Goal: Task Accomplishment & Management: Complete application form

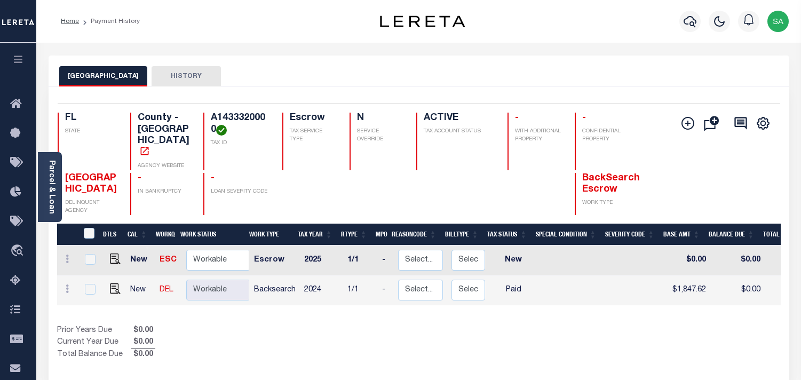
click at [685, 25] on icon "button" at bounding box center [690, 21] width 13 height 13
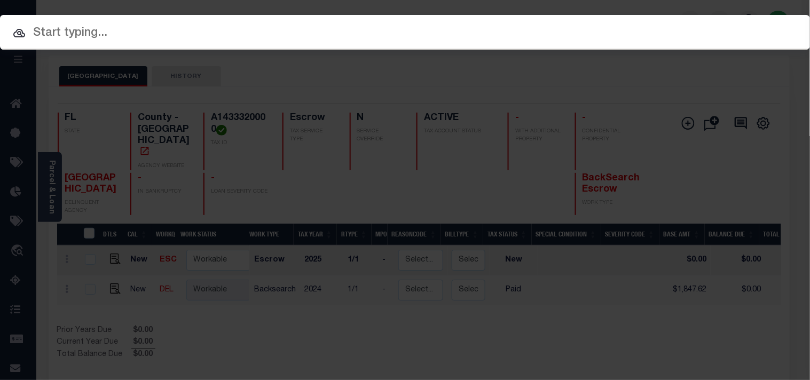
click at [659, 25] on div "Include Loans TBM Customers Borrowers Payments (Lender Non-Disb) Payments (Lend…" at bounding box center [405, 32] width 810 height 35
paste input "10070001"
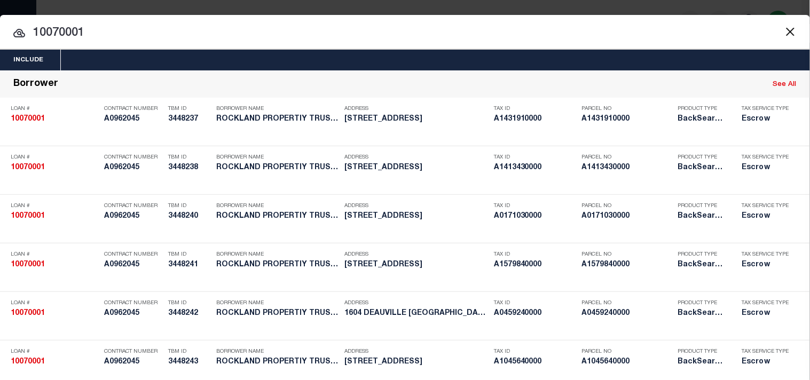
type input "10070001"
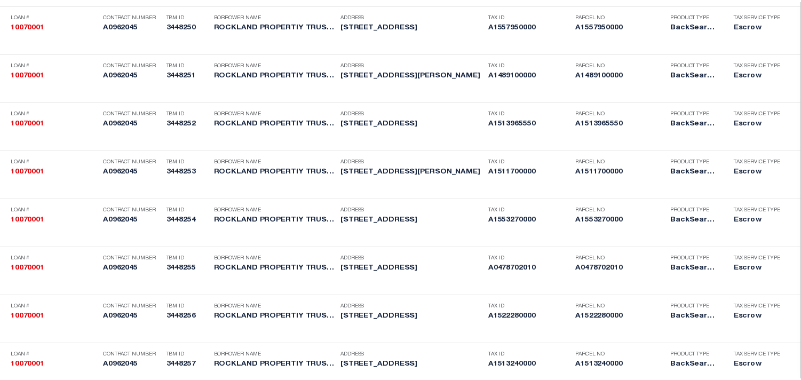
scroll to position [2497, 0]
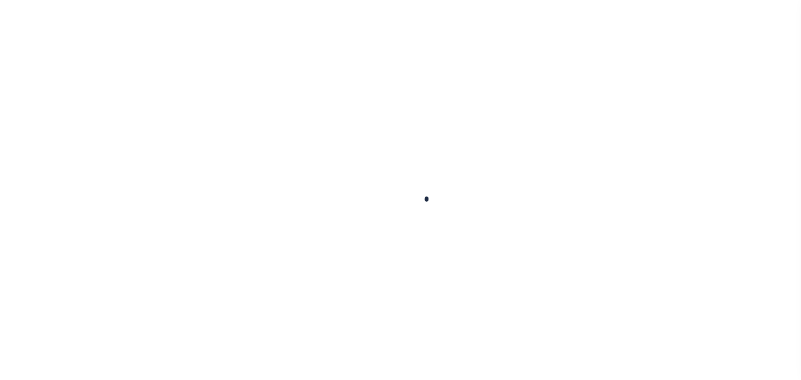
checkbox input "false"
type input "08/12/2025"
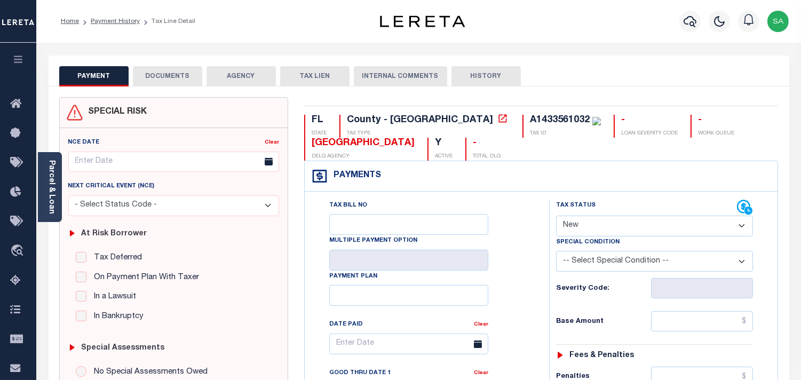
drag, startPoint x: 595, startPoint y: 217, endPoint x: 595, endPoint y: 231, distance: 13.9
click at [595, 219] on select "- Select Status Code - Open Due/Unpaid Paid Incomplete No Tax Due Internal Refu…" at bounding box center [654, 226] width 197 height 21
select select "PYD"
click at [556, 216] on select "- Select Status Code - Open Due/Unpaid Paid Incomplete No Tax Due Internal Refu…" at bounding box center [654, 226] width 197 height 21
type input "[DATE]"
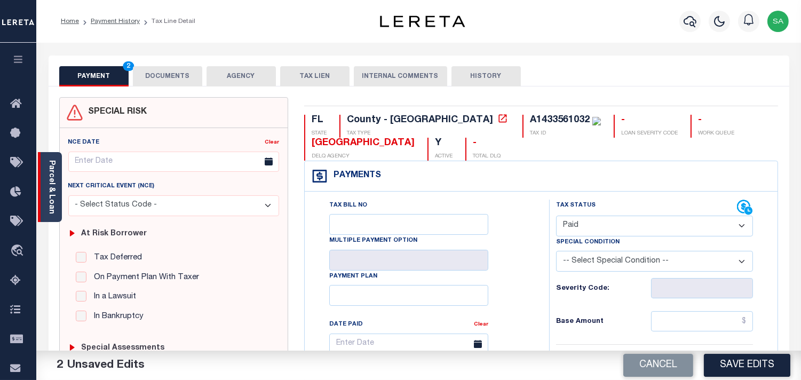
click at [49, 203] on link "Parcel & Loan" at bounding box center [51, 187] width 7 height 54
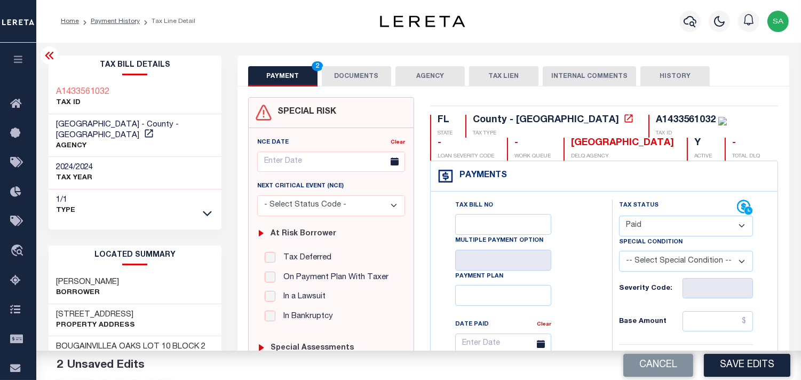
click at [355, 76] on button "DOCUMENTS" at bounding box center [356, 76] width 69 height 20
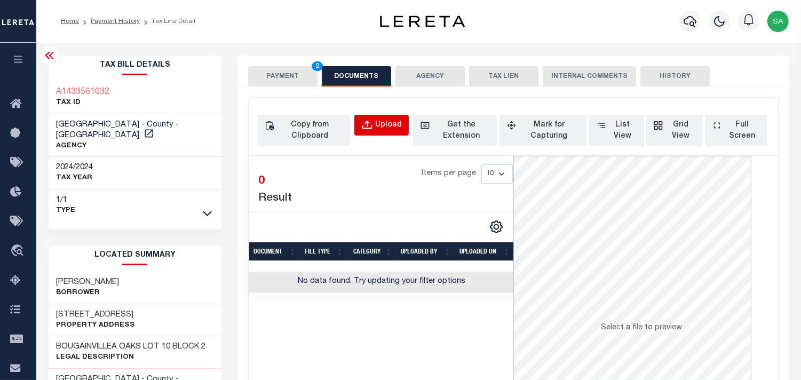
click at [391, 123] on div "Upload" at bounding box center [388, 126] width 27 height 12
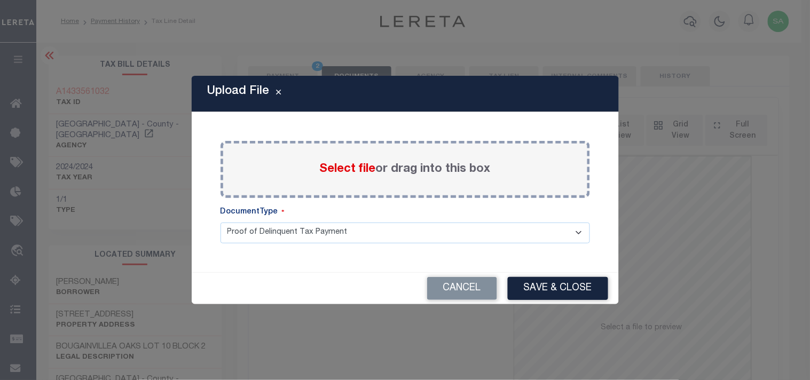
click at [349, 168] on span "Select file" at bounding box center [348, 169] width 56 height 12
click at [0, 0] on input "Select file or drag into this box" at bounding box center [0, 0] width 0 height 0
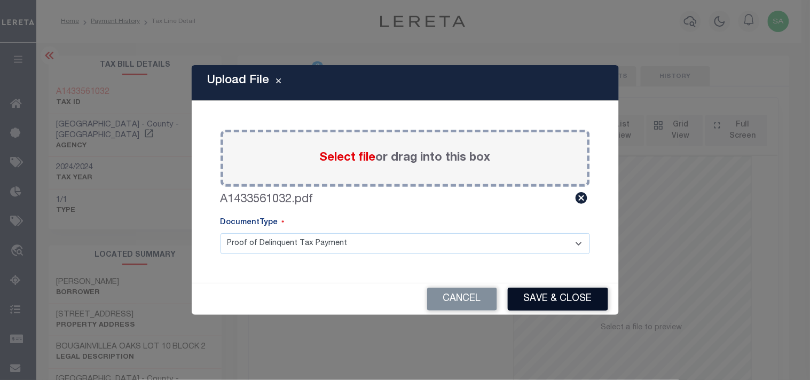
click at [536, 298] on button "Save & Close" at bounding box center [558, 299] width 100 height 23
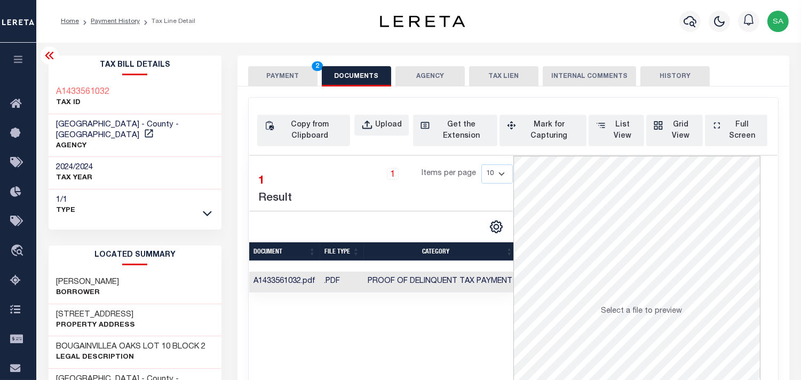
click at [291, 75] on button "PAYMENT 2" at bounding box center [282, 76] width 69 height 20
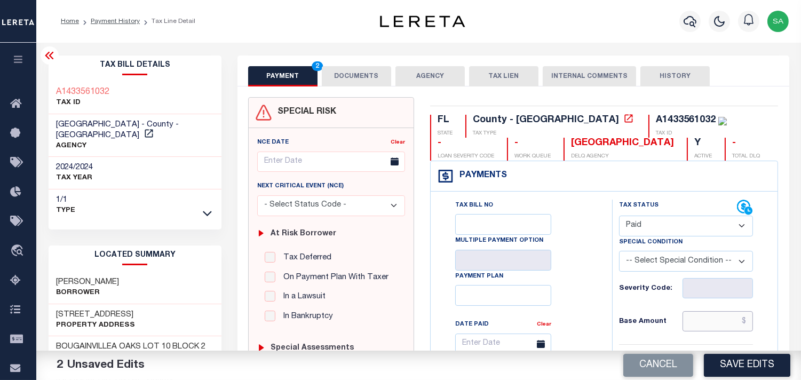
click at [719, 319] on input "text" at bounding box center [718, 321] width 70 height 20
paste input "3,182.73"
type input "$3,182.73"
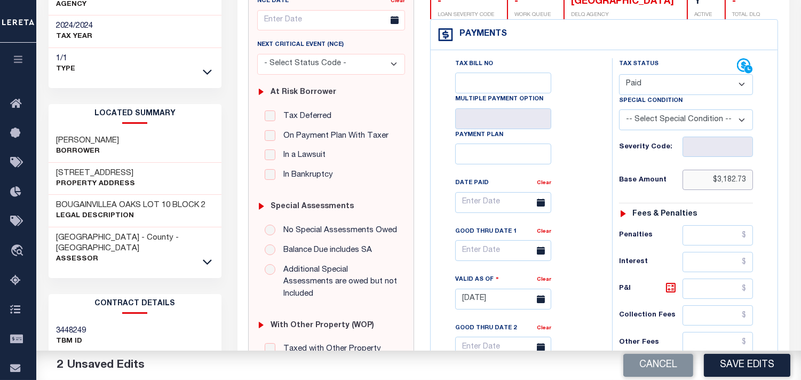
scroll to position [355, 0]
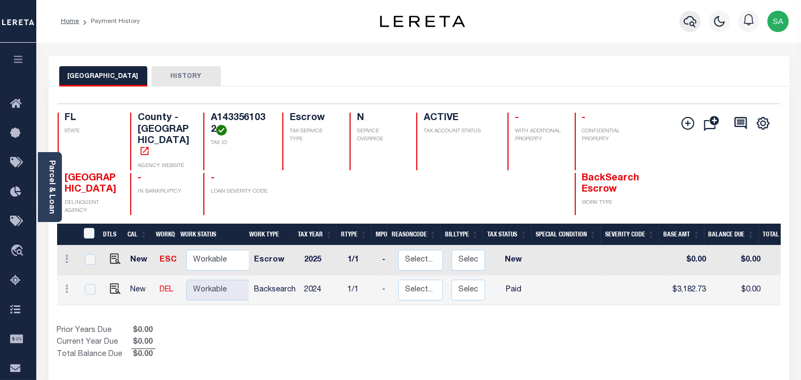
click at [686, 27] on icon "button" at bounding box center [690, 21] width 13 height 13
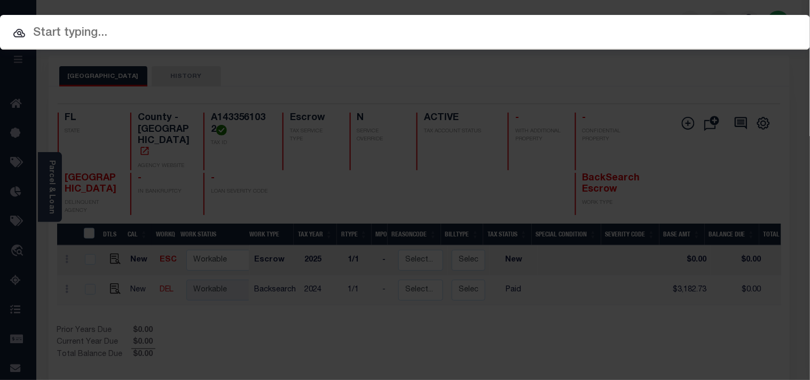
click at [622, 50] on span at bounding box center [405, 59] width 810 height 19
paste input "10070001"
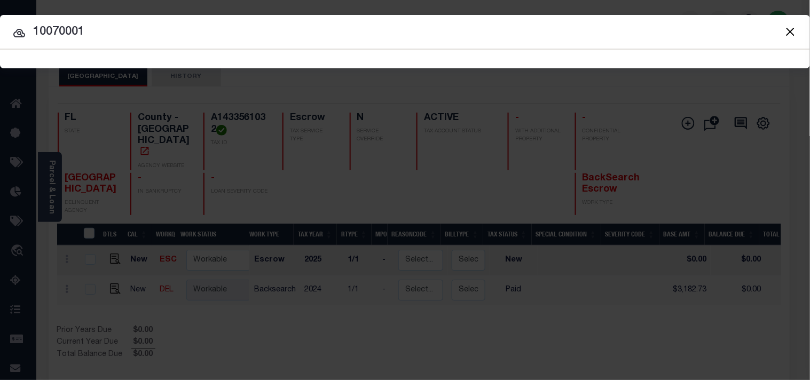
type input "10070001"
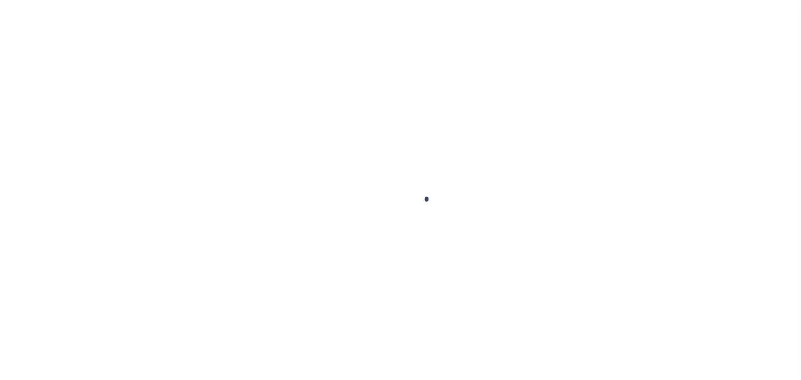
checkbox input "false"
type input "[DATE]"
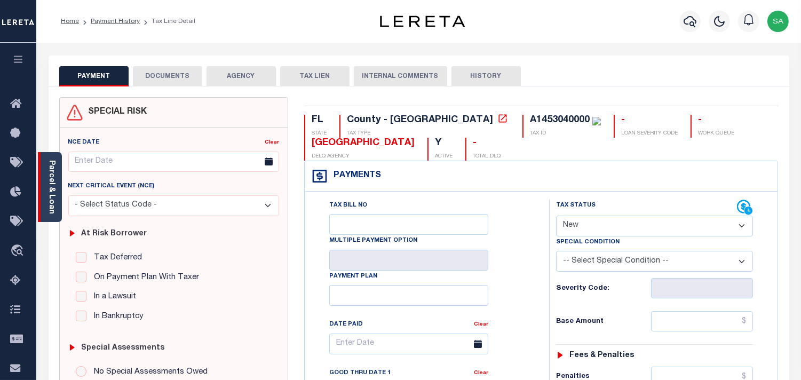
click at [53, 187] on link "Parcel & Loan" at bounding box center [51, 187] width 7 height 54
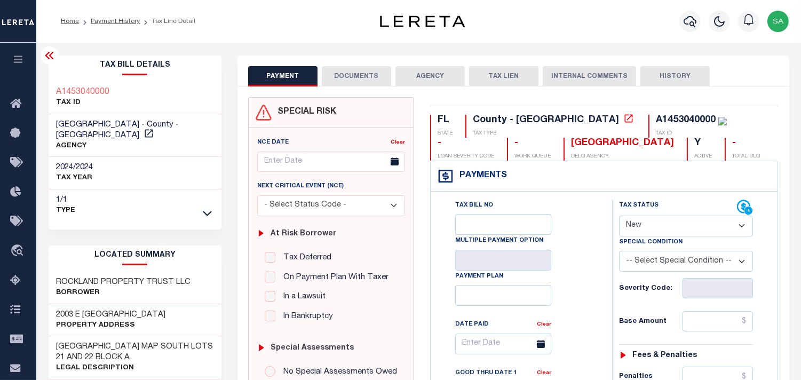
drag, startPoint x: 622, startPoint y: 223, endPoint x: 627, endPoint y: 232, distance: 10.0
click at [622, 223] on select "- Select Status Code - Open Due/Unpaid Paid Incomplete No Tax Due Internal Refu…" at bounding box center [686, 226] width 134 height 21
select select "PYD"
click at [619, 216] on select "- Select Status Code - Open Due/Unpaid Paid Incomplete No Tax Due Internal Refu…" at bounding box center [686, 226] width 134 height 21
type input "[DATE]"
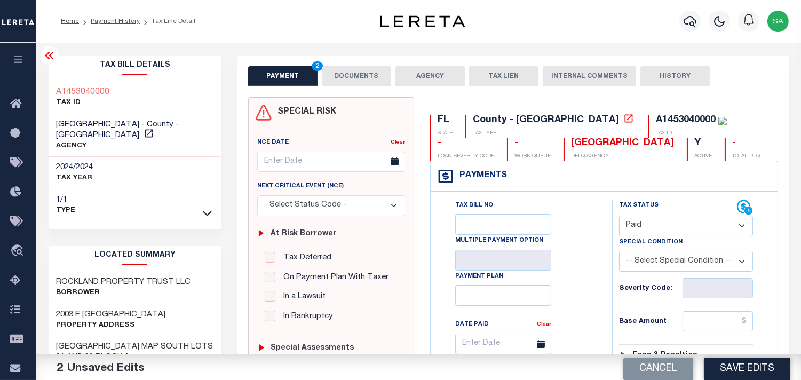
click at [353, 76] on button "DOCUMENTS" at bounding box center [356, 76] width 69 height 20
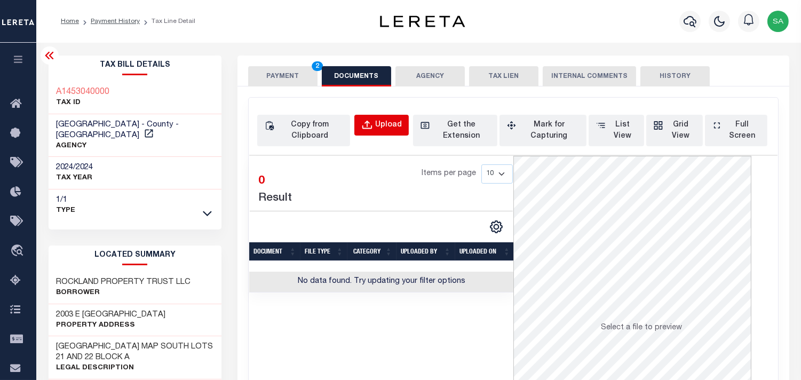
click at [391, 115] on button "Upload" at bounding box center [381, 125] width 54 height 21
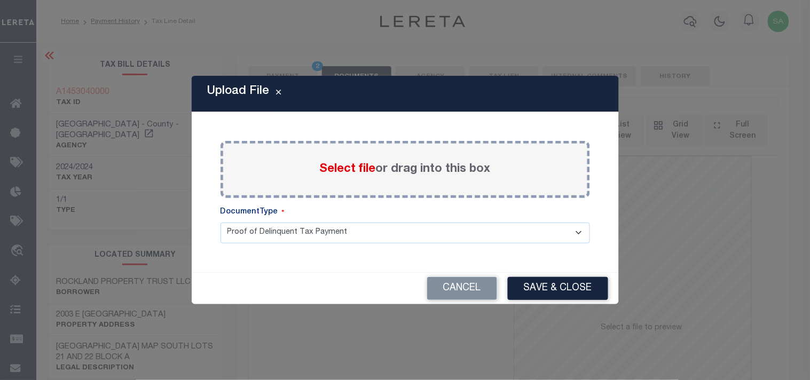
click at [353, 169] on span "Select file" at bounding box center [348, 169] width 56 height 12
click at [0, 0] on input "Select file or drag into this box" at bounding box center [0, 0] width 0 height 0
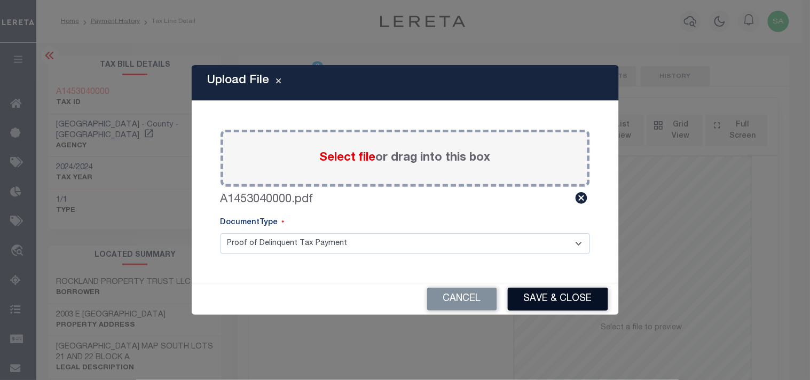
click at [538, 301] on button "Save & Close" at bounding box center [558, 299] width 100 height 23
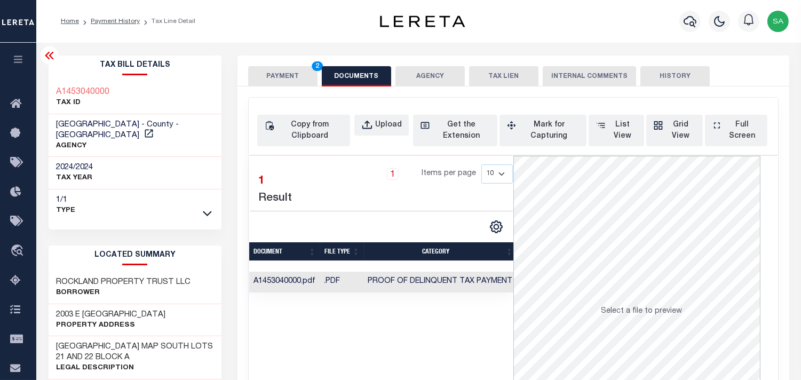
click at [283, 72] on button "PAYMENT 2" at bounding box center [282, 76] width 69 height 20
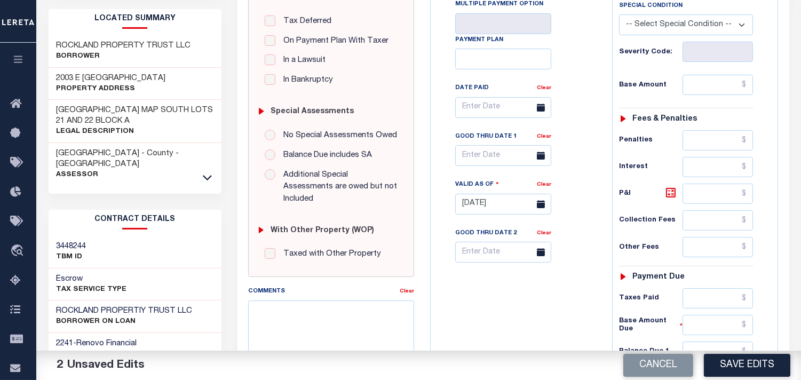
scroll to position [237, 0]
click at [707, 100] on div "Tax Status Status - Select Status Code -" at bounding box center [689, 198] width 155 height 471
drag, startPoint x: 713, startPoint y: 87, endPoint x: 644, endPoint y: 87, distance: 68.9
click at [713, 87] on input "text" at bounding box center [718, 84] width 70 height 20
paste input "3,129.86"
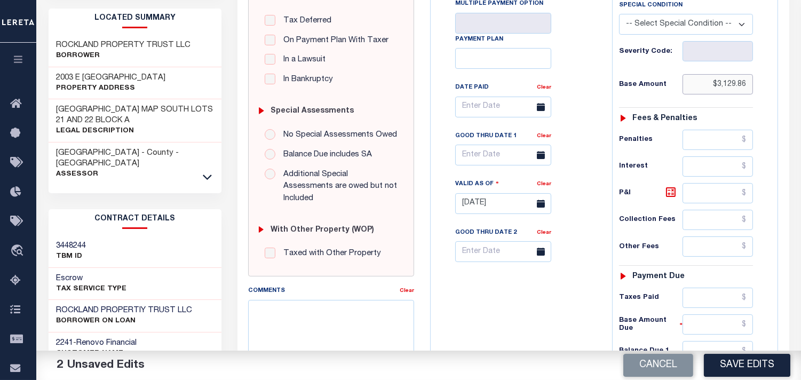
scroll to position [427, 0]
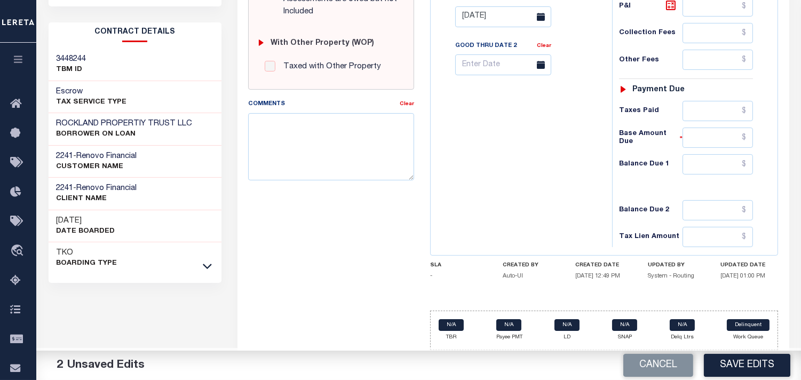
type input "$3,129.86"
click at [729, 159] on input "text" at bounding box center [718, 164] width 70 height 20
type input "$0.00"
click at [586, 158] on div "Tax Bill No Multiple Payment Option Payment Plan Clear" at bounding box center [518, 11] width 171 height 471
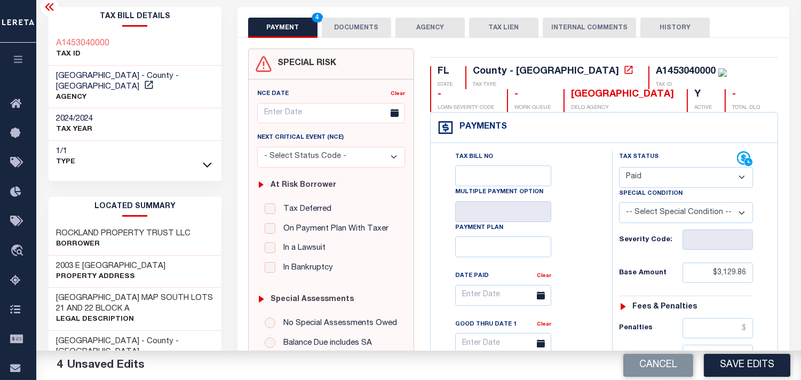
scroll to position [0, 0]
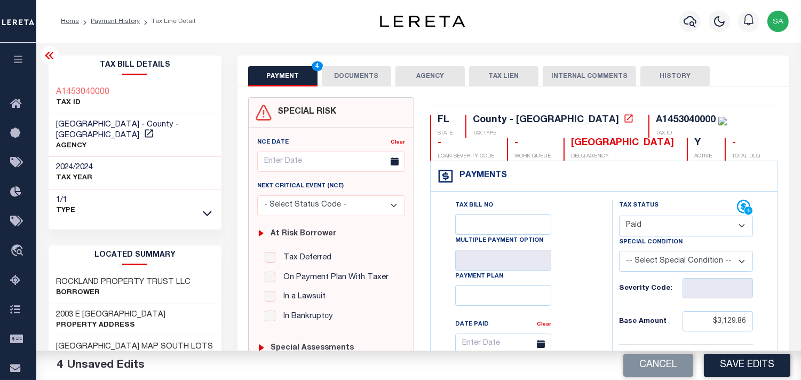
click at [369, 76] on button "DOCUMENTS" at bounding box center [356, 76] width 69 height 20
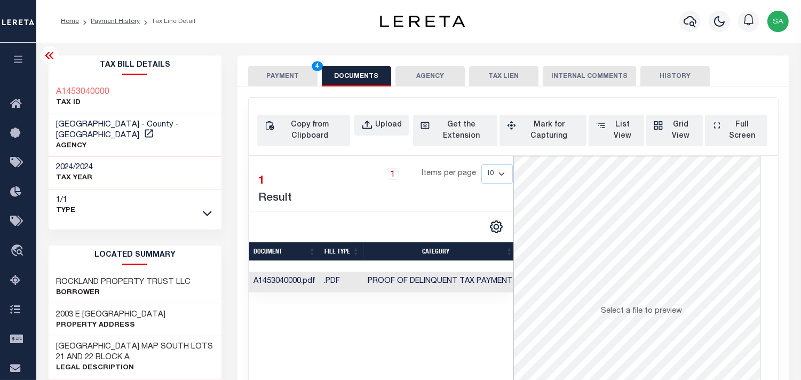
click at [297, 80] on button "PAYMENT 4" at bounding box center [282, 76] width 69 height 20
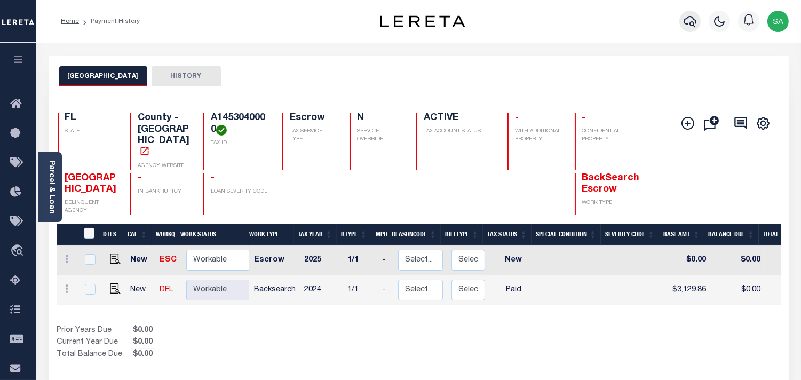
click at [691, 23] on icon "button" at bounding box center [690, 21] width 13 height 13
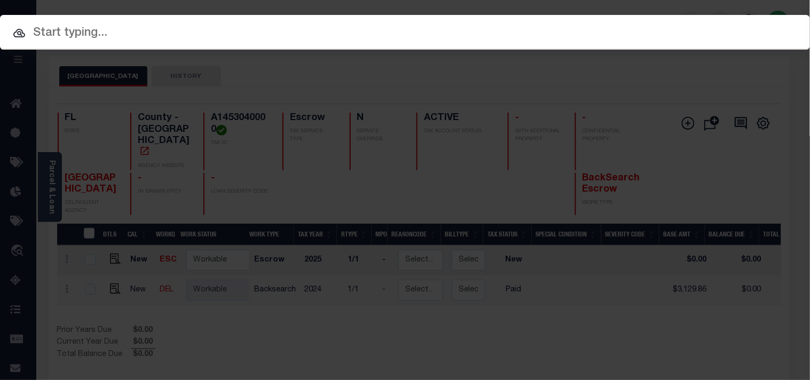
click at [639, 23] on div "Include Loans TBM Customers Borrowers Payments (Lender Non-Disb) Payments (Lend…" at bounding box center [405, 32] width 810 height 35
paste input "10070002"
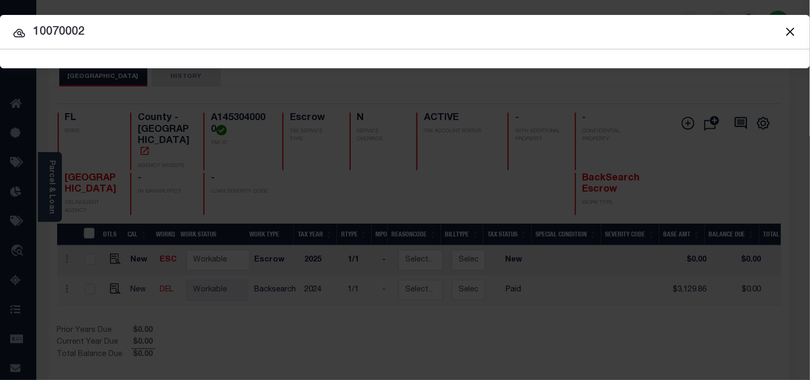
type input "10070002"
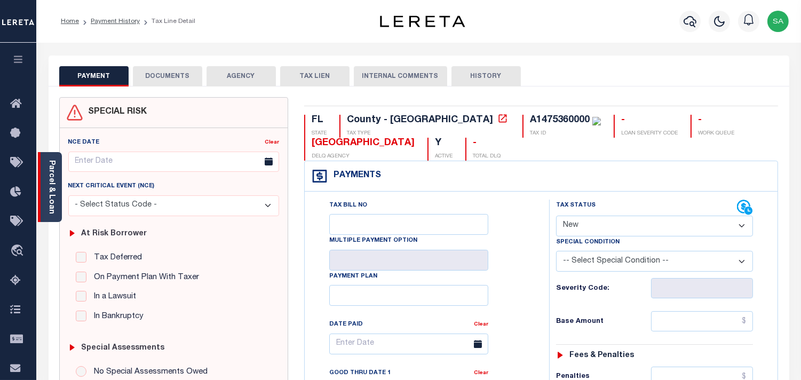
click at [57, 204] on div "Parcel & Loan" at bounding box center [50, 187] width 24 height 70
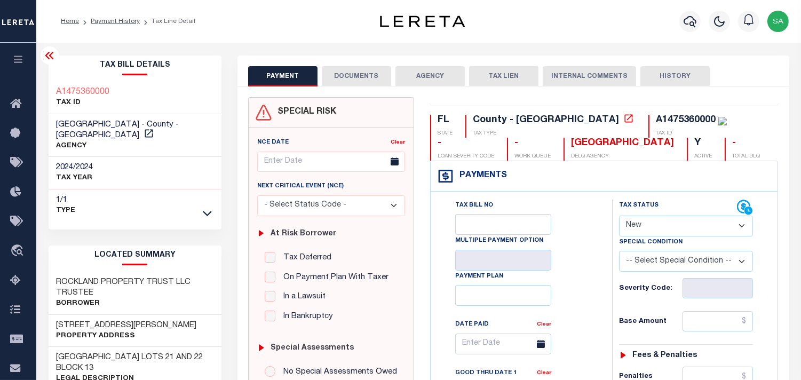
drag, startPoint x: 671, startPoint y: 225, endPoint x: 668, endPoint y: 234, distance: 9.8
click at [671, 225] on select "- Select Status Code - Open Due/Unpaid Paid Incomplete No Tax Due Internal Refu…" at bounding box center [686, 226] width 134 height 21
select select "PYD"
click at [619, 216] on select "- Select Status Code - Open Due/Unpaid Paid Incomplete No Tax Due Internal Refu…" at bounding box center [686, 226] width 134 height 21
type input "[DATE]"
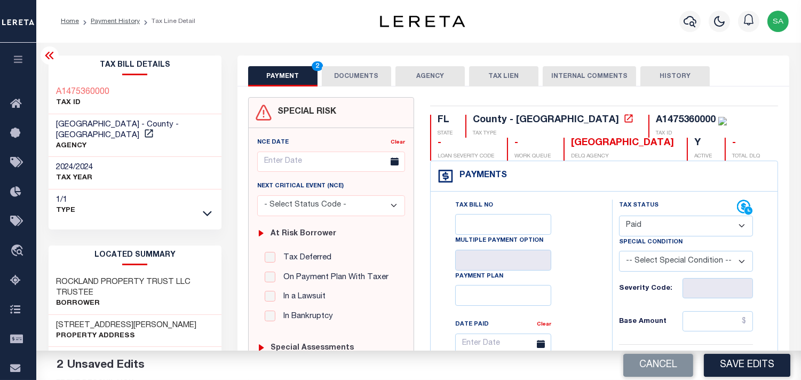
click at [350, 83] on button "DOCUMENTS" at bounding box center [356, 76] width 69 height 20
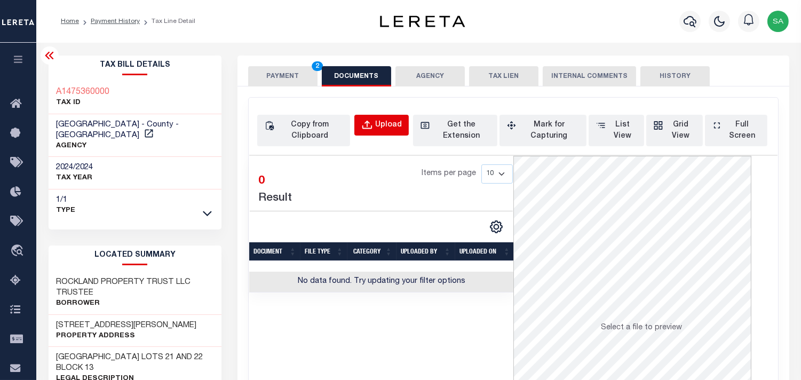
click at [400, 125] on div "Upload" at bounding box center [388, 126] width 27 height 12
select select "POP"
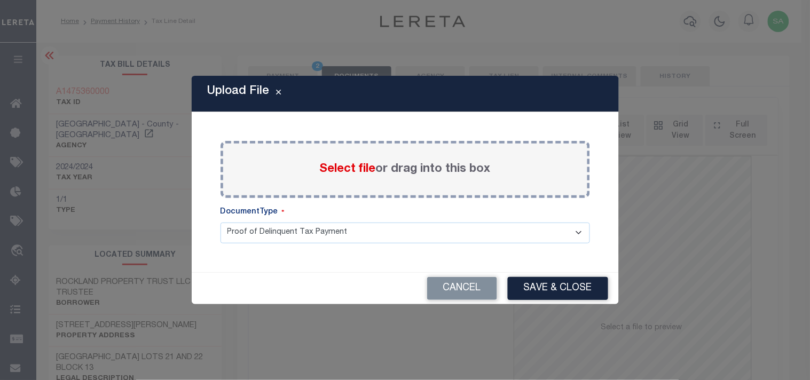
click at [353, 171] on span "Select file" at bounding box center [348, 169] width 56 height 12
click at [0, 0] on input "Select file or drag into this box" at bounding box center [0, 0] width 0 height 0
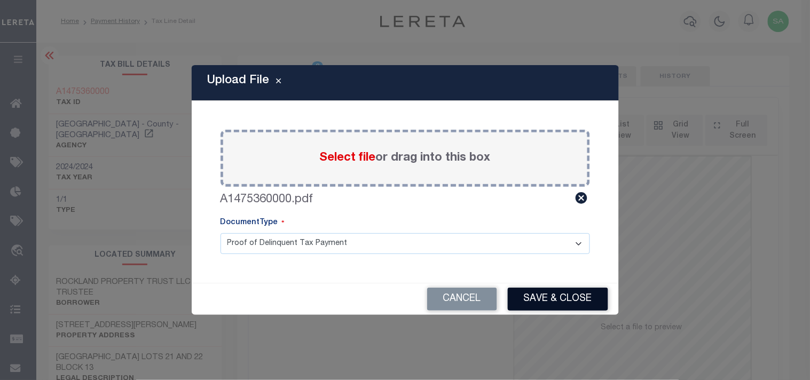
click at [542, 296] on button "Save & Close" at bounding box center [558, 299] width 100 height 23
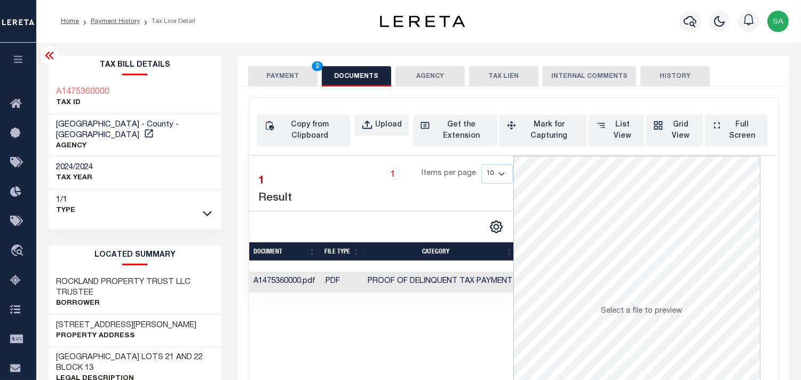
click at [276, 76] on button "PAYMENT 2" at bounding box center [282, 76] width 69 height 20
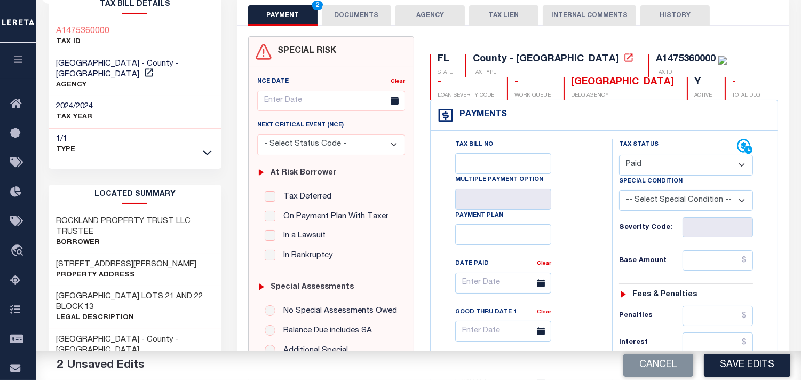
scroll to position [59, 0]
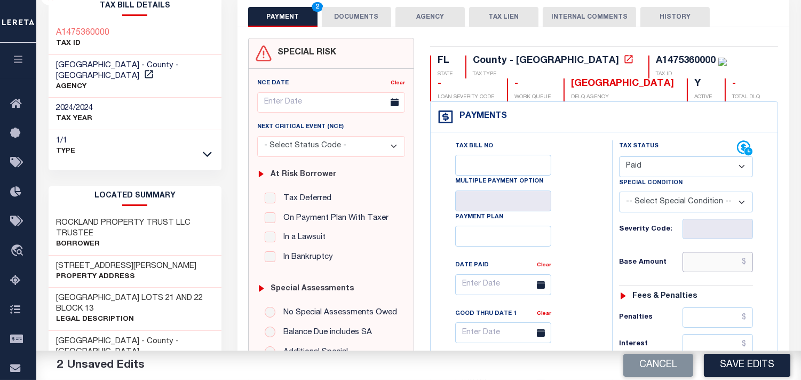
drag, startPoint x: 723, startPoint y: 268, endPoint x: 665, endPoint y: 268, distance: 57.6
click at [723, 268] on input "text" at bounding box center [718, 262] width 70 height 20
paste input "2,390.65"
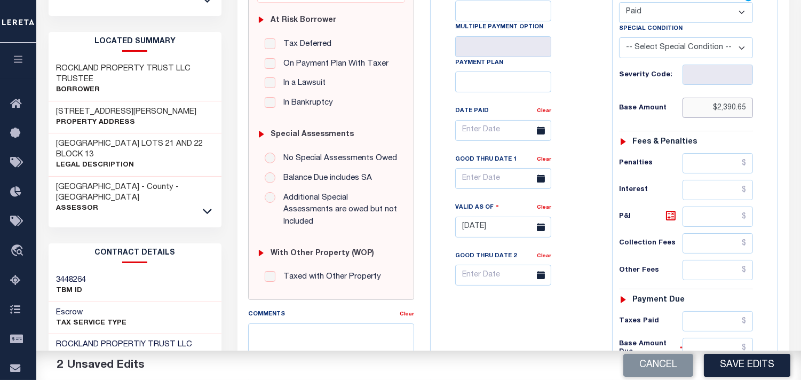
scroll to position [415, 0]
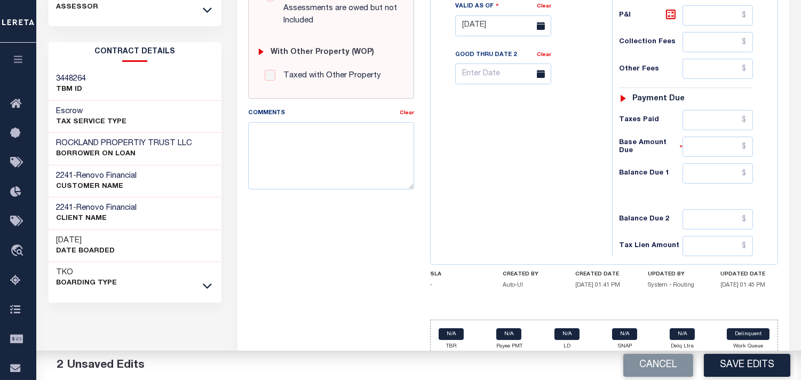
type input "$2,390.65"
click at [718, 176] on input "text" at bounding box center [718, 173] width 70 height 20
type input "$0.00"
click at [557, 180] on div "Tax Bill No Multiple Payment Option Payment Plan Clear" at bounding box center [518, 20] width 171 height 471
click at [732, 366] on button "Save Edits" at bounding box center [747, 365] width 86 height 23
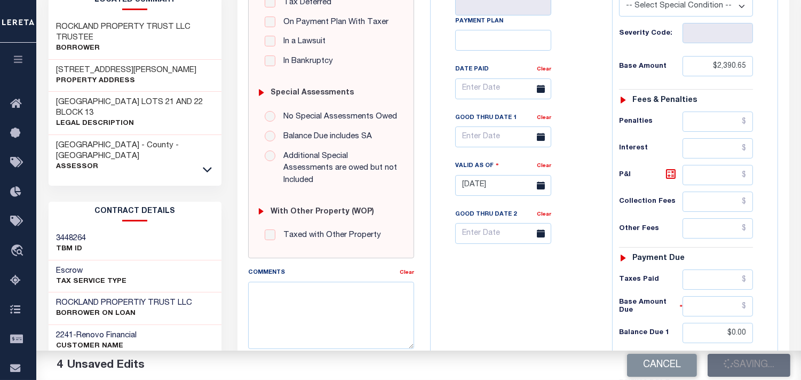
scroll to position [118, 0]
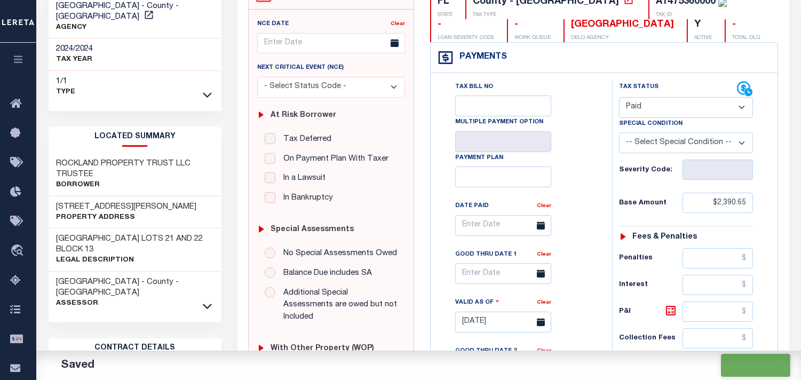
checkbox input "false"
type input "$2,390.65"
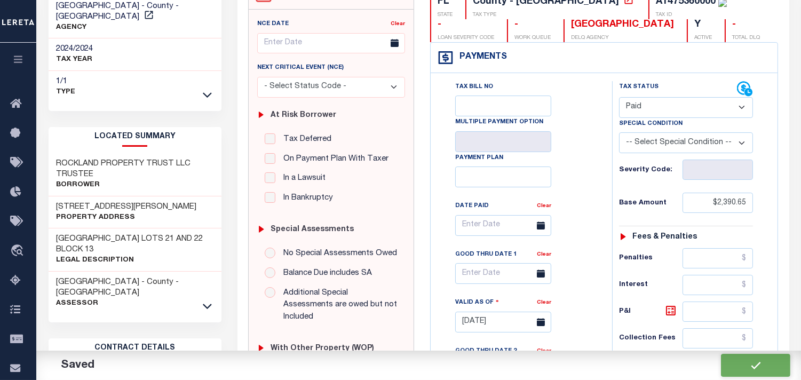
type input "$0"
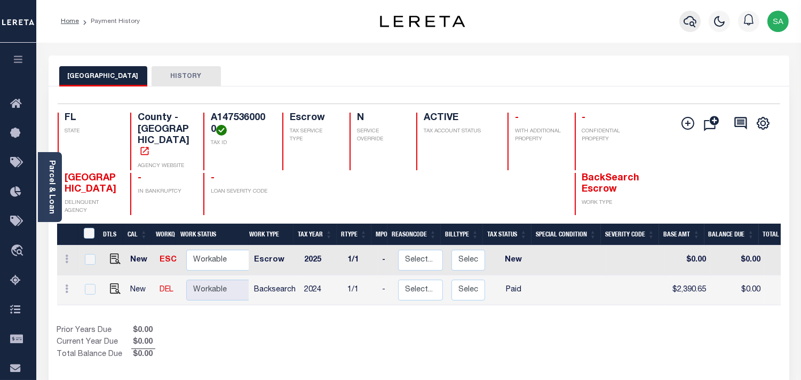
click at [692, 24] on icon "button" at bounding box center [690, 21] width 13 height 13
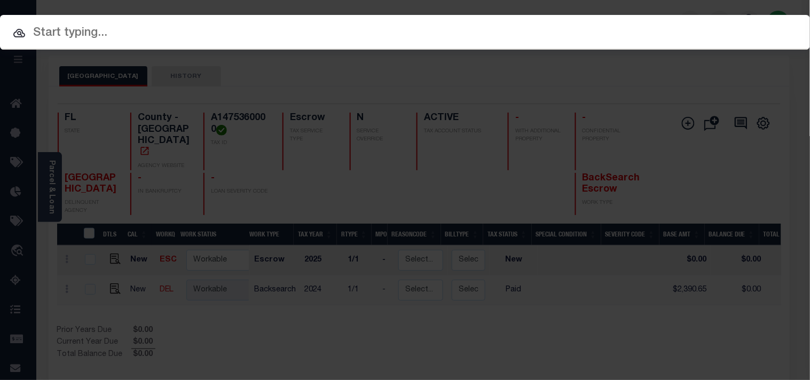
click at [612, 49] on div "Include Loans TBM Customers Borrowers Payments (Lender Non-Disb) Payments (Lend…" at bounding box center [405, 58] width 810 height 19
paste input "10070002"
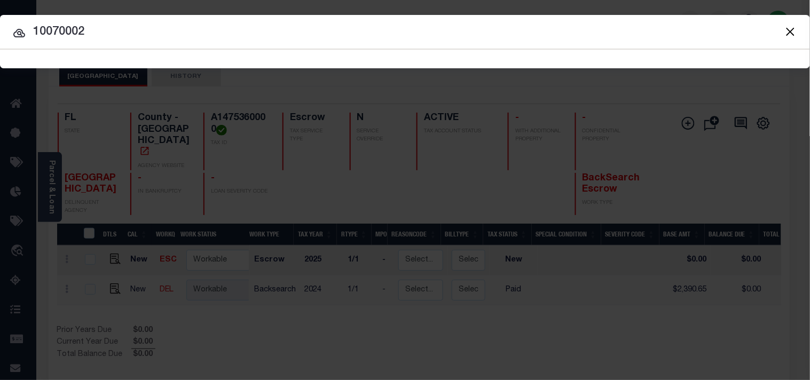
type input "10070002"
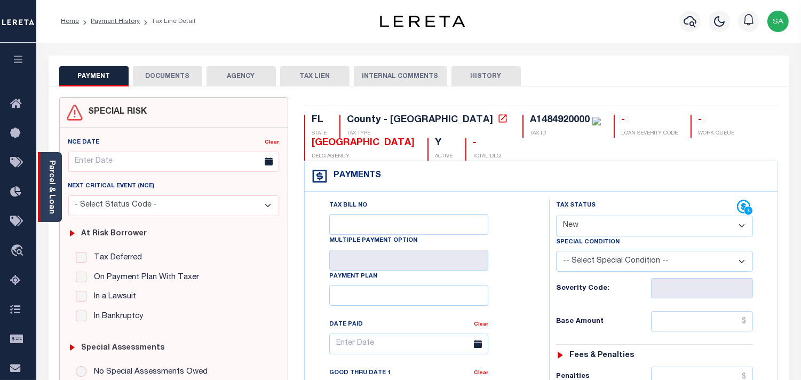
click at [52, 204] on link "Parcel & Loan" at bounding box center [51, 187] width 7 height 54
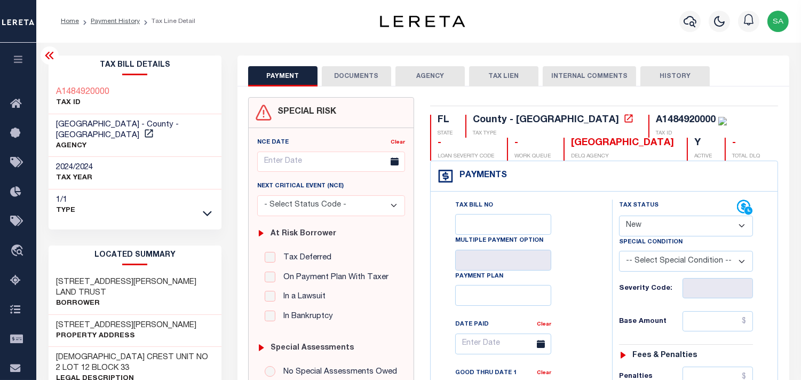
click at [646, 227] on select "- Select Status Code - Open Due/Unpaid Paid Incomplete No Tax Due Internal Refu…" at bounding box center [686, 226] width 134 height 21
select select "PYD"
click at [619, 216] on select "- Select Status Code - Open Due/Unpaid Paid Incomplete No Tax Due Internal Refu…" at bounding box center [686, 226] width 134 height 21
type input "[DATE]"
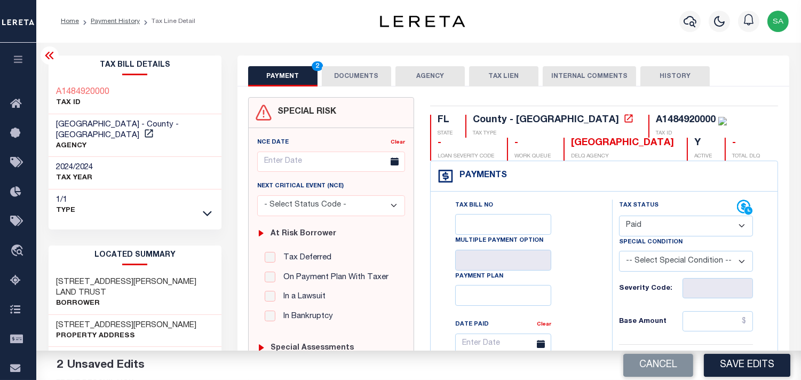
click at [358, 69] on button "DOCUMENTS" at bounding box center [356, 76] width 69 height 20
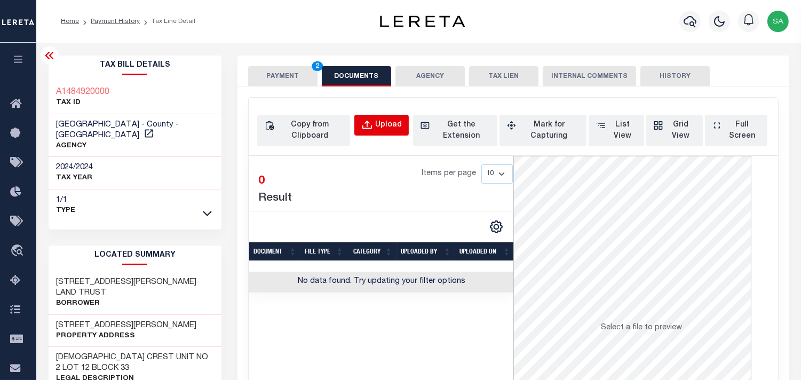
click at [397, 123] on div "Upload" at bounding box center [388, 126] width 27 height 12
select select "POP"
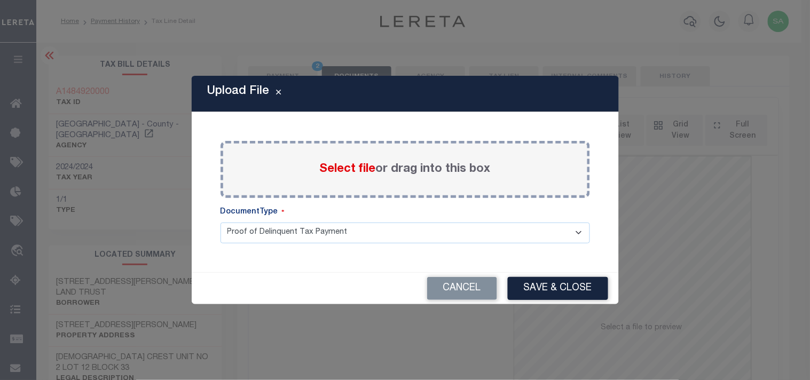
click at [352, 175] on span "Select file" at bounding box center [348, 169] width 56 height 12
click at [0, 0] on input "Select file or drag into this box" at bounding box center [0, 0] width 0 height 0
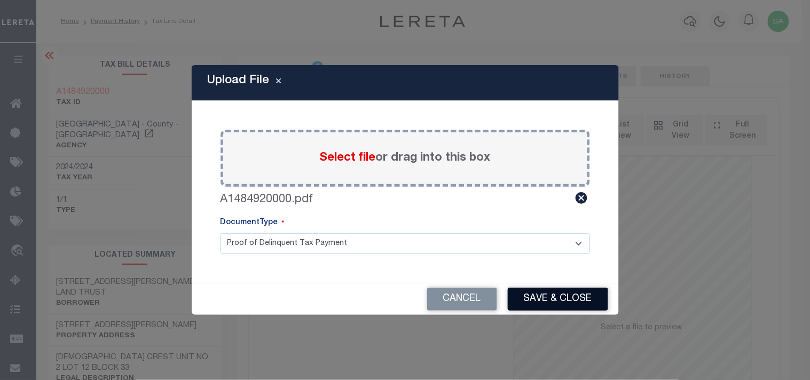
click at [532, 288] on button "Save & Close" at bounding box center [558, 299] width 100 height 23
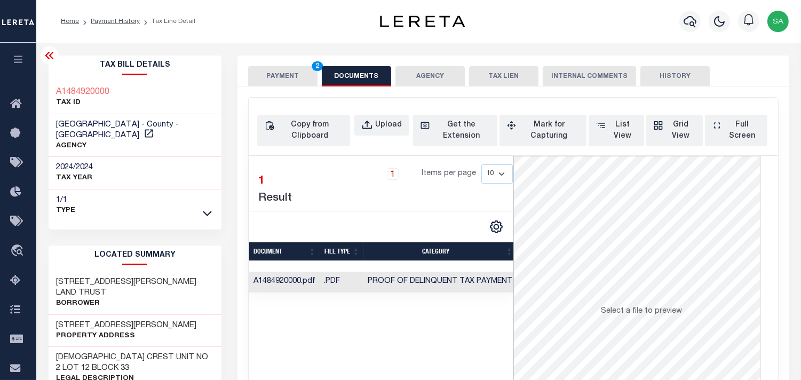
click at [286, 78] on button "PAYMENT 2" at bounding box center [282, 76] width 69 height 20
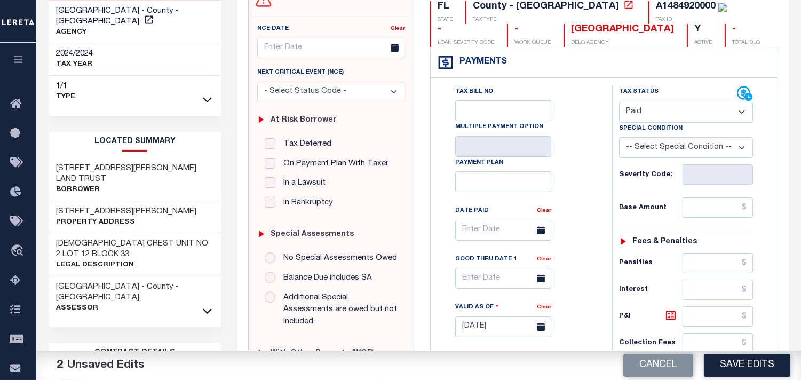
scroll to position [237, 0]
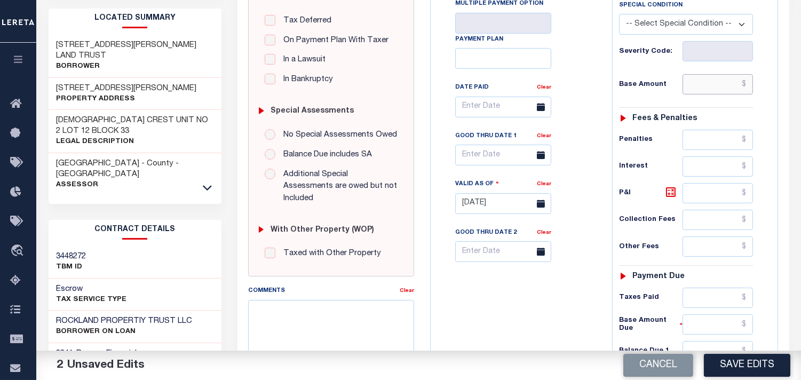
drag, startPoint x: 708, startPoint y: 91, endPoint x: 697, endPoint y: 89, distance: 11.4
click at [708, 91] on input "text" at bounding box center [718, 84] width 70 height 20
paste input "1,960.59"
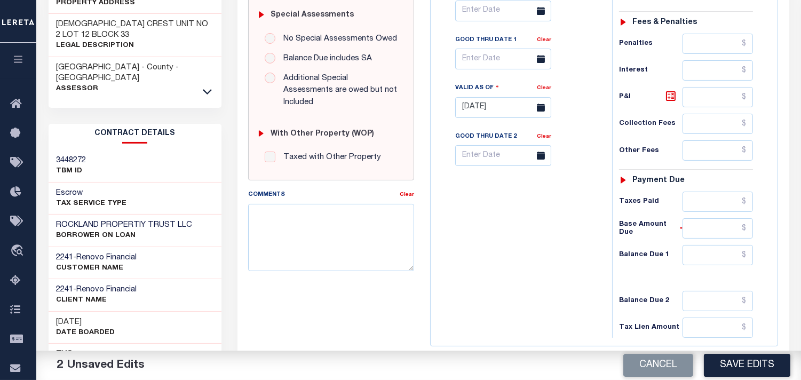
scroll to position [427, 0]
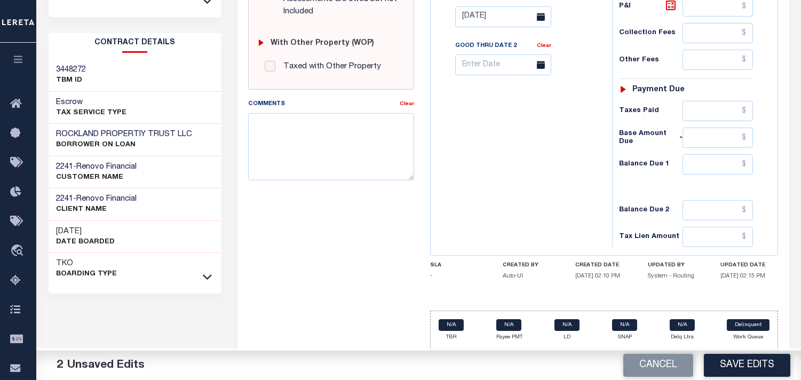
type input "$1,960.59"
click at [737, 156] on input "text" at bounding box center [718, 164] width 70 height 20
type input "$0.00"
click at [565, 177] on div "Tax Bill No Multiple Payment Option Payment Plan Clear" at bounding box center [518, 11] width 171 height 471
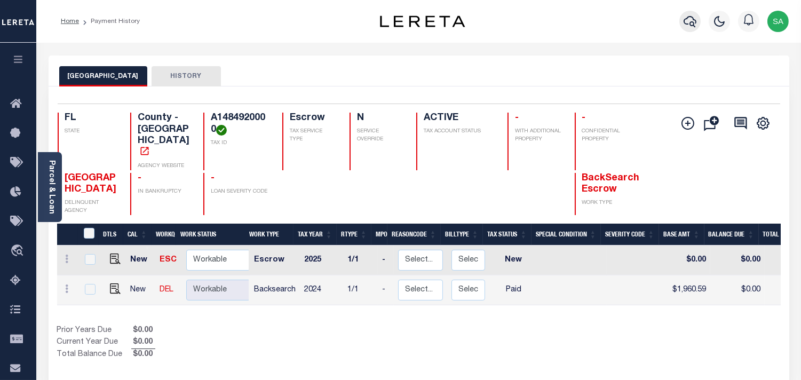
click at [692, 23] on icon "button" at bounding box center [690, 21] width 13 height 13
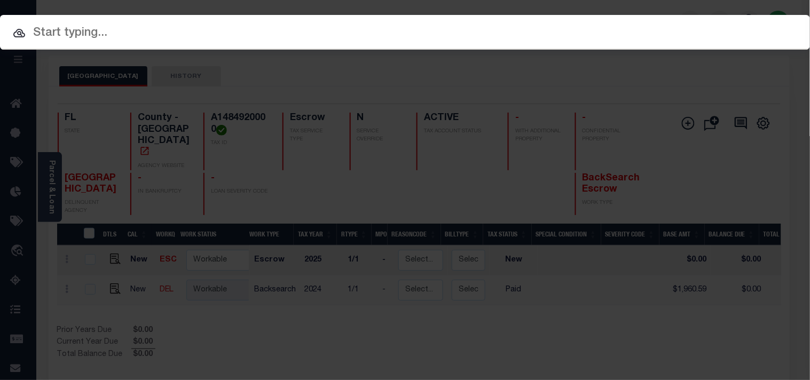
click at [650, 27] on input "text" at bounding box center [405, 33] width 810 height 19
paste input "10070001"
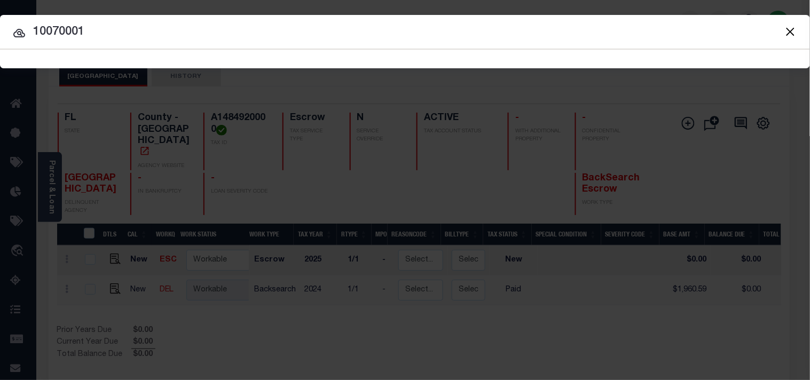
type input "10070001"
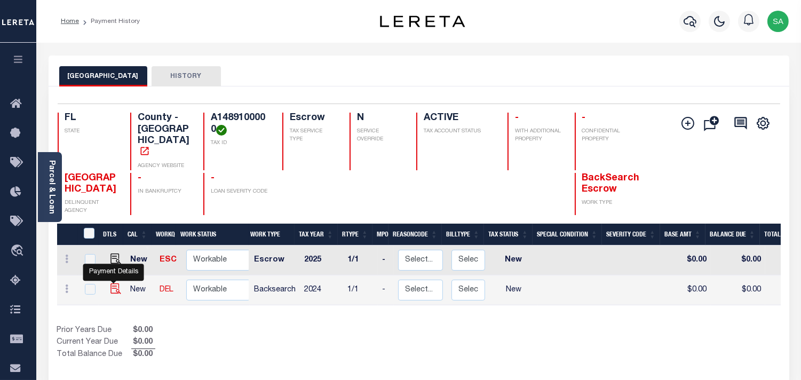
click at [116, 283] on img "" at bounding box center [115, 288] width 11 height 11
checkbox input "true"
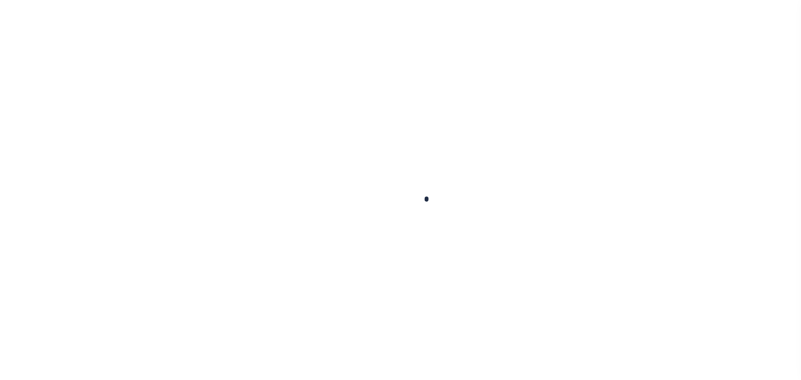
checkbox input "false"
type input "[DATE]"
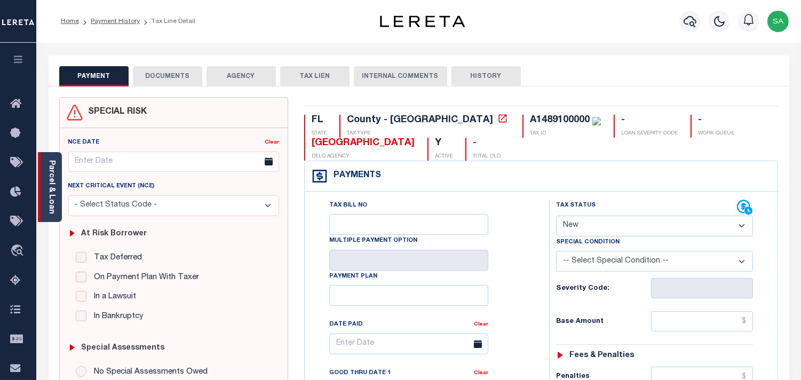
click at [50, 198] on link "Parcel & Loan" at bounding box center [51, 187] width 7 height 54
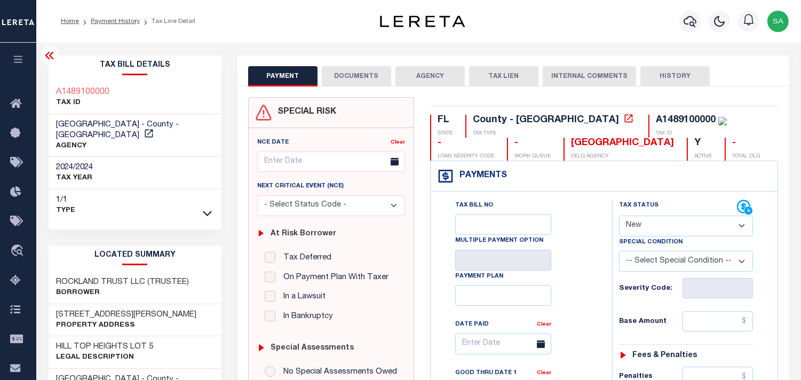
click at [632, 225] on select "- Select Status Code - Open Due/Unpaid Paid Incomplete No Tax Due Internal Refu…" at bounding box center [686, 226] width 134 height 21
select select "PYD"
click at [619, 216] on select "- Select Status Code - Open Due/Unpaid Paid Incomplete No Tax Due Internal Refu…" at bounding box center [686, 226] width 134 height 21
type input "09/04/2025"
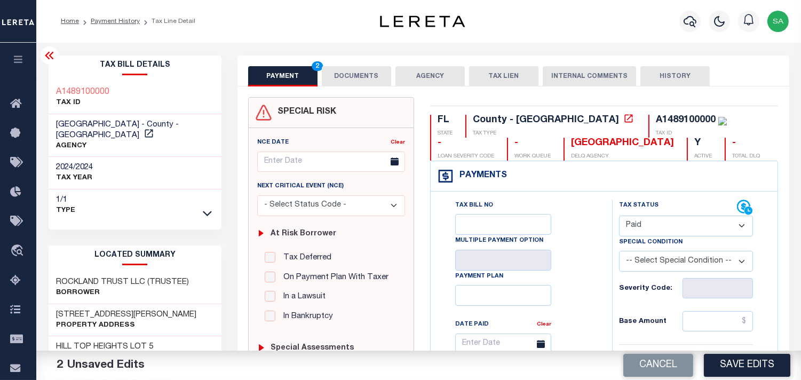
click at [349, 66] on button "DOCUMENTS" at bounding box center [356, 76] width 69 height 20
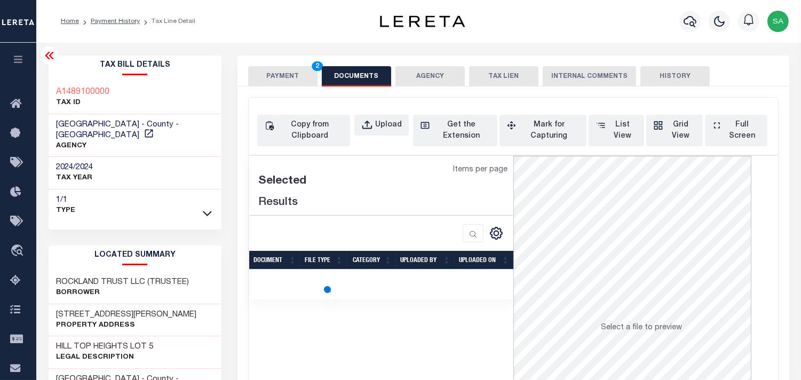
click at [377, 142] on div "Copy from Clipboard Upload Get the Extension Mark for Capturing Got it List Vie…" at bounding box center [513, 130] width 512 height 31
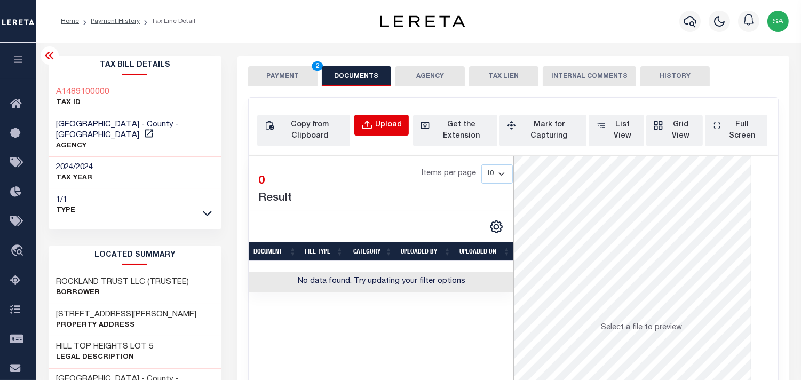
click at [383, 125] on div "Upload" at bounding box center [388, 126] width 27 height 12
select select "POP"
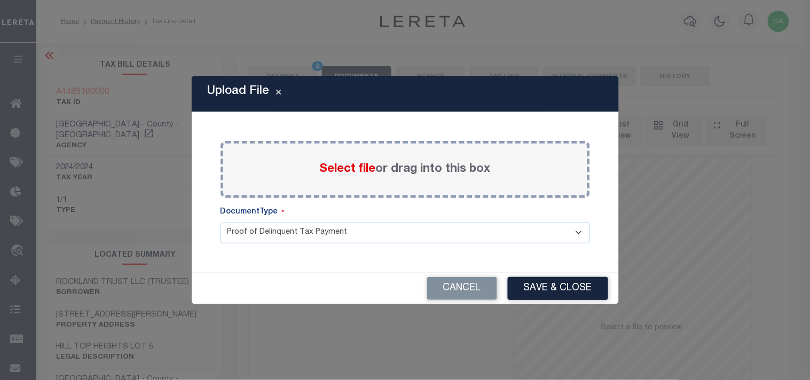
click at [358, 168] on span "Select file" at bounding box center [348, 169] width 56 height 12
click at [0, 0] on input "Select file or drag into this box" at bounding box center [0, 0] width 0 height 0
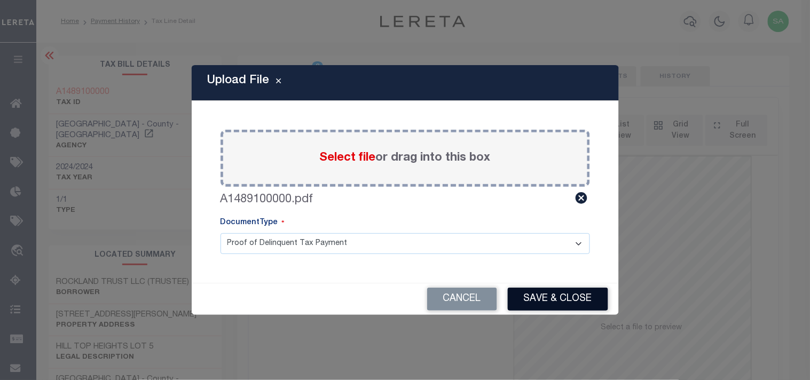
click at [566, 300] on button "Save & Close" at bounding box center [558, 299] width 100 height 23
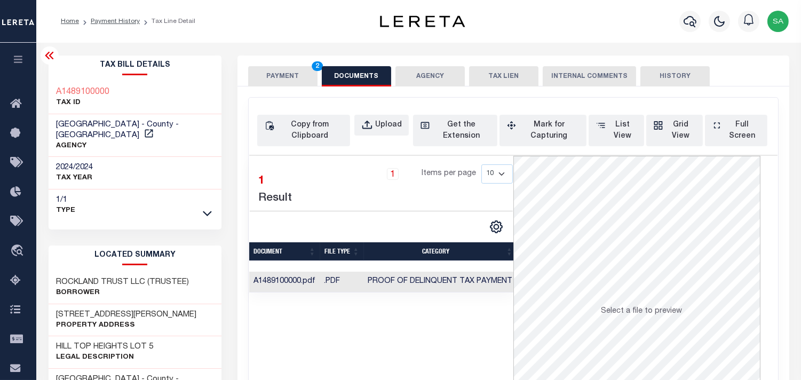
click at [281, 68] on button "PAYMENT 2" at bounding box center [282, 76] width 69 height 20
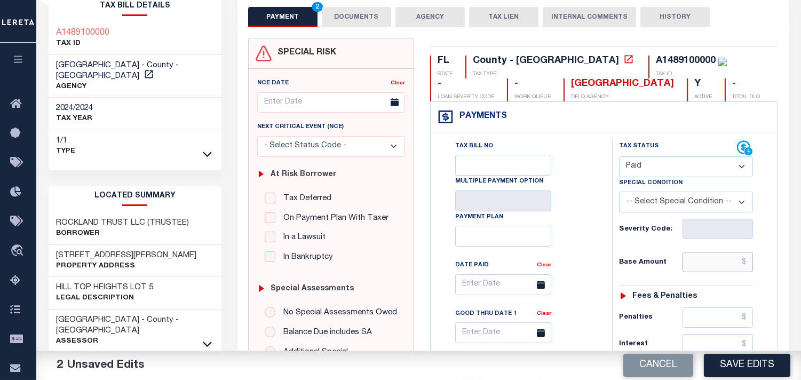
drag, startPoint x: 705, startPoint y: 263, endPoint x: 663, endPoint y: 260, distance: 41.7
click at [705, 263] on input "text" at bounding box center [718, 262] width 70 height 20
paste input "2,951.36"
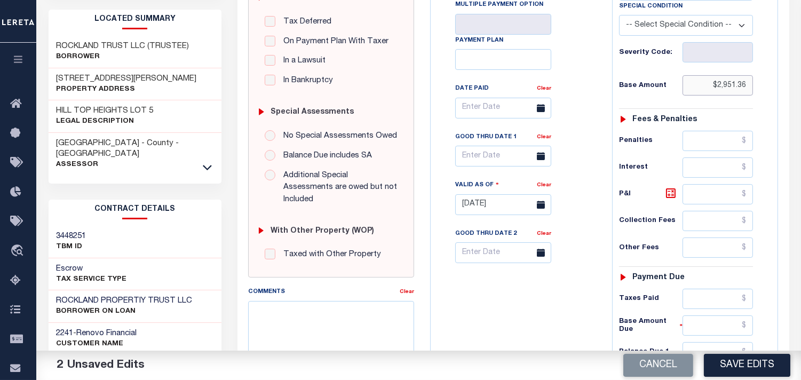
scroll to position [415, 0]
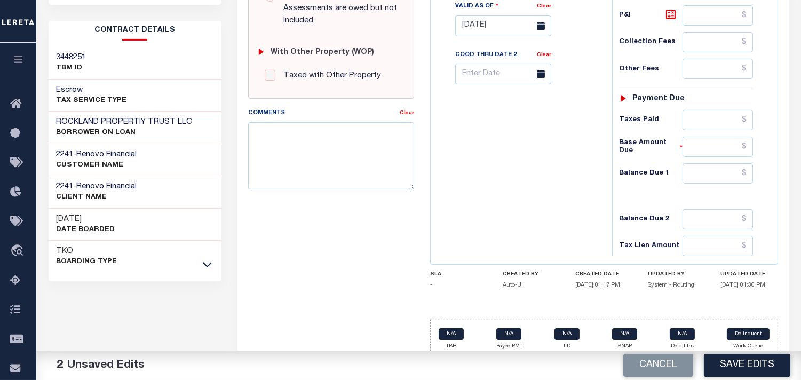
type input "$2,951.36"
click at [718, 167] on input "text" at bounding box center [718, 173] width 70 height 20
type input "$0.00"
click at [562, 175] on div "Tax Bill No Multiple Payment Option Payment Plan Clear" at bounding box center [518, 20] width 171 height 471
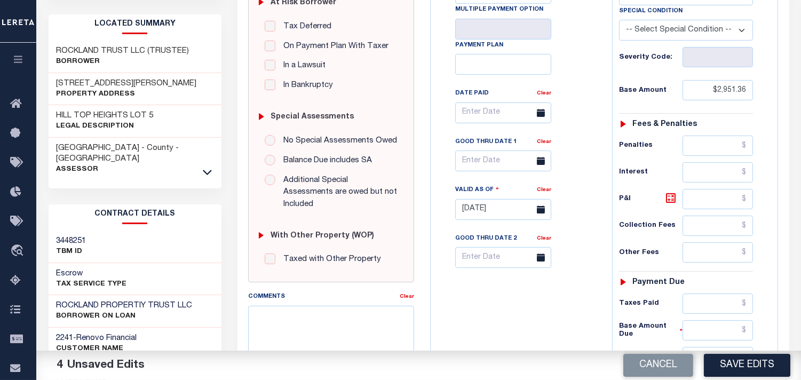
scroll to position [59, 0]
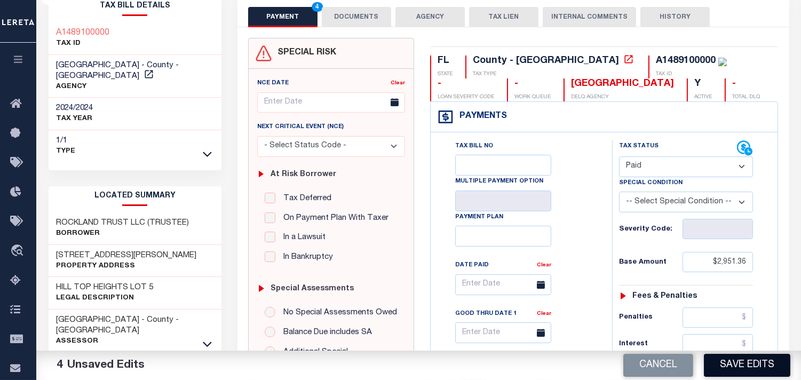
click at [758, 369] on button "Save Edits" at bounding box center [747, 365] width 86 height 23
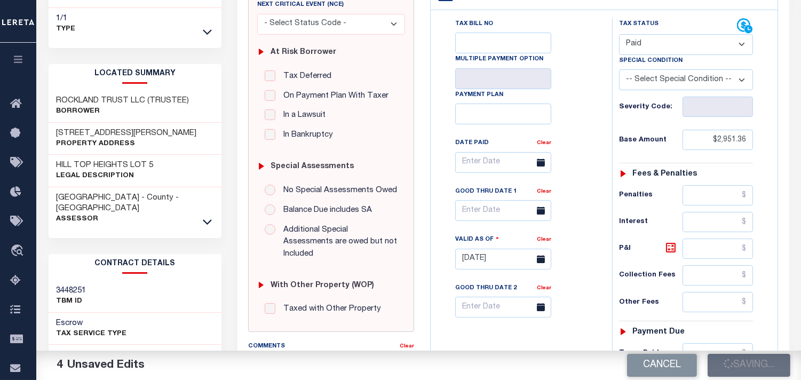
scroll to position [296, 0]
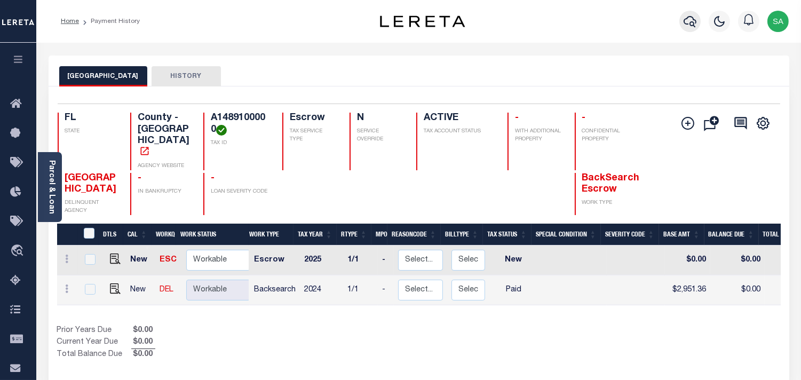
click at [688, 18] on icon "button" at bounding box center [690, 21] width 13 height 11
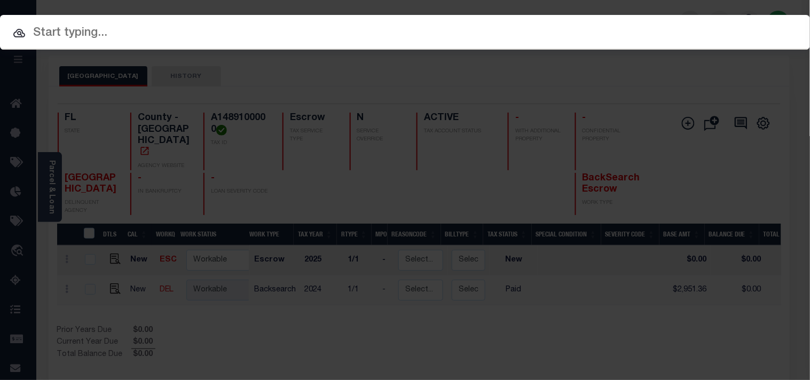
click at [620, 24] on input "text" at bounding box center [405, 33] width 810 height 19
paste input "10070002"
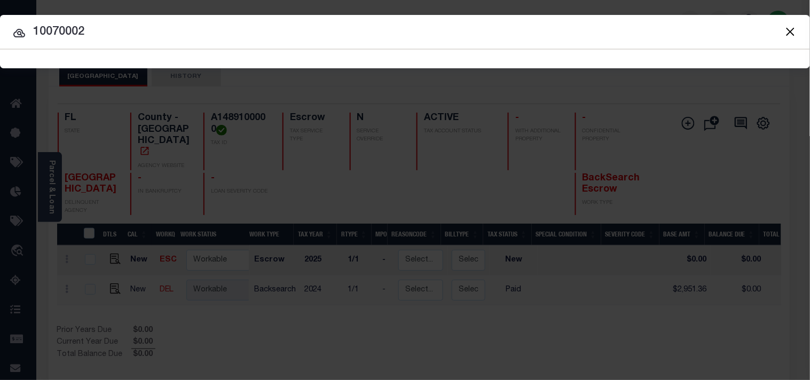
type input "10070002"
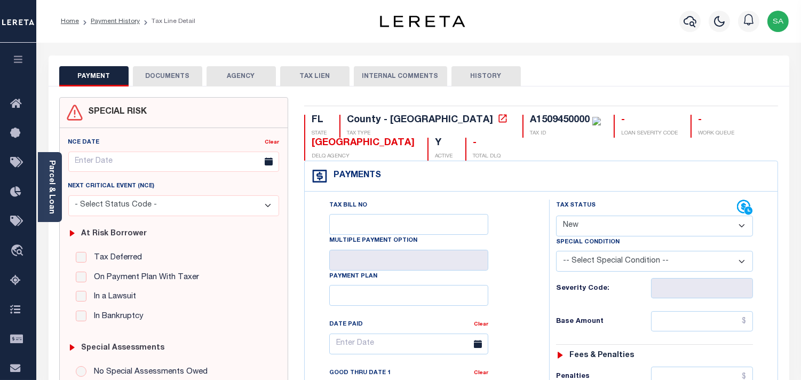
drag, startPoint x: 50, startPoint y: 201, endPoint x: 81, endPoint y: 201, distance: 31.0
click at [50, 201] on link "Parcel & Loan" at bounding box center [51, 187] width 7 height 54
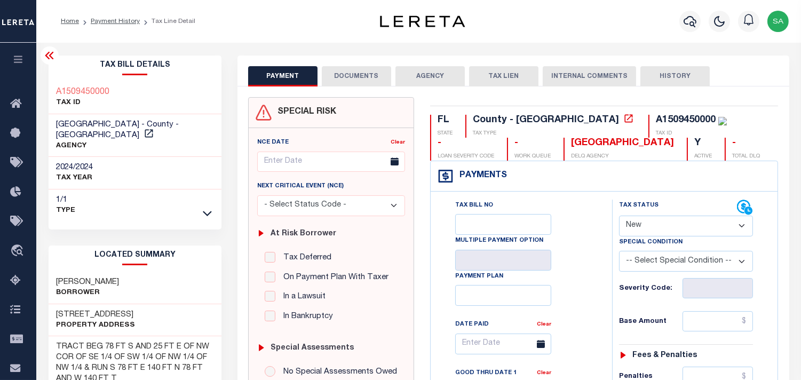
drag, startPoint x: 659, startPoint y: 222, endPoint x: 657, endPoint y: 232, distance: 10.8
click at [659, 222] on select "- Select Status Code - Open Due/Unpaid Paid Incomplete No Tax Due Internal Refu…" at bounding box center [686, 226] width 134 height 21
select select "PYD"
click at [619, 216] on select "- Select Status Code - Open Due/Unpaid Paid Incomplete No Tax Due Internal Refu…" at bounding box center [686, 226] width 134 height 21
type input "[DATE]"
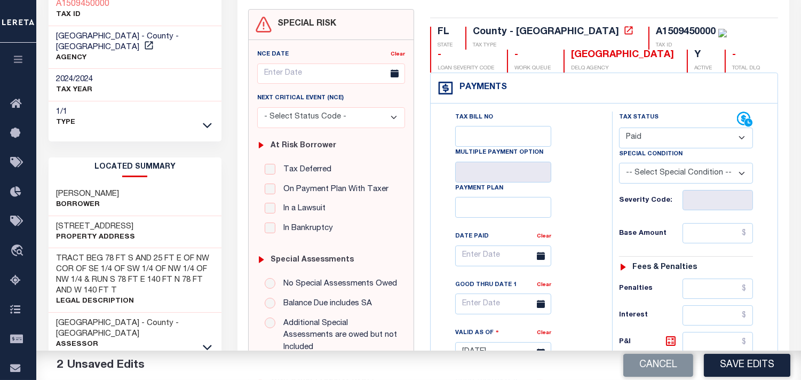
scroll to position [178, 0]
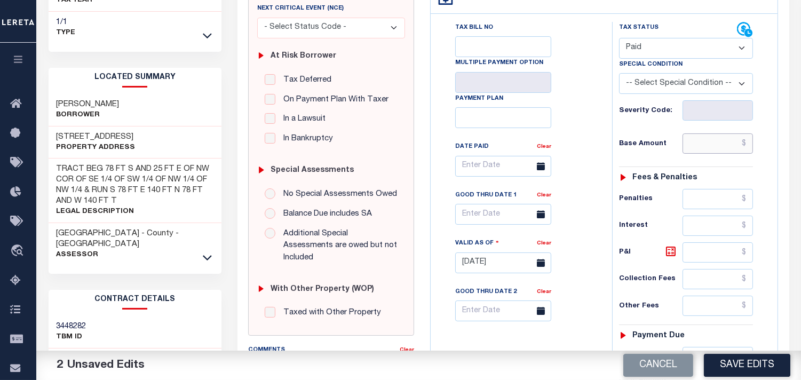
drag, startPoint x: 716, startPoint y: 146, endPoint x: 675, endPoint y: 146, distance: 41.6
click at [716, 146] on input "text" at bounding box center [718, 143] width 70 height 20
paste input "2,821.29"
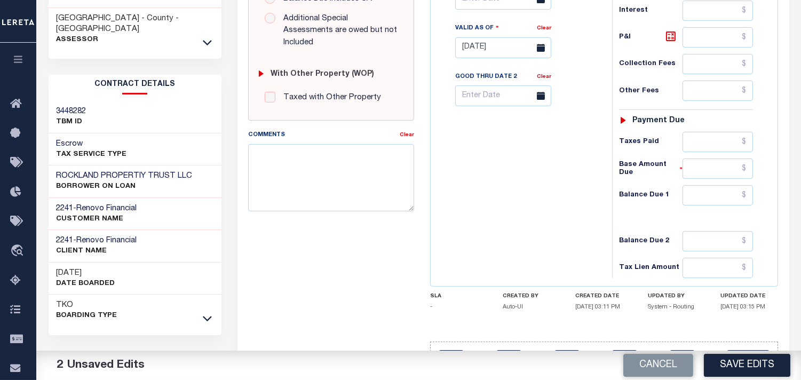
scroll to position [430, 0]
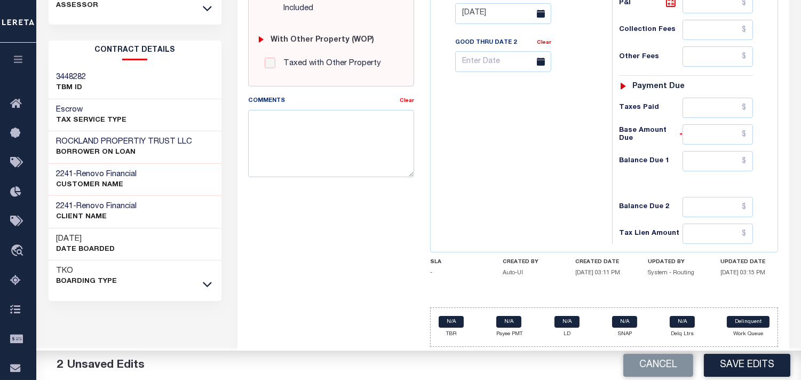
type input "$2,821.29"
drag, startPoint x: 723, startPoint y: 160, endPoint x: 634, endPoint y: 157, distance: 89.7
click at [723, 160] on input "text" at bounding box center [718, 161] width 70 height 20
type input "$0.00"
click at [571, 160] on div "Tax Bill No Multiple Payment Option Payment Plan Clear" at bounding box center [518, 8] width 171 height 471
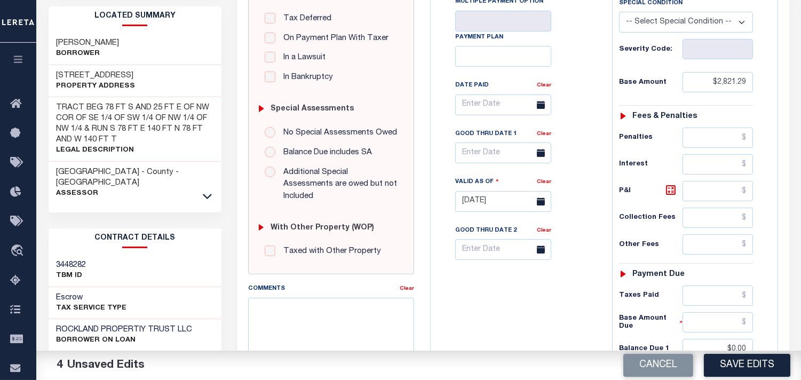
scroll to position [74, 0]
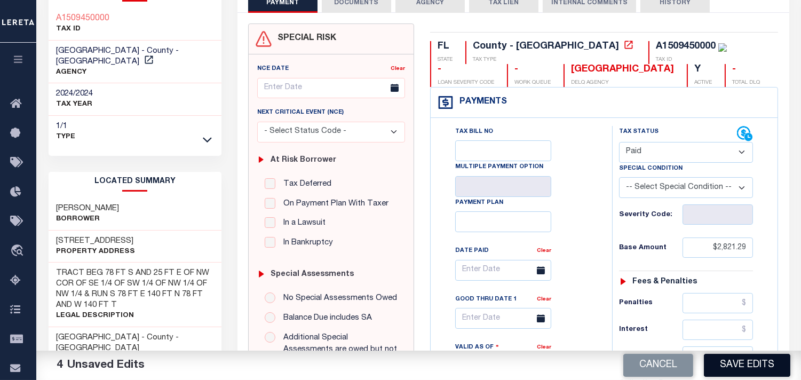
click at [749, 367] on button "Save Edits" at bounding box center [747, 365] width 86 height 23
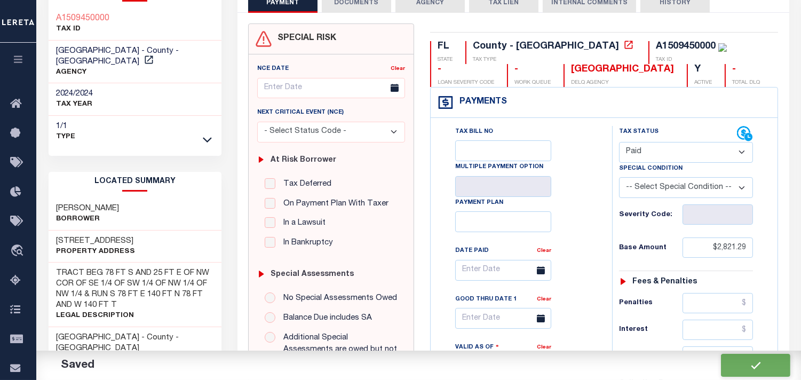
checkbox input "false"
type input "$2,821.29"
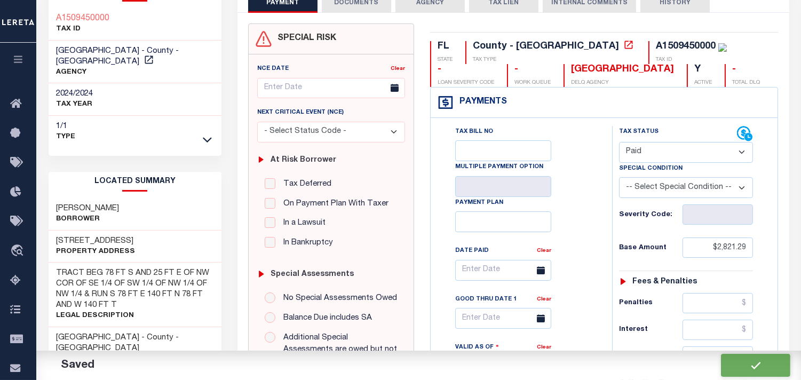
type input "$0"
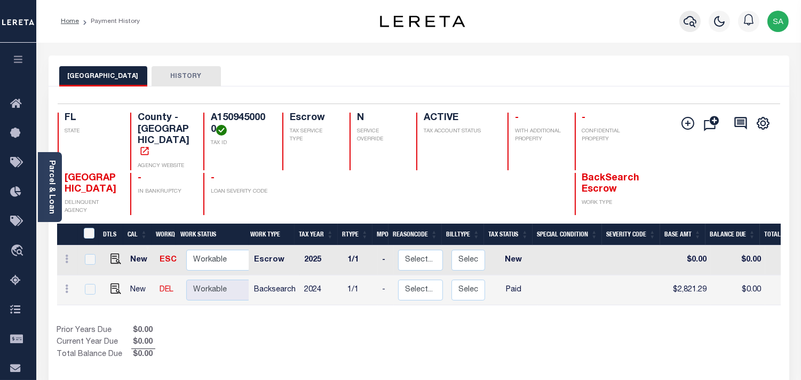
click at [692, 21] on icon "button" at bounding box center [690, 21] width 13 height 13
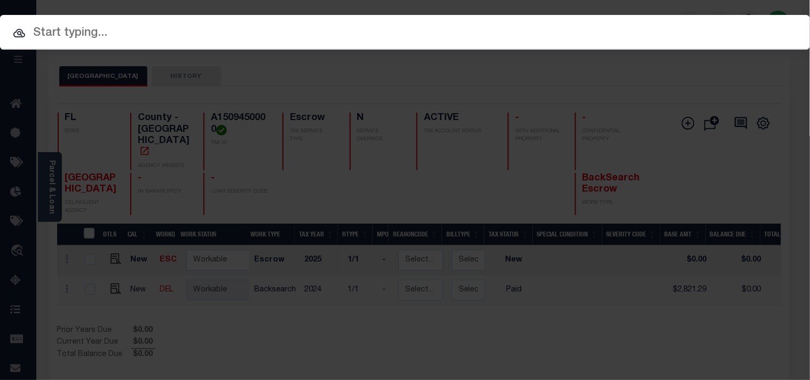
click at [637, 24] on input "text" at bounding box center [405, 33] width 810 height 19
paste input "10070001"
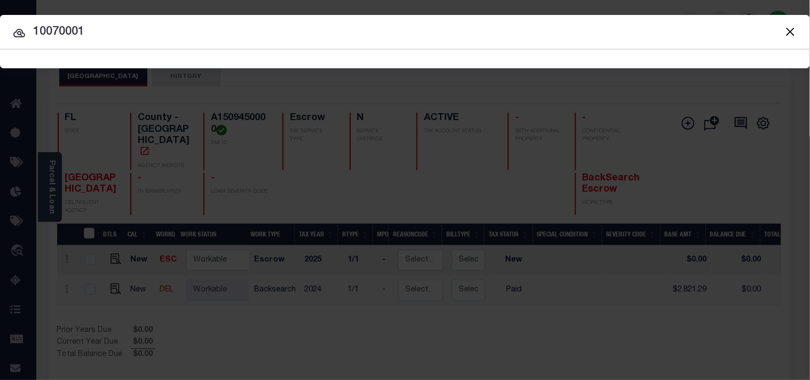
type input "10070001"
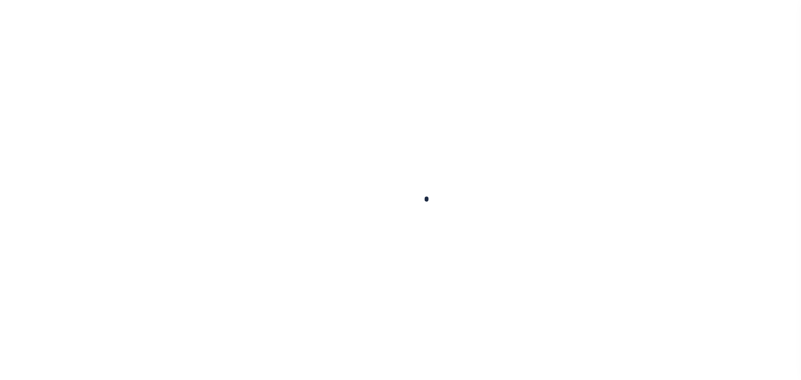
checkbox input "false"
type input "[DATE]"
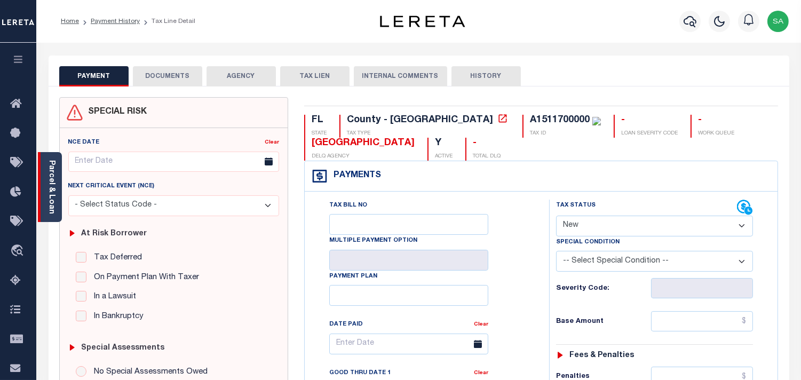
click at [50, 199] on link "Parcel & Loan" at bounding box center [51, 187] width 7 height 54
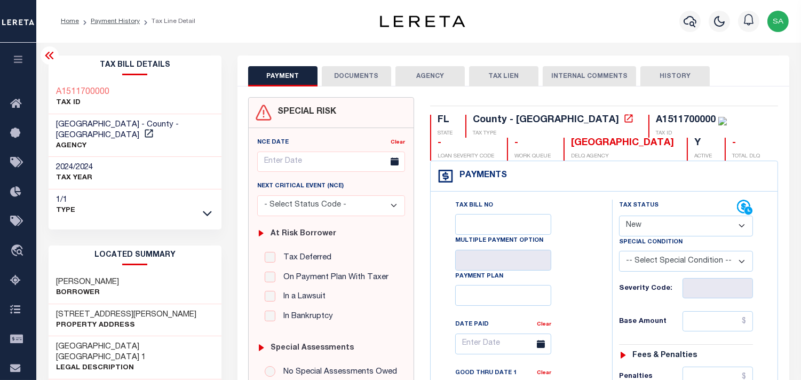
drag, startPoint x: 643, startPoint y: 224, endPoint x: 643, endPoint y: 235, distance: 10.7
click at [643, 224] on select "- Select Status Code - Open Due/Unpaid Paid Incomplete No Tax Due Internal Refu…" at bounding box center [686, 226] width 134 height 21
select select "PYD"
click at [619, 216] on select "- Select Status Code - Open Due/Unpaid Paid Incomplete No Tax Due Internal Refu…" at bounding box center [686, 226] width 134 height 21
type input "[DATE]"
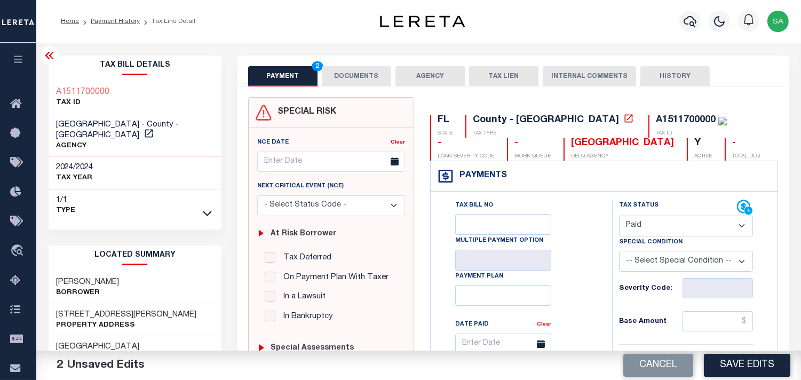
click at [361, 72] on button "DOCUMENTS" at bounding box center [356, 76] width 69 height 20
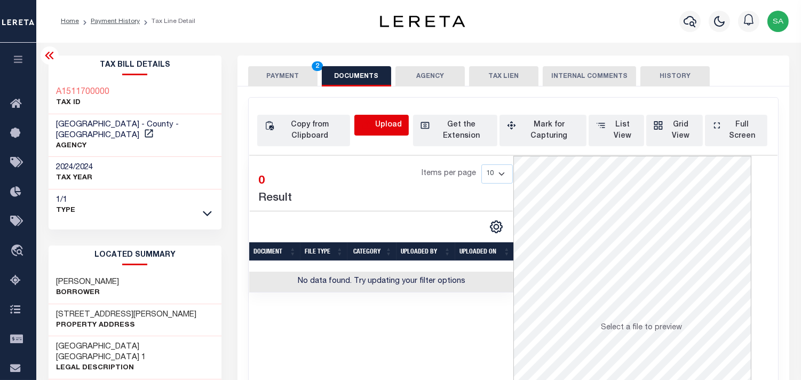
click at [369, 121] on icon "button" at bounding box center [367, 124] width 10 height 9
select select "POP"
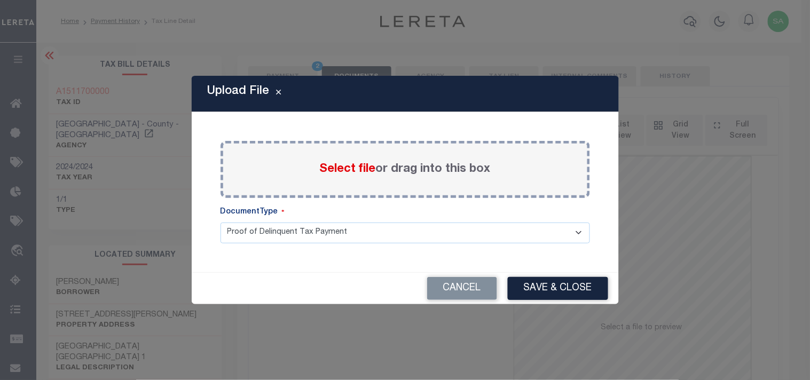
click at [337, 175] on span "Select file" at bounding box center [348, 169] width 56 height 12
click at [0, 0] on input "Select file or drag into this box" at bounding box center [0, 0] width 0 height 0
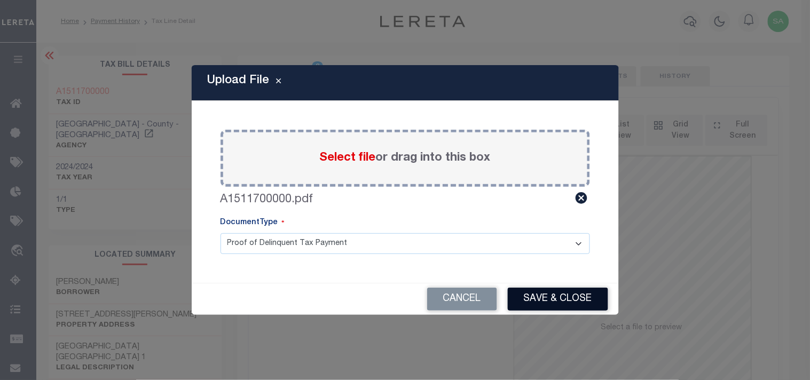
click at [575, 305] on button "Save & Close" at bounding box center [558, 299] width 100 height 23
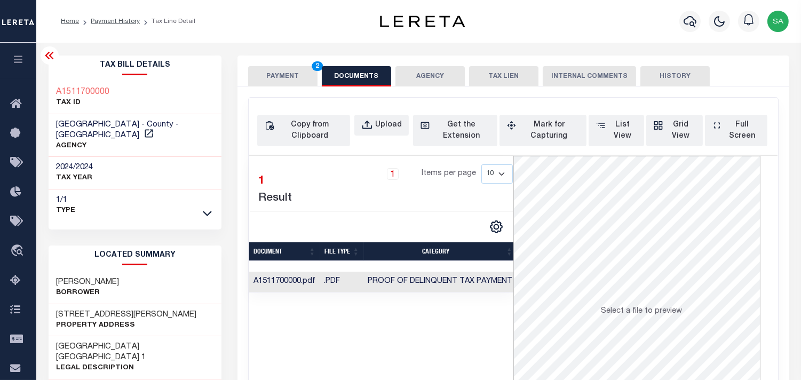
click at [285, 77] on button "PAYMENT 2" at bounding box center [282, 76] width 69 height 20
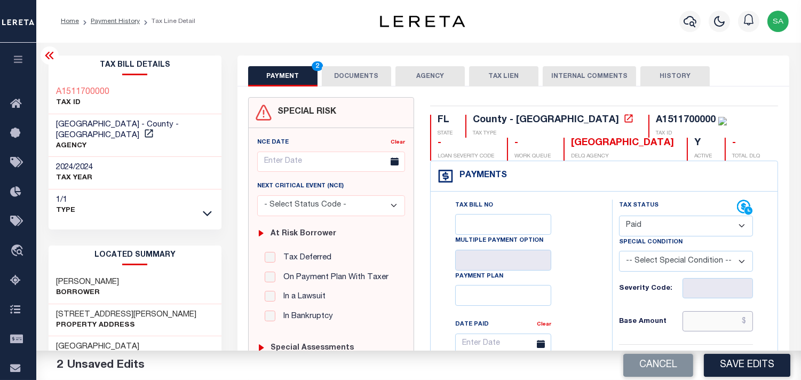
click at [712, 323] on input "text" at bounding box center [718, 321] width 70 height 20
paste input "2,297.26"
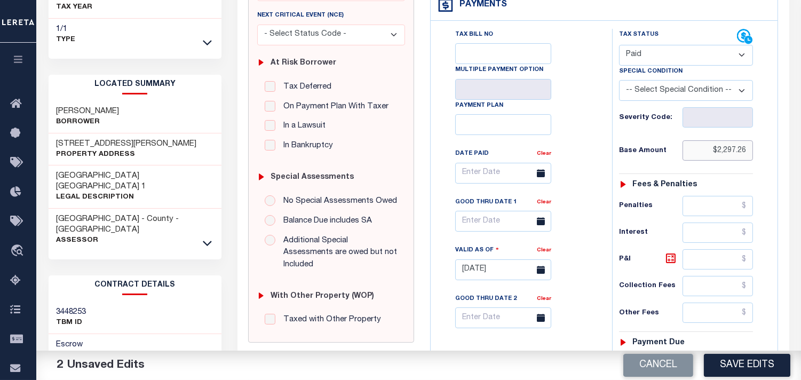
scroll to position [296, 0]
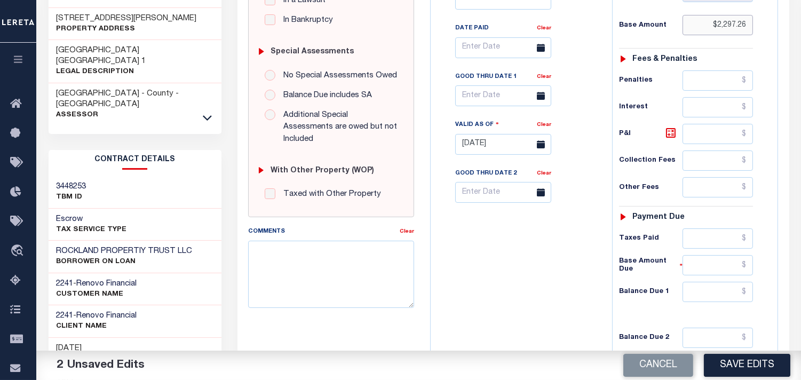
type input "$2,297.26"
click at [728, 295] on input "text" at bounding box center [718, 292] width 70 height 20
type input "$0.00"
click at [558, 295] on div "Tax Bill No Multiple Payment Option Payment Plan Clear" at bounding box center [518, 138] width 171 height 471
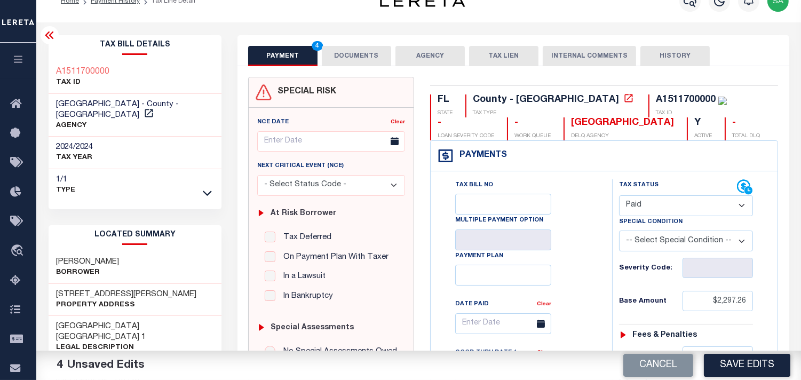
scroll to position [0, 0]
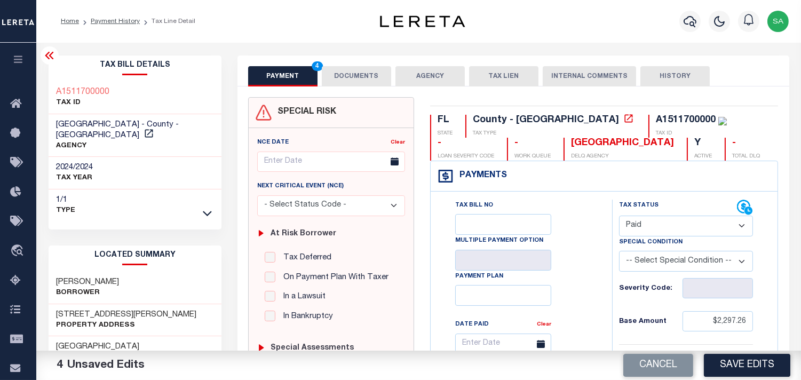
click at [384, 82] on button "DOCUMENTS" at bounding box center [356, 76] width 69 height 20
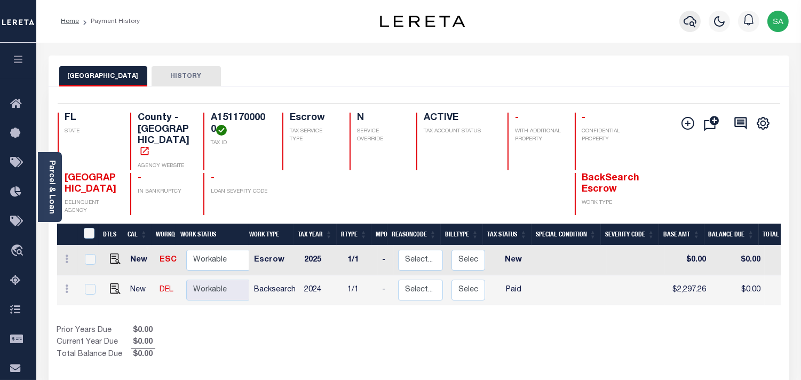
click at [682, 22] on button "button" at bounding box center [690, 21] width 21 height 21
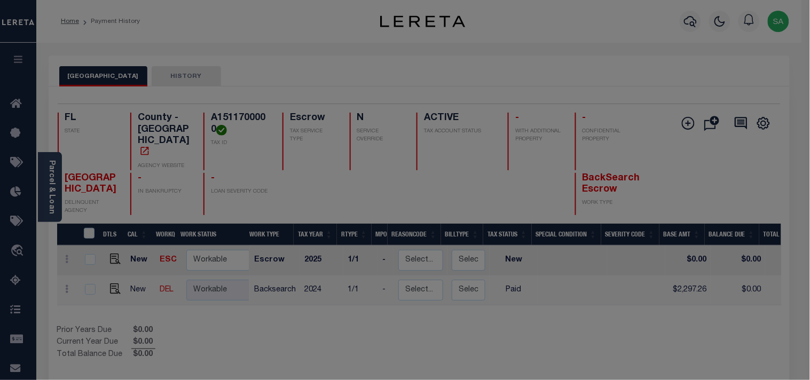
click at [0, 0] on input "text" at bounding box center [0, 0] width 0 height 0
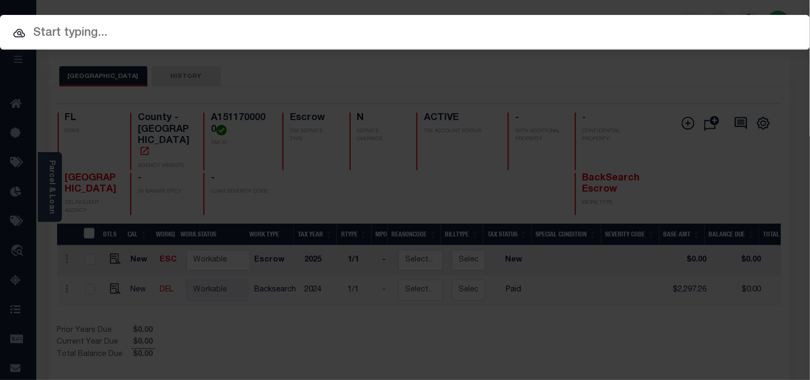
paste input "10070001"
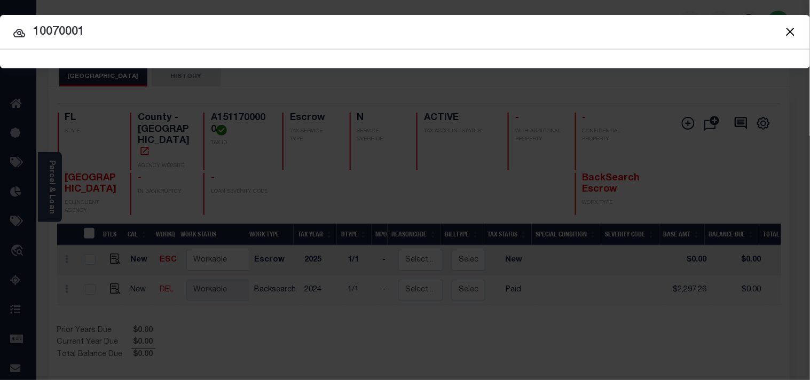
type input "10070001"
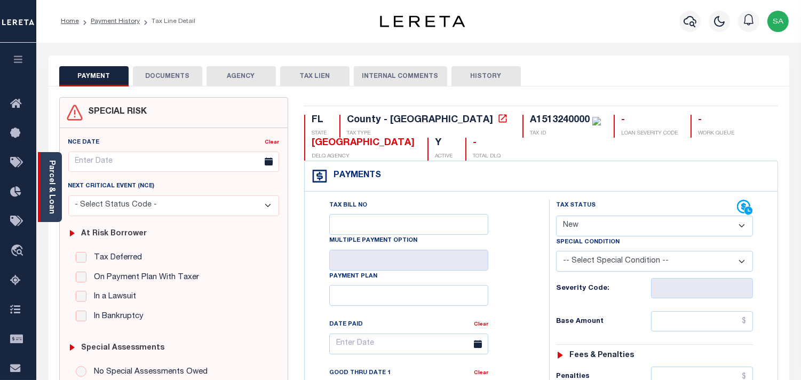
click at [54, 178] on link "Parcel & Loan" at bounding box center [51, 187] width 7 height 54
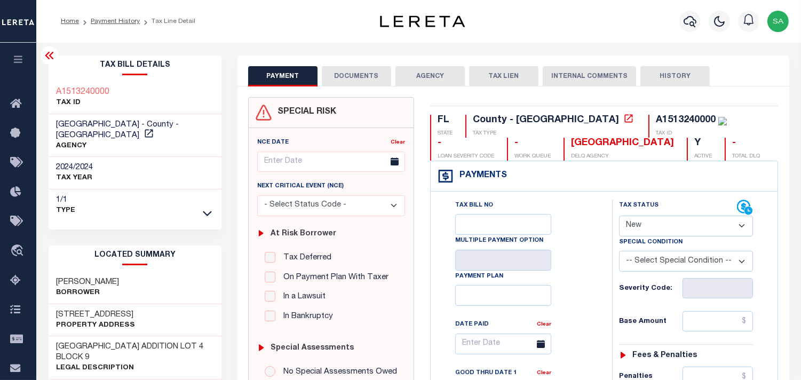
click at [643, 234] on select "- Select Status Code - Open Due/Unpaid Paid Incomplete No Tax Due Internal Refu…" at bounding box center [686, 226] width 134 height 21
select select "PYD"
click at [619, 216] on select "- Select Status Code - Open Due/Unpaid Paid Incomplete No Tax Due Internal Refu…" at bounding box center [686, 226] width 134 height 21
type input "[DATE]"
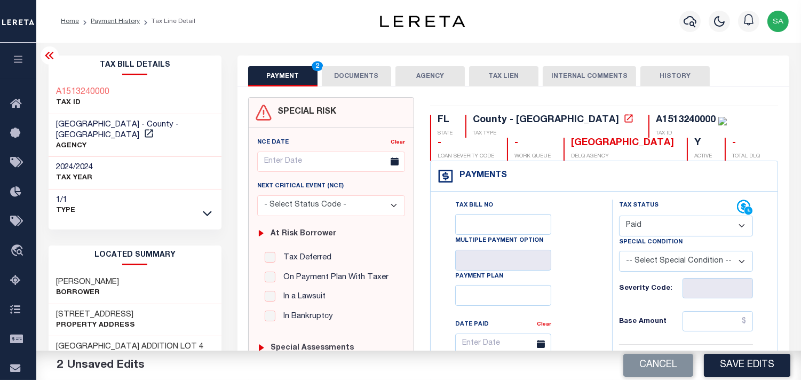
click at [363, 83] on button "DOCUMENTS" at bounding box center [356, 76] width 69 height 20
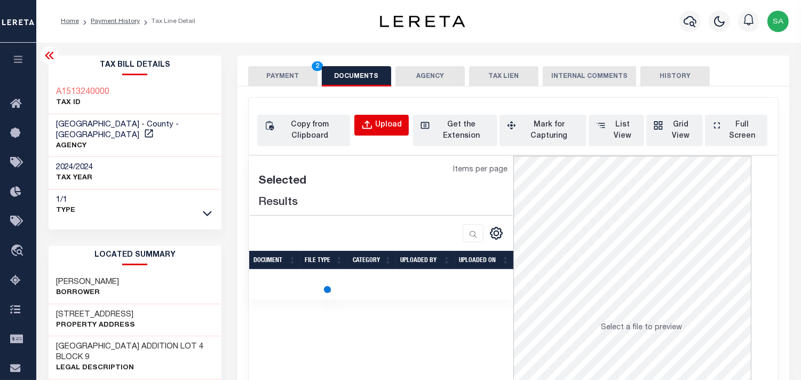
click at [381, 125] on div "Upload" at bounding box center [388, 126] width 27 height 12
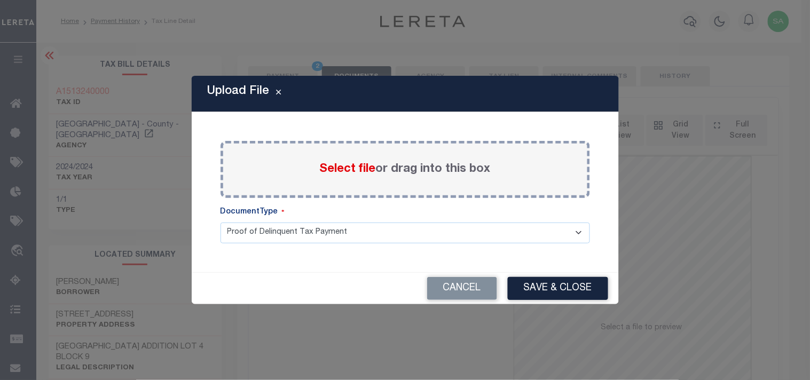
click at [345, 175] on span "Select file" at bounding box center [348, 169] width 56 height 12
click at [0, 0] on input "Select file or drag into this box" at bounding box center [0, 0] width 0 height 0
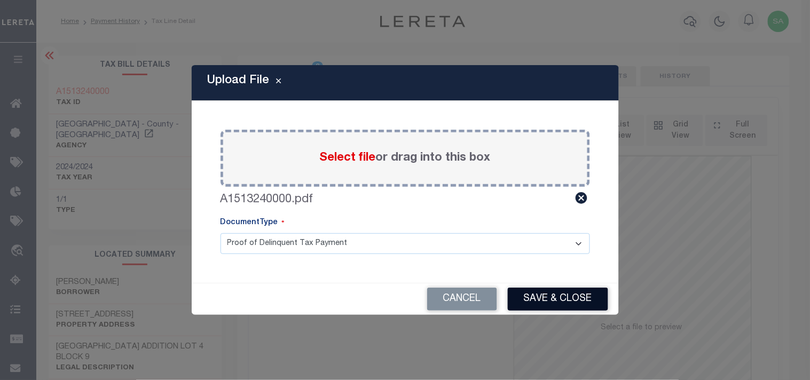
click at [531, 301] on button "Save & Close" at bounding box center [558, 299] width 100 height 23
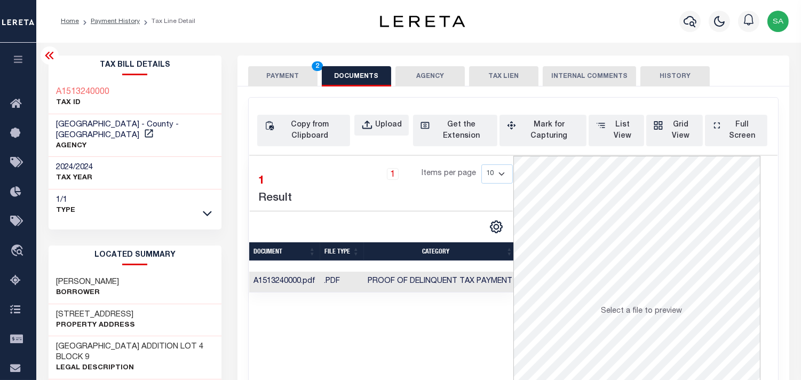
click at [263, 80] on button "PAYMENT 2" at bounding box center [282, 76] width 69 height 20
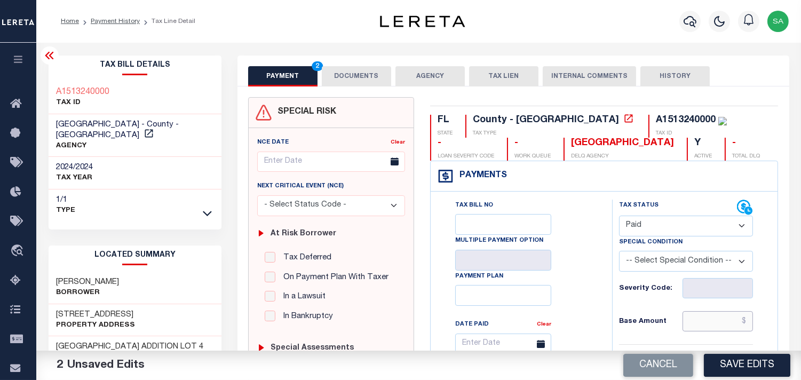
drag, startPoint x: 730, startPoint y: 321, endPoint x: 651, endPoint y: 314, distance: 78.8
click at [730, 321] on input "text" at bounding box center [718, 321] width 70 height 20
paste input "2,904.01"
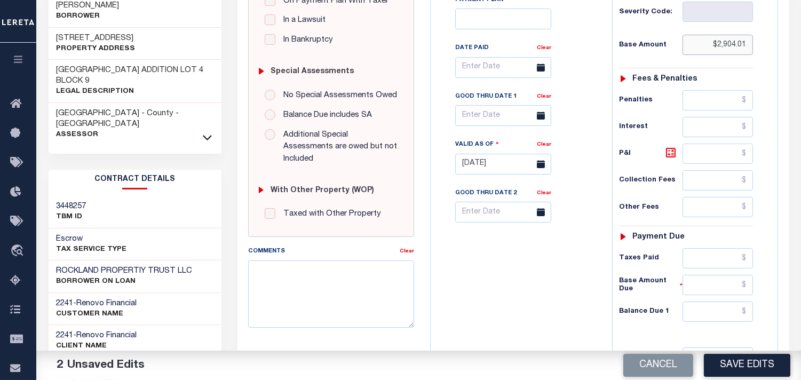
scroll to position [355, 0]
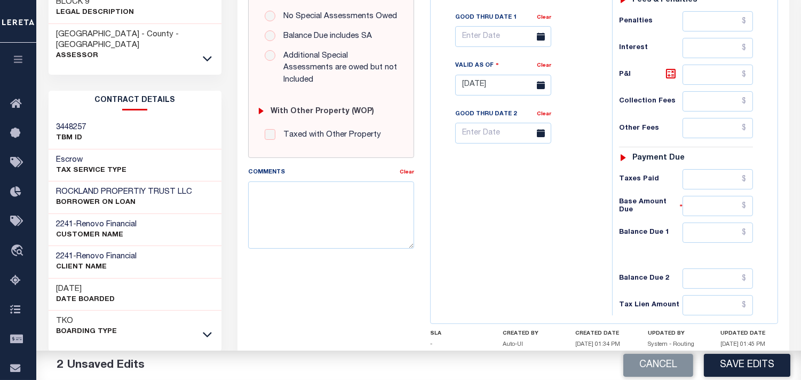
type input "$2,904.01"
click at [716, 232] on input "text" at bounding box center [718, 233] width 70 height 20
type input "$0.00"
click at [509, 242] on div "Tax Bill No Multiple Payment Option Payment Plan Clear" at bounding box center [518, 79] width 171 height 471
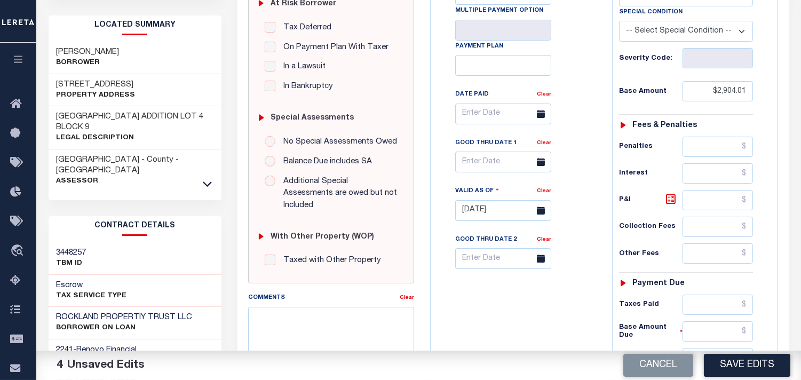
scroll to position [59, 0]
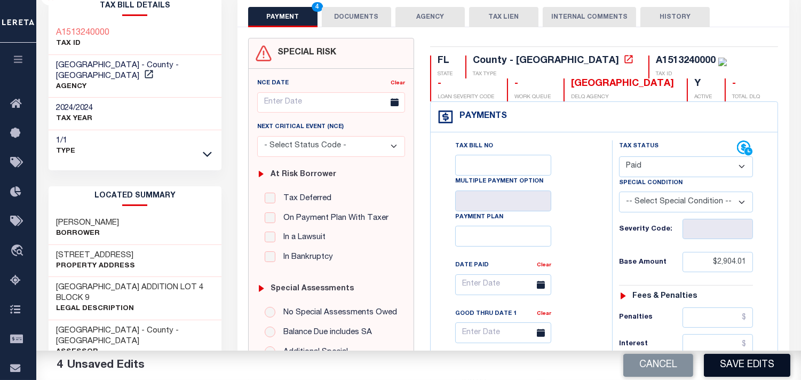
click at [743, 362] on button "Save Edits" at bounding box center [747, 365] width 86 height 23
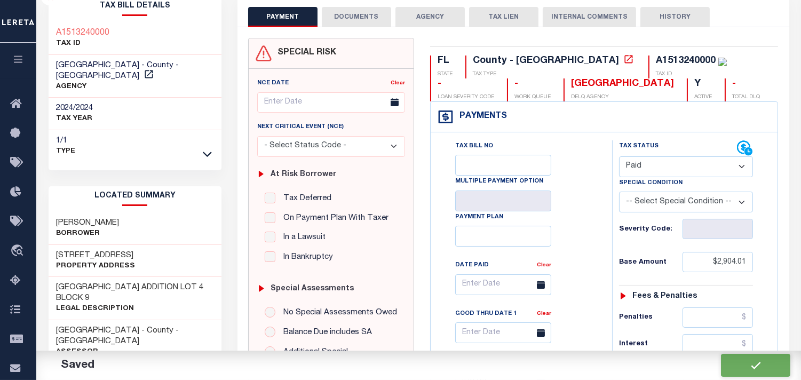
checkbox input "false"
type input "$2,904.01"
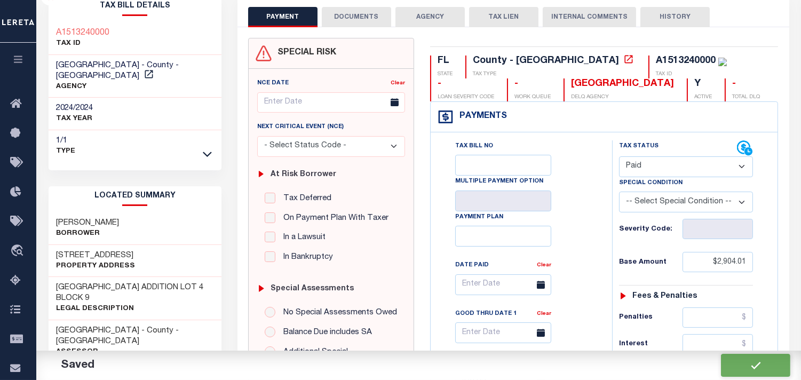
type input "$0"
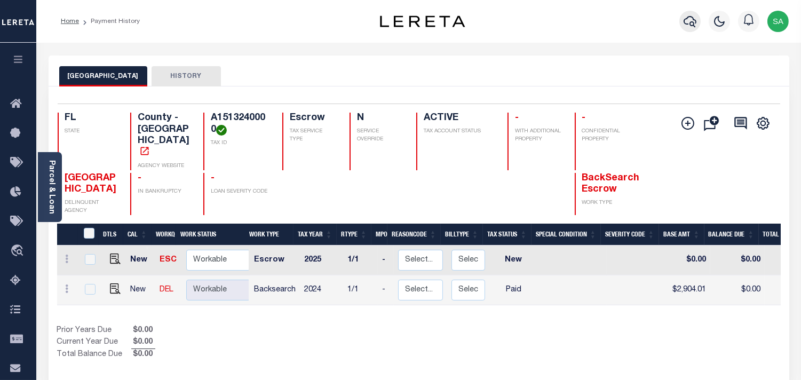
click at [689, 22] on icon "button" at bounding box center [690, 21] width 13 height 13
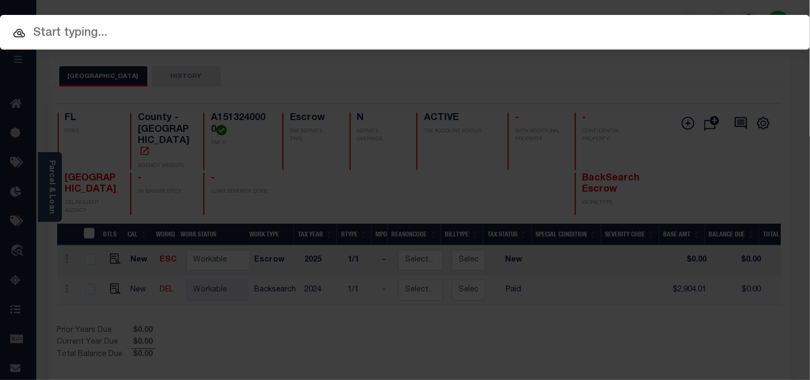
click at [634, 22] on div "Include Loans TBM Customers Borrowers Payments (Lender Non-Disb) Payments (Lend…" at bounding box center [405, 32] width 810 height 35
paste input "10070001"
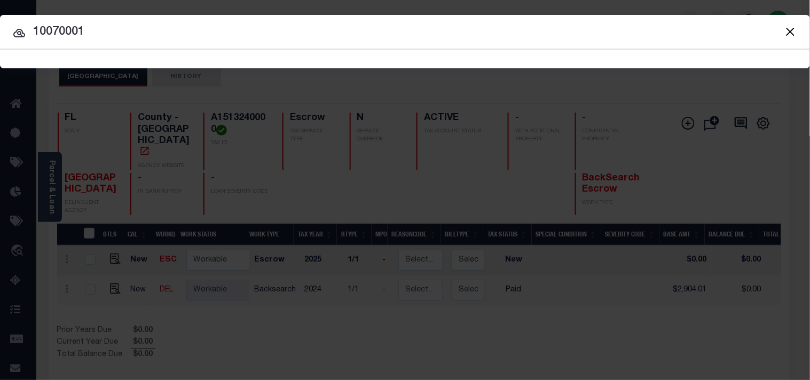
type input "10070001"
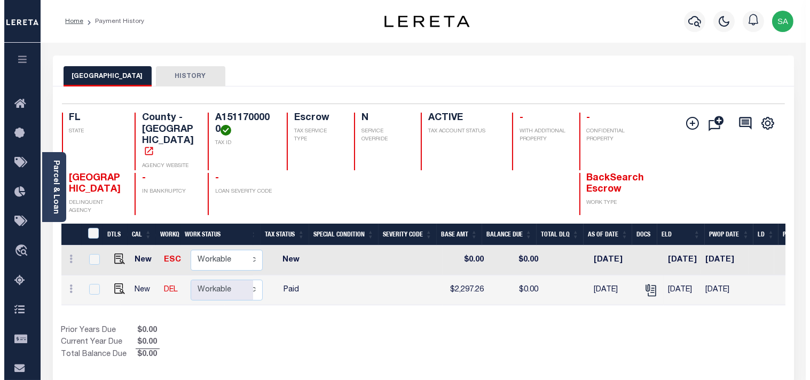
scroll to position [0, 230]
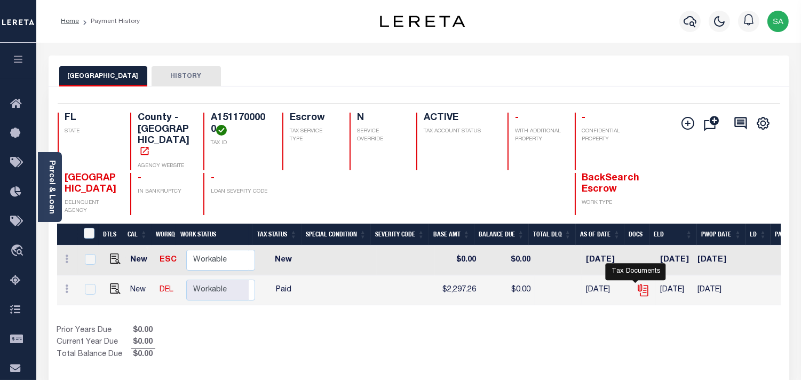
click at [637, 283] on icon "" at bounding box center [643, 290] width 14 height 14
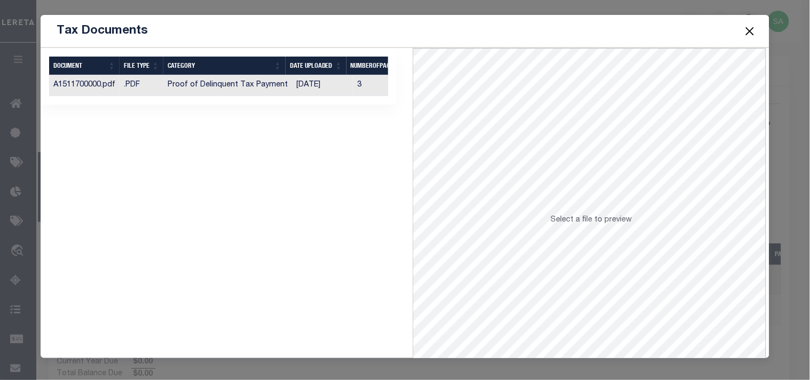
click at [310, 86] on td "[DATE]" at bounding box center [322, 85] width 61 height 21
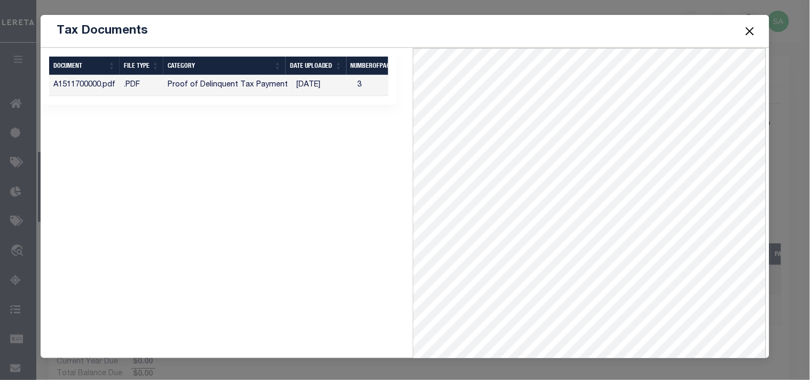
click at [748, 29] on button "Close" at bounding box center [749, 31] width 14 height 14
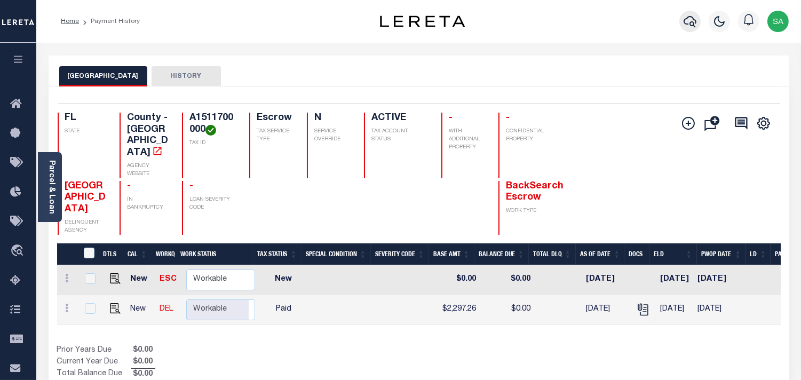
click at [694, 28] on icon "button" at bounding box center [690, 21] width 13 height 13
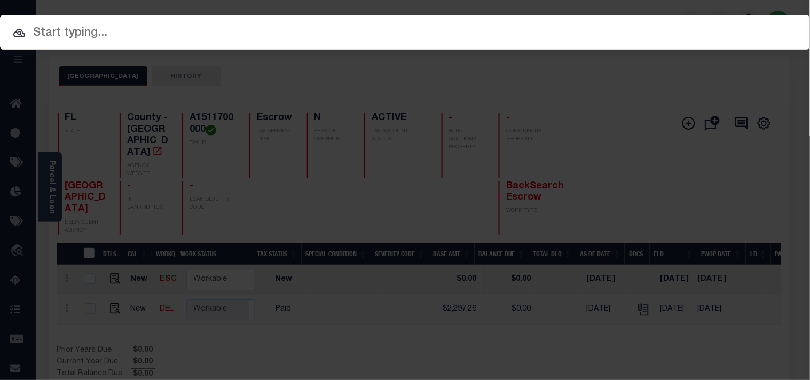
click at [584, 41] on div "Include Loans TBM Customers Borrowers Payments (Lender Non-Disb) Payments (Lend…" at bounding box center [405, 32] width 810 height 35
paste input "10070001"
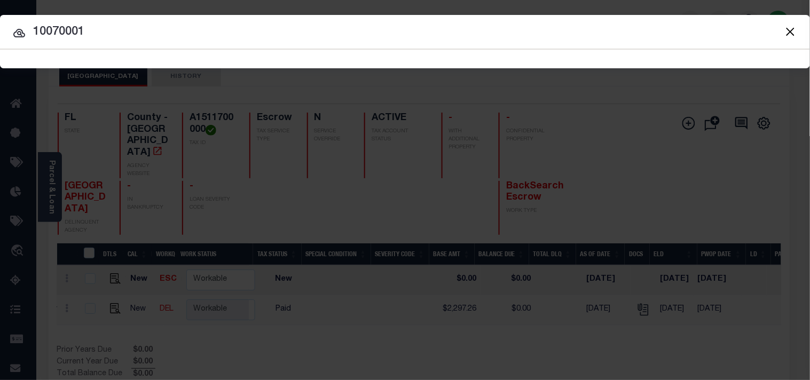
type input "10070001"
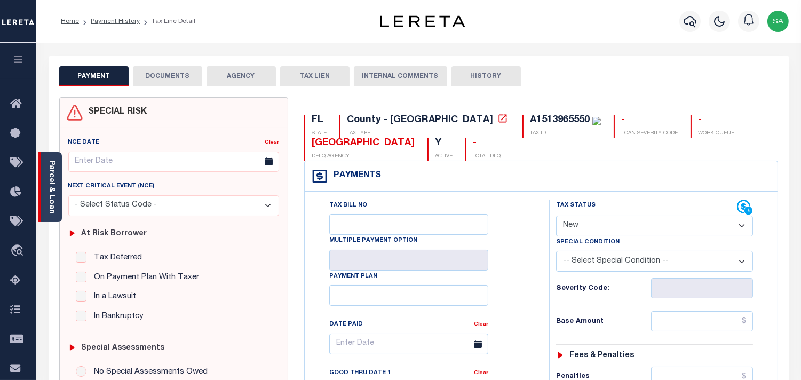
click at [50, 187] on link "Parcel & Loan" at bounding box center [51, 187] width 7 height 54
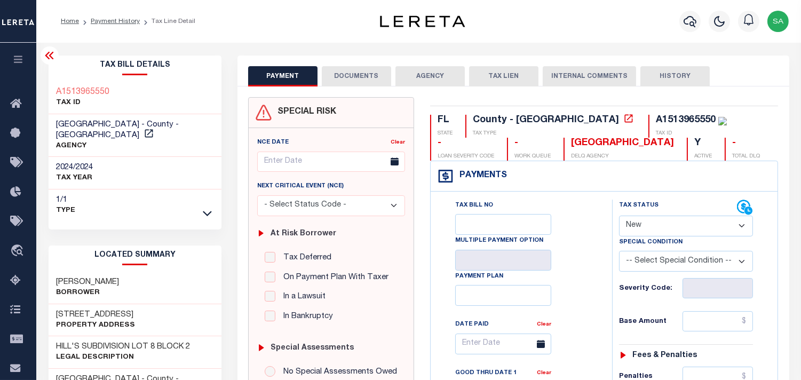
drag, startPoint x: 663, startPoint y: 225, endPoint x: 663, endPoint y: 232, distance: 6.9
click at [664, 226] on select "- Select Status Code - Open Due/Unpaid Paid Incomplete No Tax Due Internal Refu…" at bounding box center [686, 226] width 134 height 21
select select "PYD"
click at [619, 216] on select "- Select Status Code - Open Due/Unpaid Paid Incomplete No Tax Due Internal Refu…" at bounding box center [686, 226] width 134 height 21
type input "[DATE]"
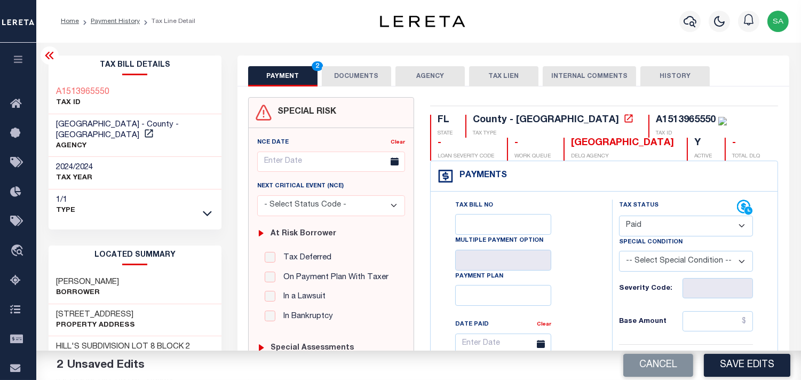
click at [384, 70] on button "DOCUMENTS" at bounding box center [356, 76] width 69 height 20
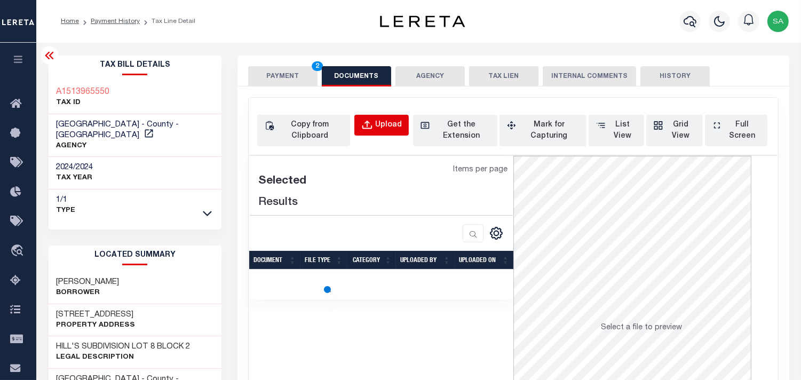
click at [377, 127] on div "Upload" at bounding box center [388, 126] width 27 height 12
select select "POP"
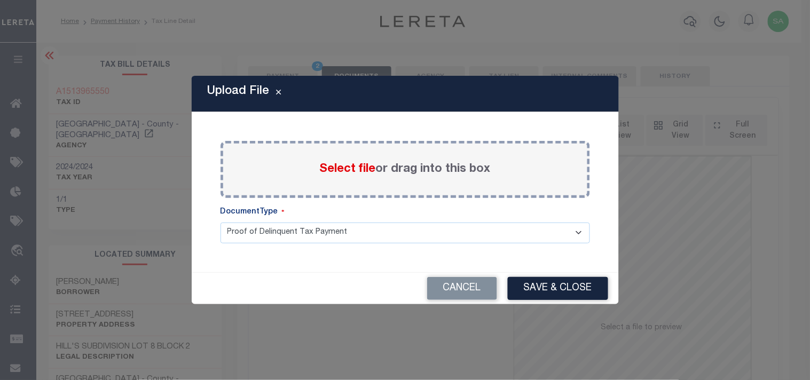
click at [350, 166] on span "Select file" at bounding box center [348, 169] width 56 height 12
click at [0, 0] on input "Select file or drag into this box" at bounding box center [0, 0] width 0 height 0
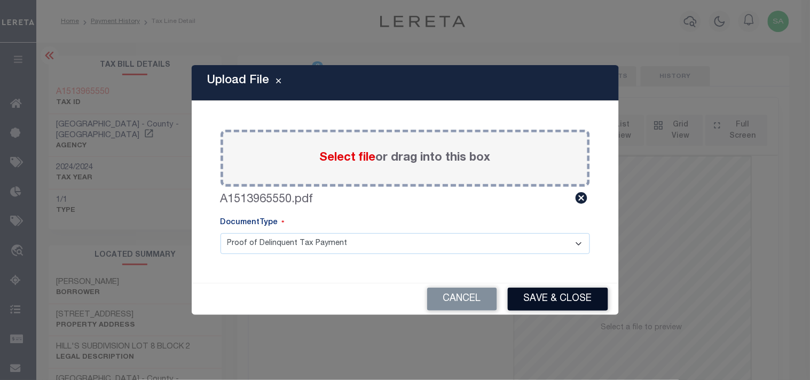
click at [524, 297] on button "Save & Close" at bounding box center [558, 299] width 100 height 23
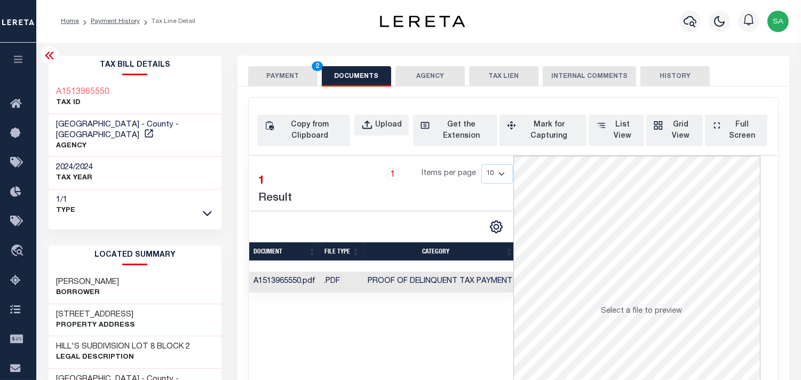
click at [305, 82] on button "PAYMENT 2" at bounding box center [282, 76] width 69 height 20
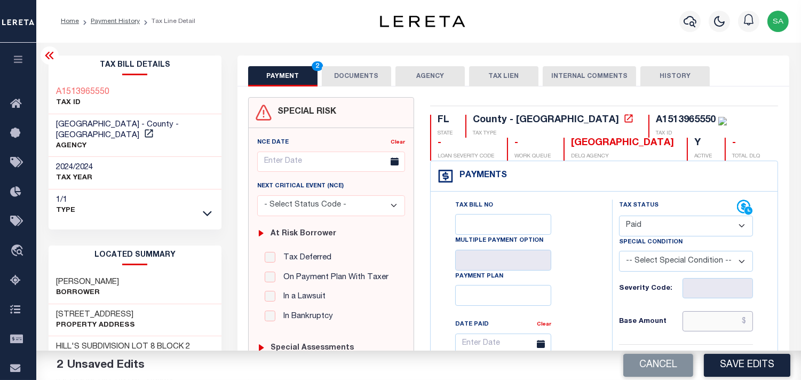
drag, startPoint x: 706, startPoint y: 318, endPoint x: 577, endPoint y: 310, distance: 129.5
click at [706, 318] on input "text" at bounding box center [718, 321] width 70 height 20
paste input "3,058.14"
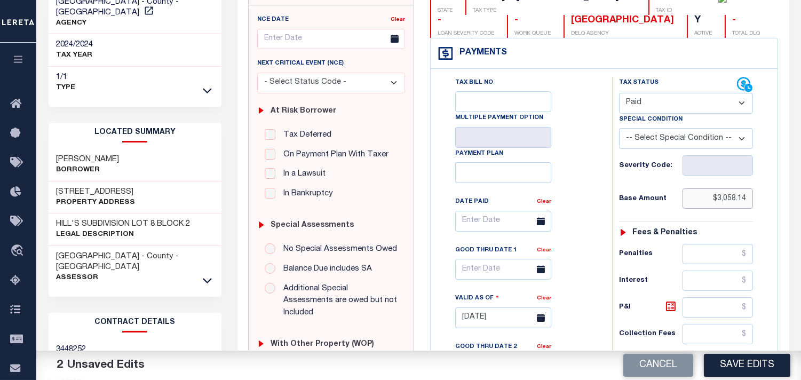
scroll to position [355, 0]
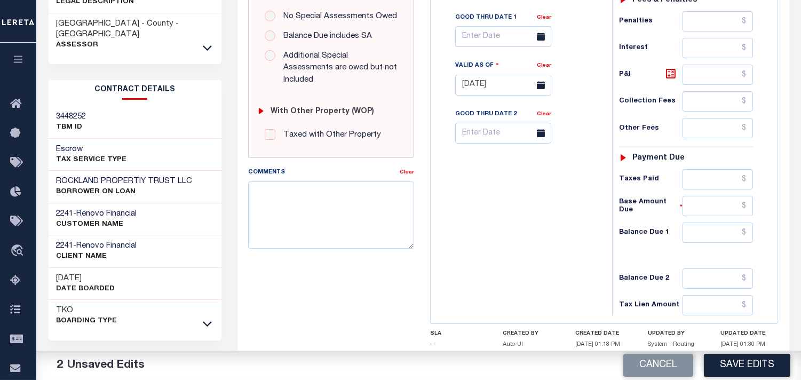
type input "$3,058.14"
click at [707, 240] on input "text" at bounding box center [718, 233] width 70 height 20
type input "$0.00"
click at [540, 236] on div "Tax Bill No Multiple Payment Option Payment Plan Clear" at bounding box center [518, 79] width 171 height 471
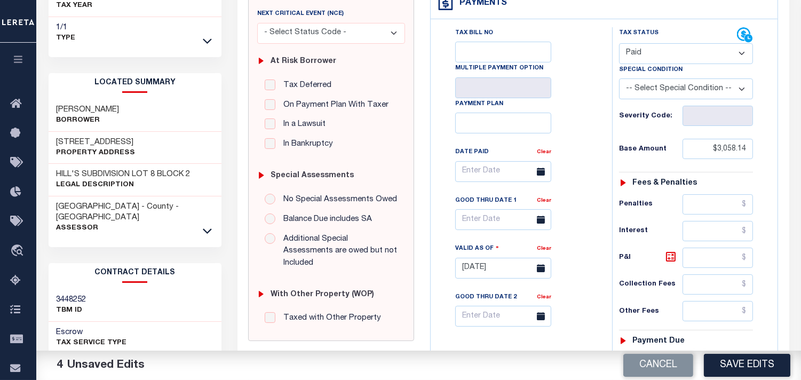
scroll to position [0, 0]
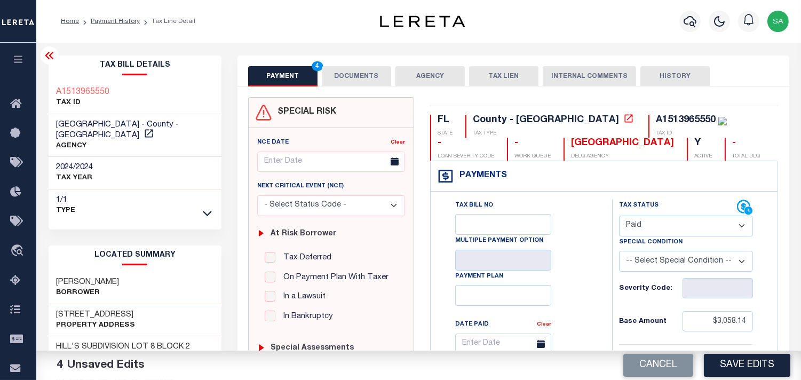
click at [366, 78] on button "DOCUMENTS" at bounding box center [356, 76] width 69 height 20
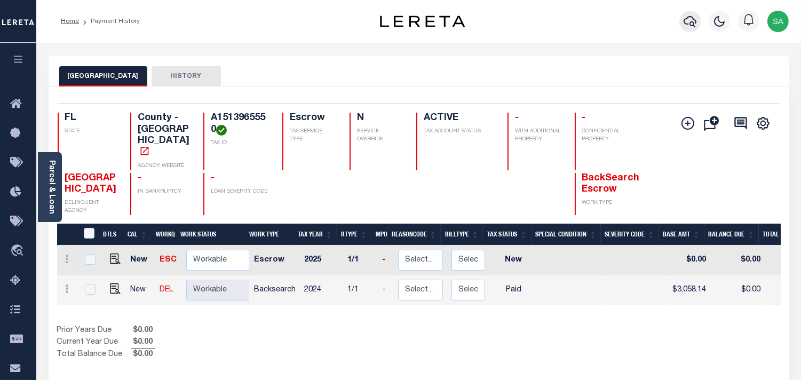
click at [686, 22] on icon "button" at bounding box center [690, 21] width 13 height 13
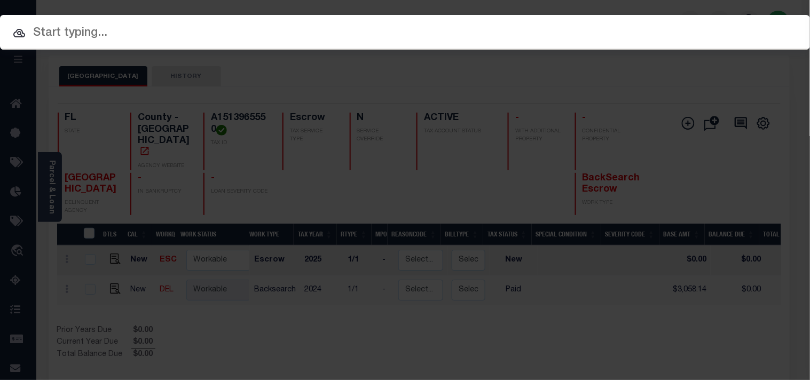
click at [615, 33] on input "text" at bounding box center [405, 33] width 810 height 19
paste input "10011061"
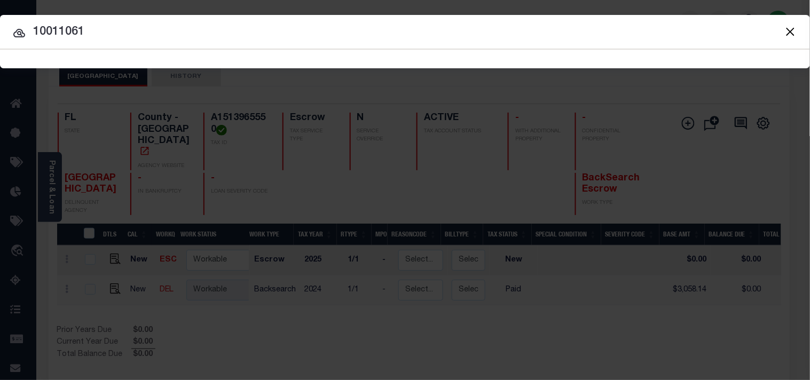
type input "10011061"
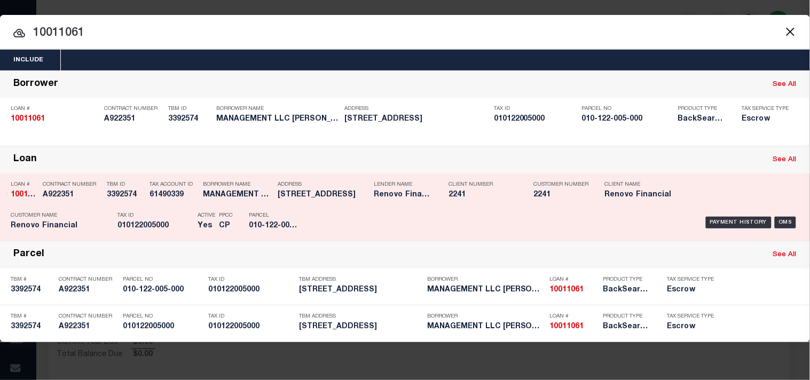
click at [201, 211] on div "Active Yes" at bounding box center [206, 222] width 18 height 31
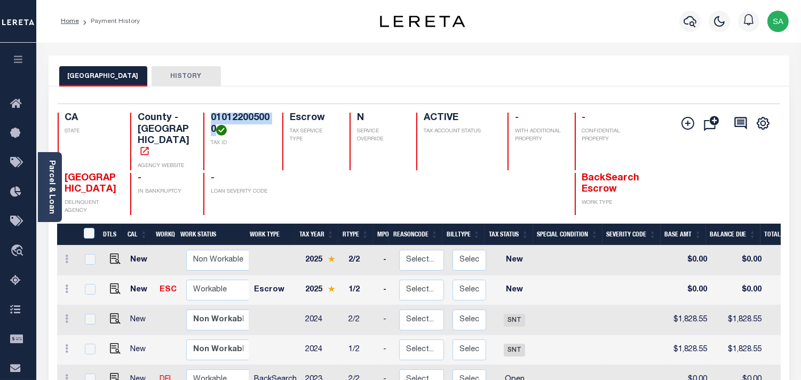
drag, startPoint x: 216, startPoint y: 129, endPoint x: 208, endPoint y: 118, distance: 13.3
click at [208, 118] on div "010122005000 TAX ID" at bounding box center [236, 142] width 66 height 58
copy h4 "010122005000"
click at [214, 120] on h4 "010122005000" at bounding box center [240, 124] width 59 height 23
drag, startPoint x: 225, startPoint y: 118, endPoint x: 211, endPoint y: 115, distance: 13.6
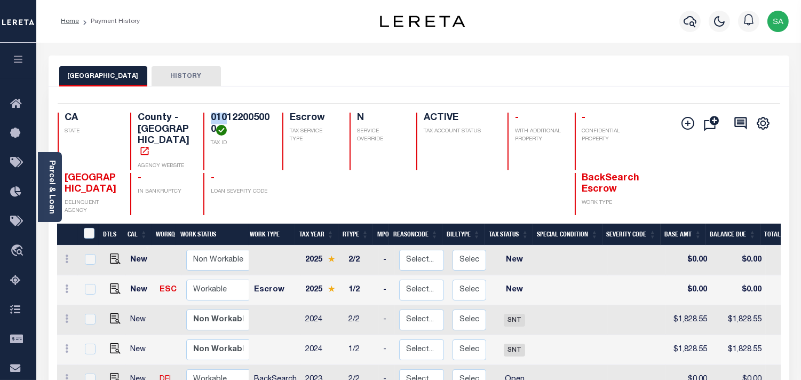
click at [211, 115] on h4 "010122005000" at bounding box center [240, 124] width 59 height 23
drag, startPoint x: 242, startPoint y: 116, endPoint x: 227, endPoint y: 120, distance: 16.1
click at [227, 120] on h4 "010122005000" at bounding box center [240, 124] width 59 height 23
drag, startPoint x: 255, startPoint y: 115, endPoint x: 242, endPoint y: 118, distance: 13.2
click at [242, 118] on h4 "010122005000" at bounding box center [240, 124] width 59 height 23
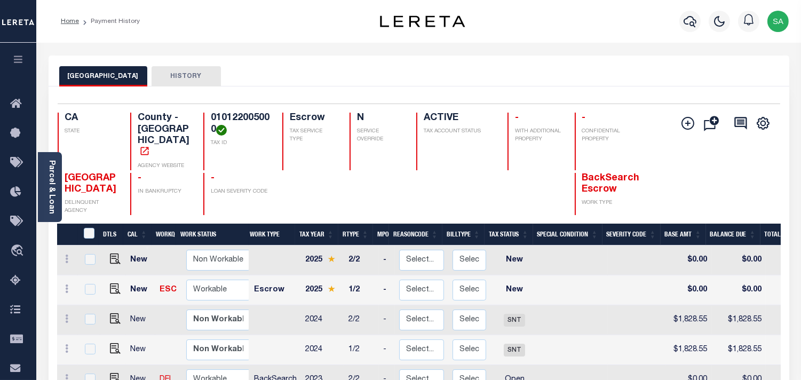
click at [260, 120] on h4 "010122005000" at bounding box center [240, 124] width 59 height 23
click at [50, 195] on link "Parcel & Loan" at bounding box center [51, 187] width 7 height 54
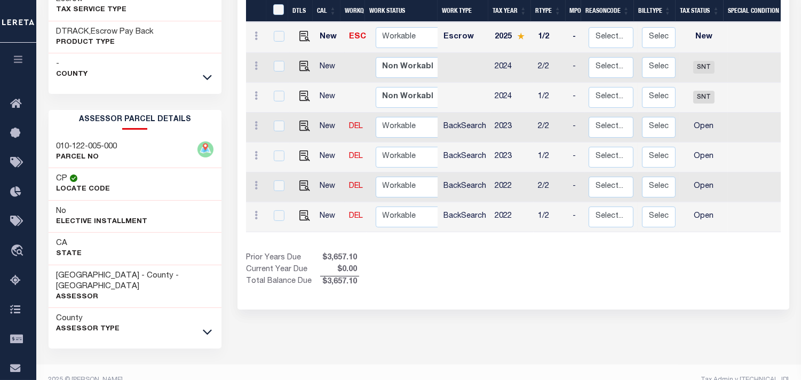
scroll to position [279, 0]
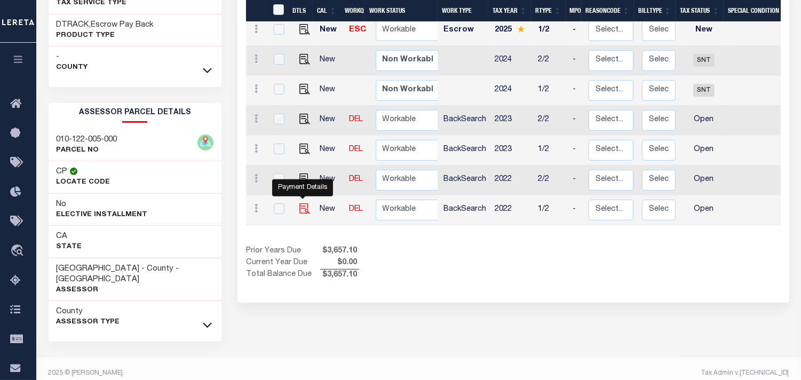
click at [299, 203] on img "" at bounding box center [304, 208] width 11 height 11
checkbox input "true"
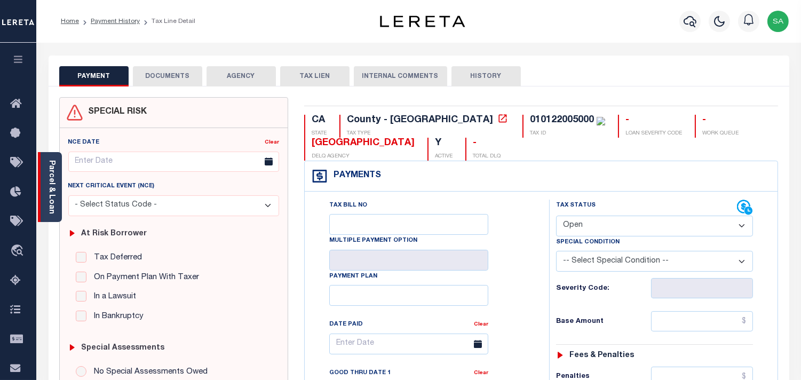
click at [57, 190] on div "Parcel & Loan" at bounding box center [50, 187] width 24 height 70
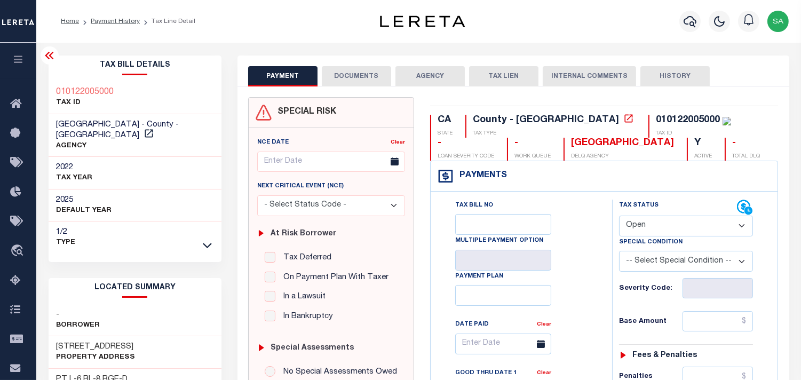
click at [578, 209] on div "Tax Bill No Multiple Payment Option Payment Plan Clear" at bounding box center [518, 349] width 155 height 299
click at [666, 228] on select "- Select Status Code - Open Due/Unpaid Paid Incomplete No Tax Due Internal Refu…" at bounding box center [686, 226] width 134 height 21
select select "PYD"
click at [619, 216] on select "- Select Status Code - Open Due/Unpaid Paid Incomplete No Tax Due Internal Refu…" at bounding box center [686, 226] width 134 height 21
type input "[DATE]"
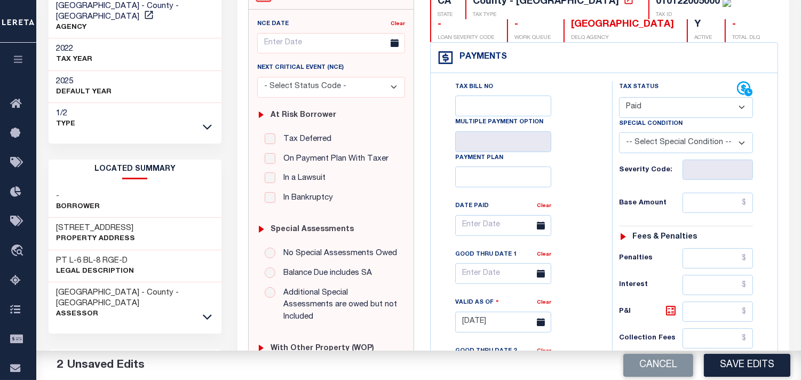
scroll to position [415, 0]
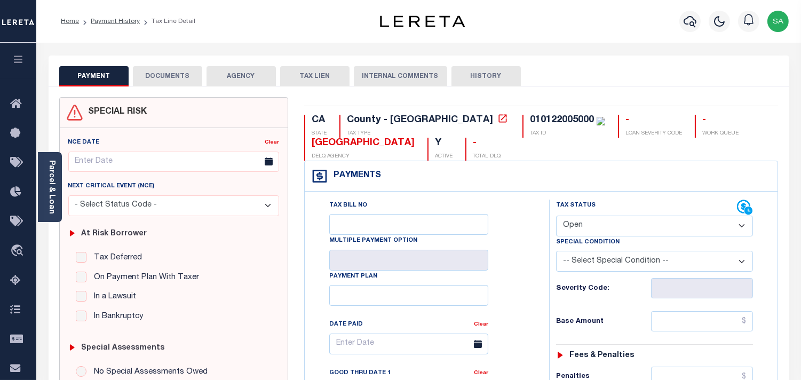
click at [607, 231] on select "- Select Status Code - Open Due/Unpaid Paid Incomplete No Tax Due Internal Refu…" at bounding box center [654, 226] width 197 height 21
select select "PYD"
click at [556, 216] on select "- Select Status Code - Open Due/Unpaid Paid Incomplete No Tax Due Internal Refu…" at bounding box center [654, 226] width 197 height 21
type input "[DATE]"
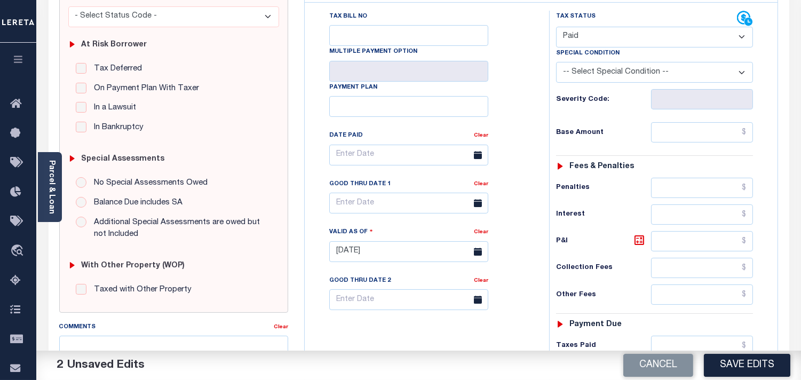
scroll to position [355, 0]
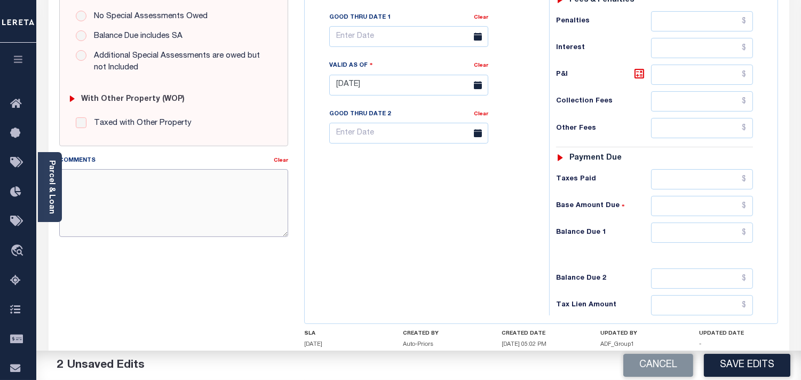
click at [251, 211] on textarea "Comments" at bounding box center [173, 202] width 229 height 67
paste textarea "Information Taken verbally from Aaron."
type textarea "Information Taken verbally from Aaron."
click at [370, 208] on div "Tax Bill No Multiple Payment Option Payment Plan Clear" at bounding box center [424, 79] width 234 height 471
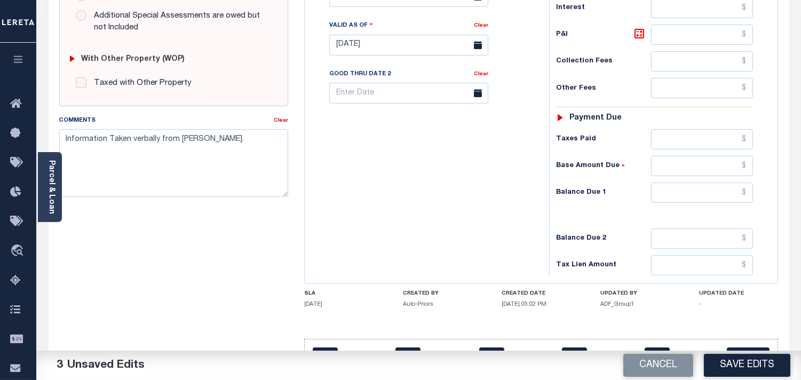
scroll to position [430, 0]
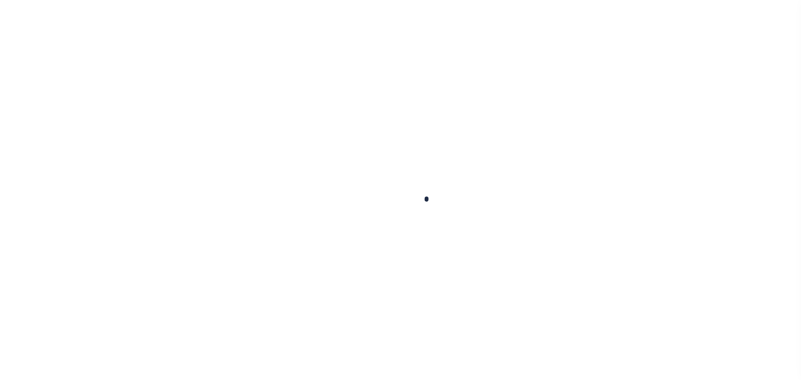
checkbox input "false"
type input "[DATE]"
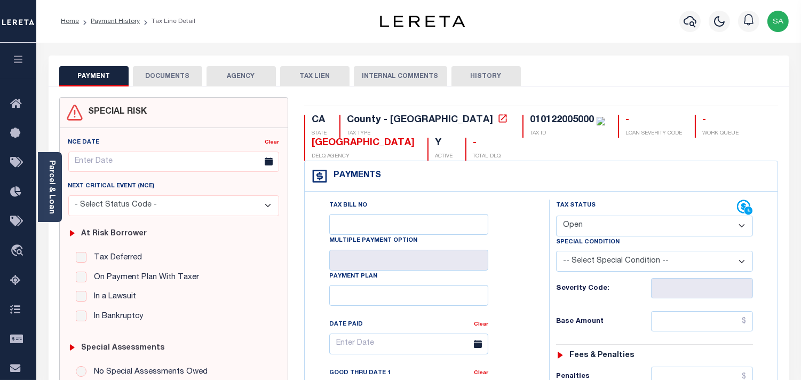
click at [588, 226] on select "- Select Status Code - Open Due/Unpaid Paid Incomplete No Tax Due Internal Refu…" at bounding box center [654, 226] width 197 height 21
select select "PYD"
click at [556, 216] on select "- Select Status Code - Open Due/Unpaid Paid Incomplete No Tax Due Internal Refu…" at bounding box center [654, 226] width 197 height 21
type input "[DATE]"
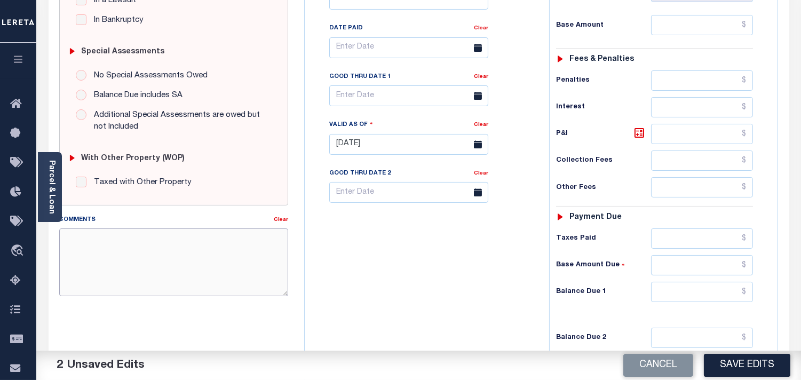
click at [178, 237] on textarea "Comments" at bounding box center [173, 261] width 229 height 67
paste textarea "Information Taken verbally from [PERSON_NAME]."
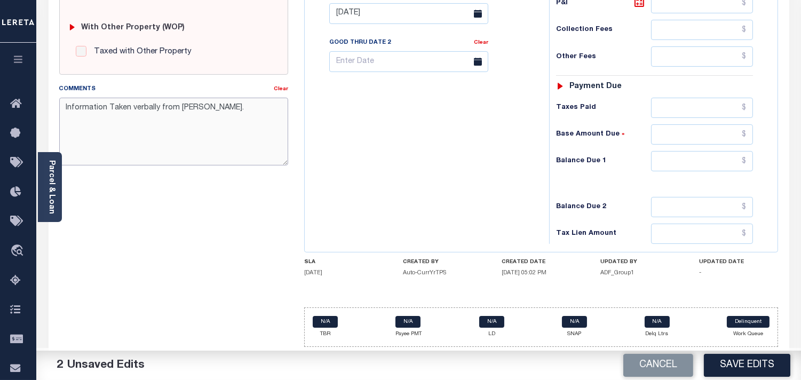
scroll to position [430, 0]
type textarea "Information Taken verbally from [PERSON_NAME]."
click at [689, 159] on input "text" at bounding box center [702, 161] width 102 height 20
type input "$0.00"
drag, startPoint x: 514, startPoint y: 164, endPoint x: 552, endPoint y: 189, distance: 45.9
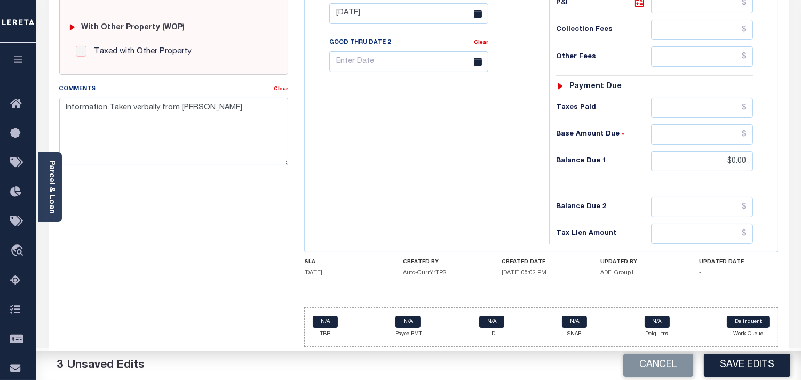
click at [514, 164] on div "Tax Bill No Multiple Payment Option Payment Plan Clear" at bounding box center [424, 8] width 234 height 471
click at [746, 361] on button "Save Edits" at bounding box center [747, 365] width 86 height 23
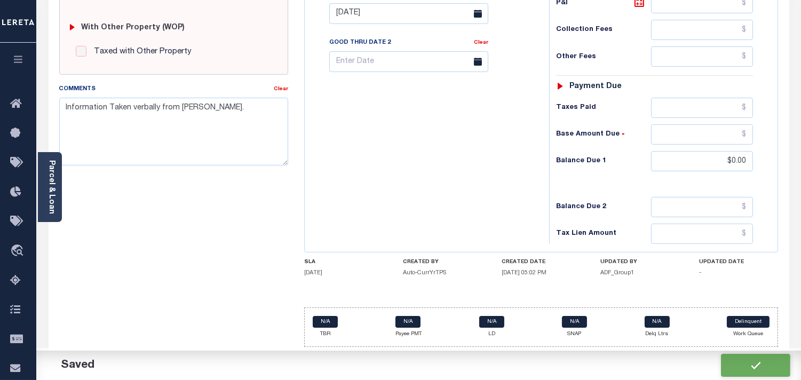
checkbox input "false"
type input "$0"
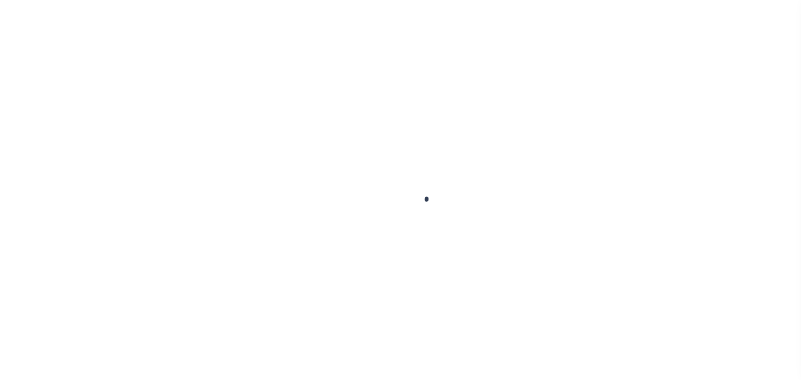
checkbox input "false"
type input "[DATE]"
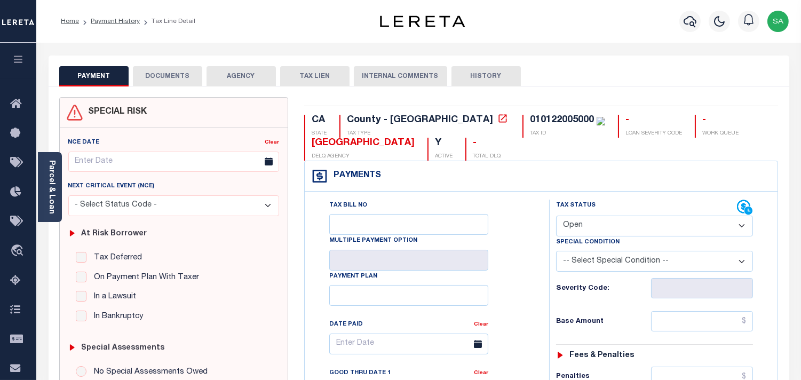
drag, startPoint x: 584, startPoint y: 223, endPoint x: 582, endPoint y: 233, distance: 9.7
click at [584, 223] on select "- Select Status Code - Open Due/Unpaid Paid Incomplete No Tax Due Internal Refu…" at bounding box center [654, 226] width 197 height 21
select select "PYD"
click at [556, 216] on select "- Select Status Code - Open Due/Unpaid Paid Incomplete No Tax Due Internal Refu…" at bounding box center [654, 226] width 197 height 21
type input "[DATE]"
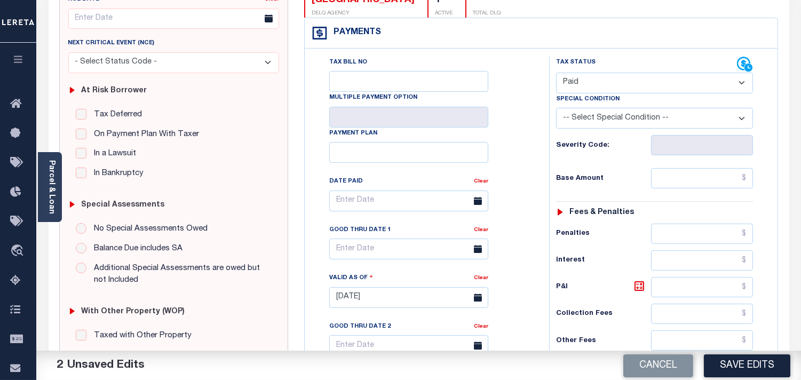
scroll to position [355, 0]
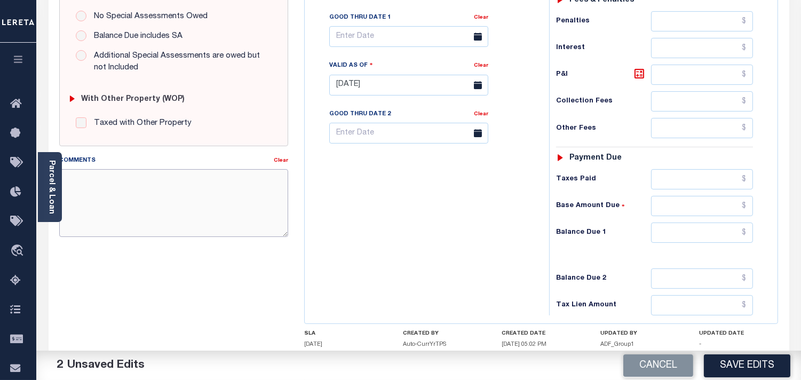
click at [204, 209] on textarea "Comments" at bounding box center [173, 202] width 229 height 67
paste textarea "Information Taken verbally from [PERSON_NAME]."
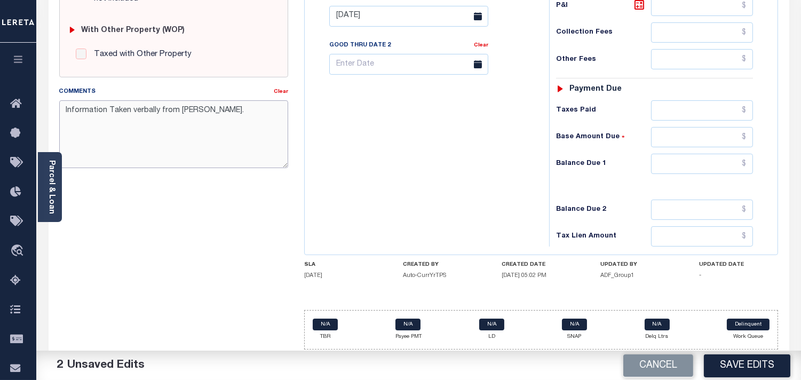
scroll to position [430, 0]
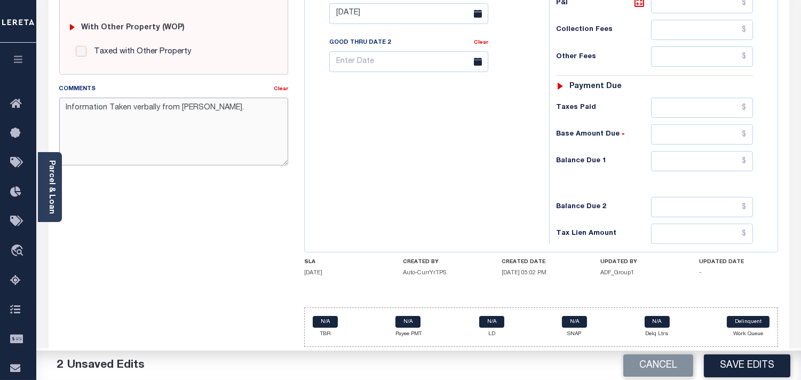
type textarea "Information Taken verbally from [PERSON_NAME]."
click at [681, 169] on input "text" at bounding box center [702, 161] width 102 height 20
type input "$0.00"
click at [490, 167] on div "Tax Bill No Multiple Payment Option Payment Plan Clear" at bounding box center [424, 8] width 234 height 471
click at [745, 366] on button "Save Edits" at bounding box center [747, 365] width 86 height 23
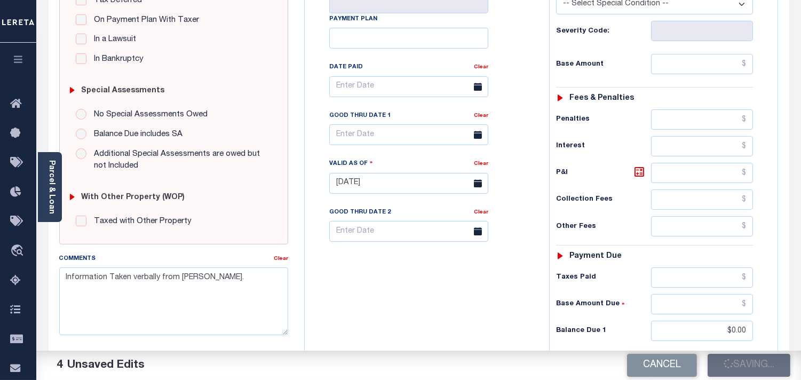
scroll to position [74, 0]
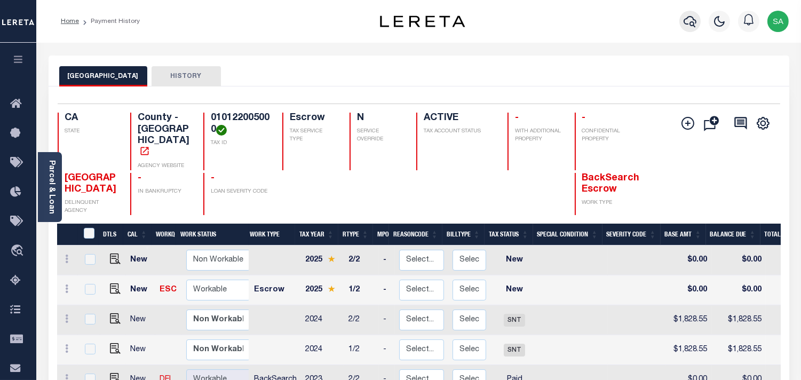
click at [688, 22] on icon "button" at bounding box center [690, 21] width 13 height 13
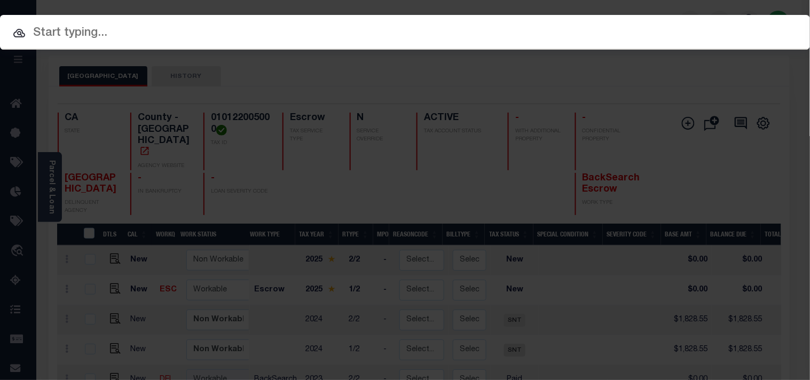
click at [639, 24] on input "text" at bounding box center [405, 33] width 810 height 19
paste input "19753"
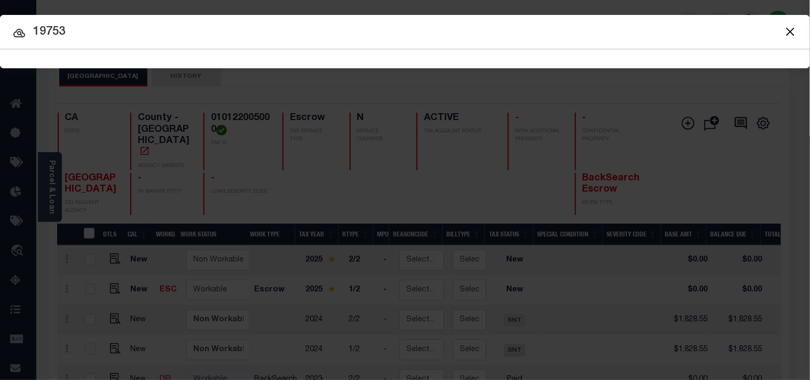
type input "19753"
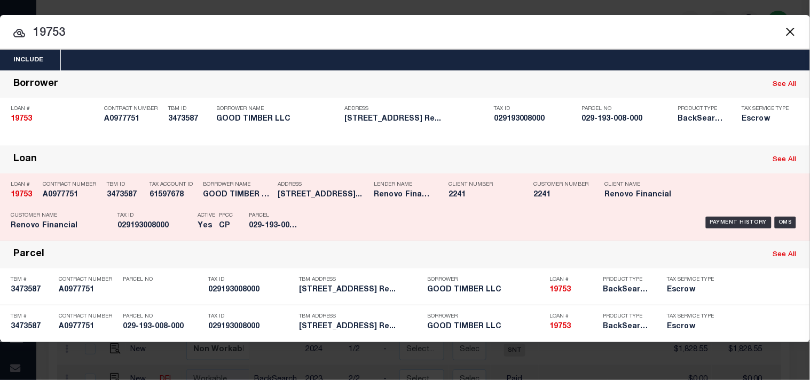
click at [175, 216] on p "Tax ID" at bounding box center [154, 215] width 75 height 6
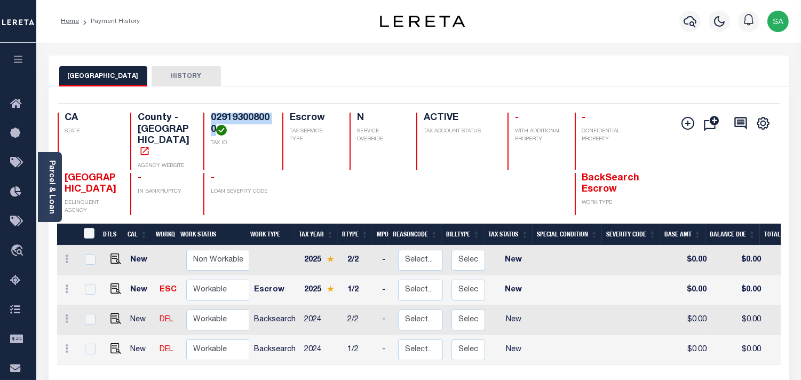
drag, startPoint x: 216, startPoint y: 128, endPoint x: 210, endPoint y: 120, distance: 10.1
click at [211, 120] on h4 "029193008000" at bounding box center [240, 124] width 59 height 23
copy h4 "029193008000"
click at [113, 343] on img "" at bounding box center [115, 348] width 11 height 11
checkbox input "true"
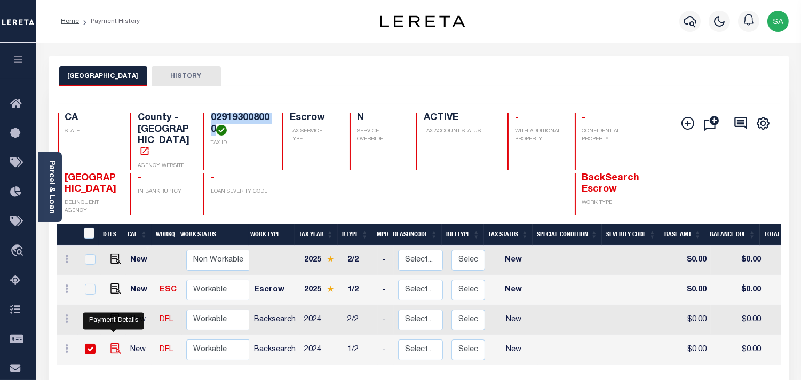
checkbox input "true"
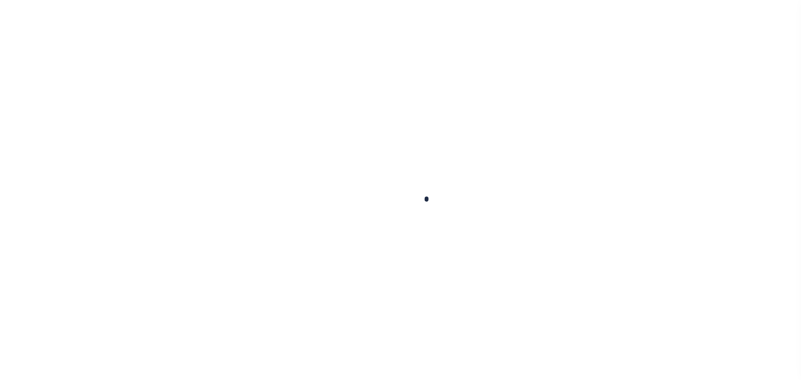
checkbox input "false"
type input "[DATE]"
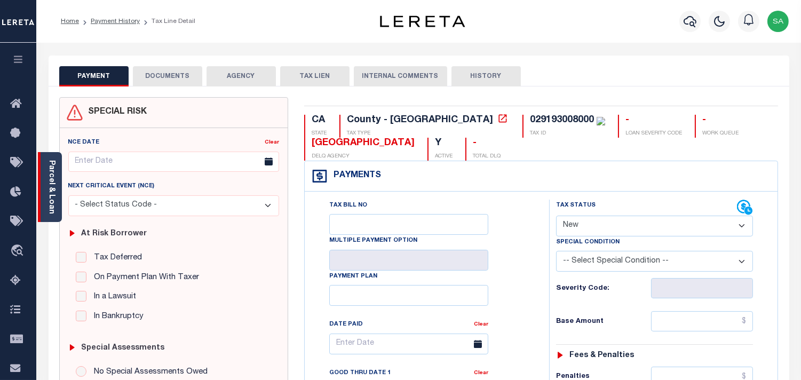
click at [54, 193] on link "Parcel & Loan" at bounding box center [51, 187] width 7 height 54
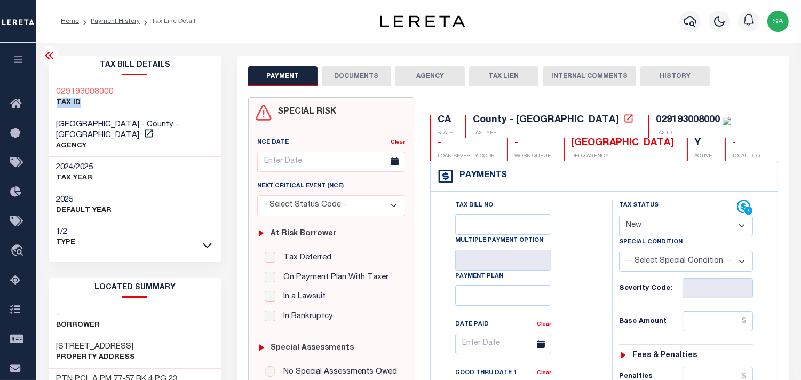
drag, startPoint x: 142, startPoint y: 89, endPoint x: 115, endPoint y: 98, distance: 28.7
click at [115, 98] on div "029193008000 TAX ID" at bounding box center [135, 98] width 173 height 33
click at [109, 342] on h3 "[STREET_ADDRESS]" at bounding box center [96, 347] width 79 height 11
click at [108, 342] on h3 "[STREET_ADDRESS]" at bounding box center [96, 347] width 79 height 11
click at [155, 340] on div "532 BRECKENRIDGE ST Property Address" at bounding box center [135, 352] width 173 height 33
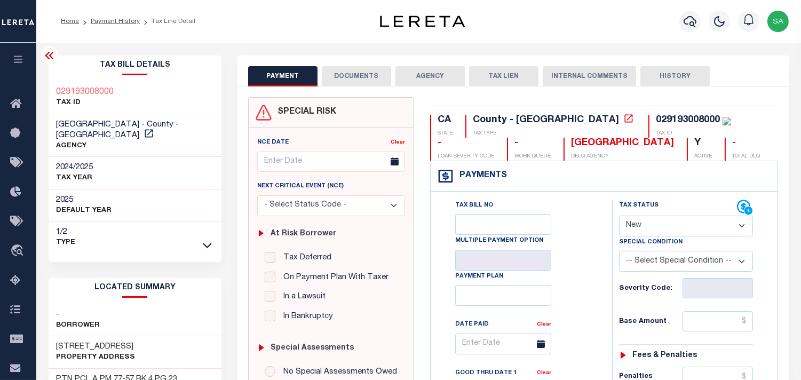
drag, startPoint x: 151, startPoint y: 335, endPoint x: 54, endPoint y: 339, distance: 96.7
click at [54, 339] on div "532 BRECKENRIDGE ST Property Address" at bounding box center [135, 352] width 173 height 33
click at [574, 276] on div "Tax Bill No Multiple Payment Option Payment Plan Clear" at bounding box center [518, 349] width 155 height 299
drag, startPoint x: 660, startPoint y: 219, endPoint x: 660, endPoint y: 236, distance: 17.6
click at [660, 219] on select "- Select Status Code - Open Due/Unpaid Paid Incomplete No Tax Due Internal Refu…" at bounding box center [686, 226] width 134 height 21
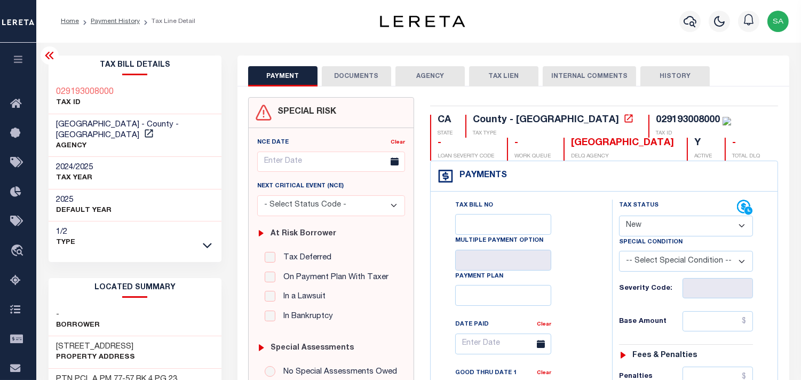
select select "PYD"
click at [619, 216] on select "- Select Status Code - Open Due/Unpaid Paid Incomplete No Tax Due Internal Refu…" at bounding box center [686, 226] width 134 height 21
type input "[DATE]"
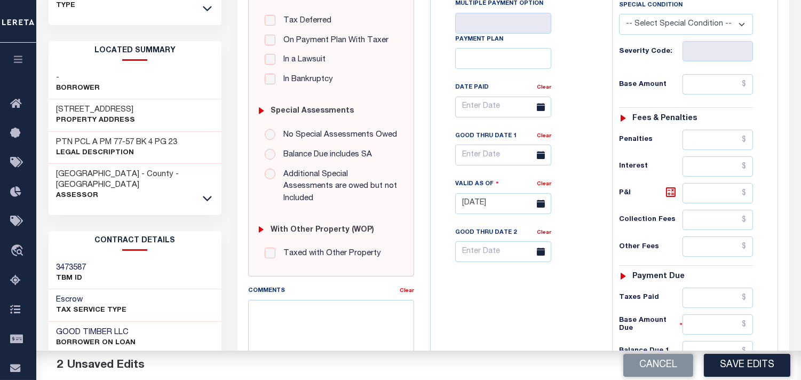
scroll to position [415, 0]
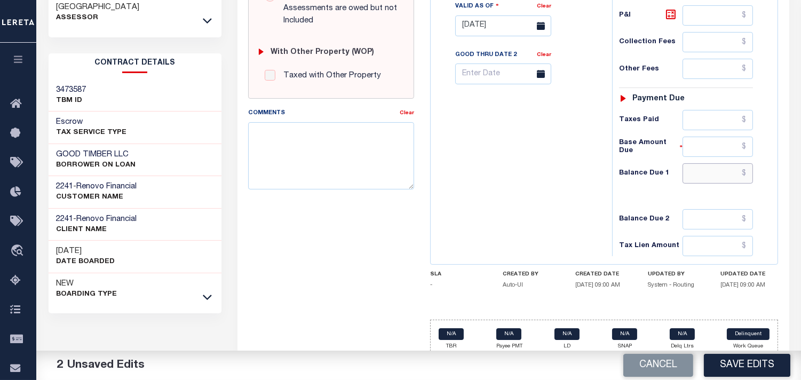
click at [728, 173] on input "text" at bounding box center [718, 173] width 70 height 20
type input "$0.00"
click at [503, 178] on div "Tax Bill No Multiple Payment Option Payment Plan Clear" at bounding box center [518, 20] width 171 height 471
click at [356, 157] on textarea "Comments" at bounding box center [331, 155] width 166 height 67
paste textarea "Information Taken verbally from Aaron."
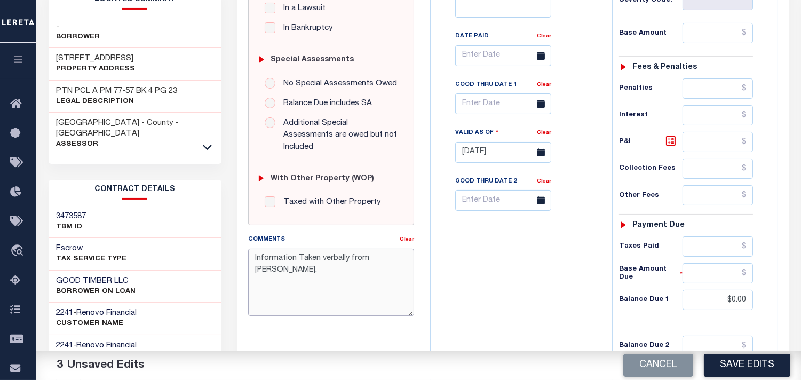
scroll to position [237, 0]
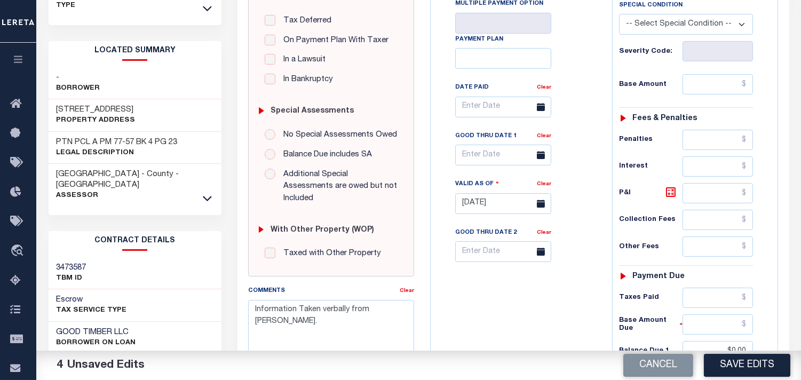
click at [566, 260] on div "Tax Bill No Multiple Payment Option Payment Plan Clear" at bounding box center [518, 112] width 155 height 299
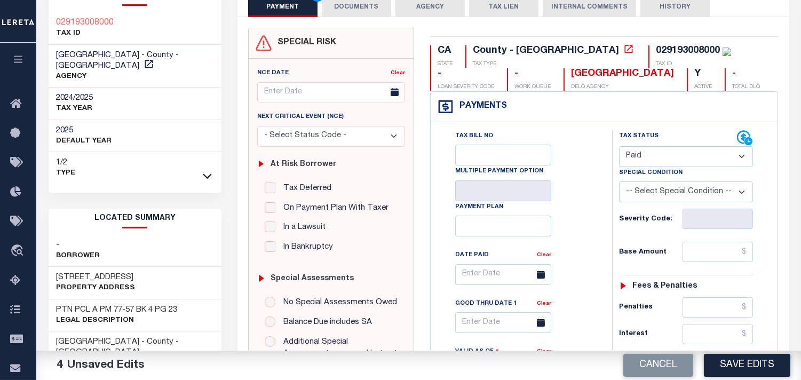
scroll to position [59, 0]
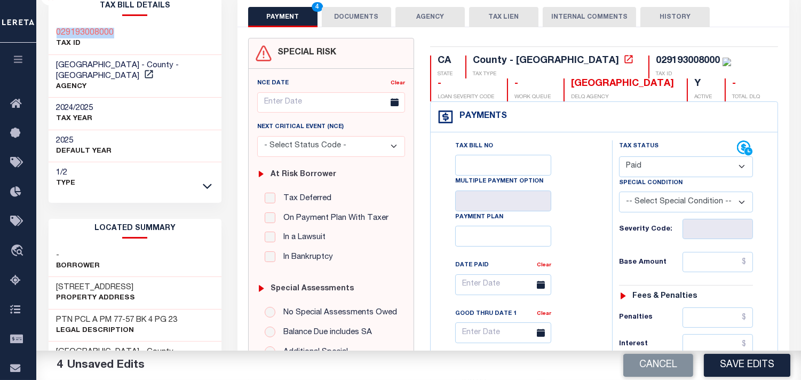
drag, startPoint x: 129, startPoint y: 25, endPoint x: 58, endPoint y: 30, distance: 71.8
click at [58, 30] on div "029193008000 TAX ID" at bounding box center [135, 38] width 173 height 33
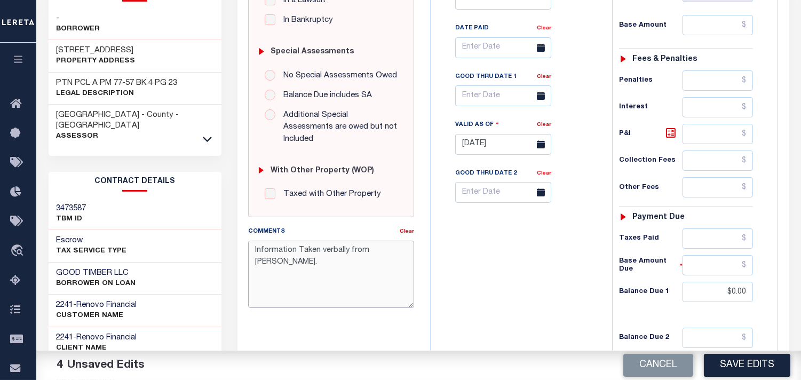
click at [374, 241] on textarea "Information Taken verbally from Aaron." at bounding box center [331, 274] width 166 height 67
click at [374, 242] on textarea "Information Taken verbally from Aaron." at bounding box center [331, 274] width 166 height 67
drag, startPoint x: 404, startPoint y: 240, endPoint x: 237, endPoint y: 239, distance: 166.5
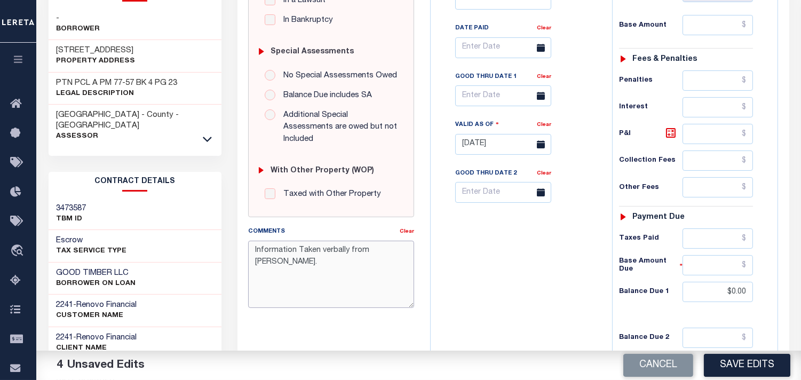
click at [238, 239] on div "SPECIAL RISK NCE Date Clear" at bounding box center [514, 142] width 552 height 705
type textarea "Information Taken verbally from Christy."
click at [520, 233] on div "Tax Bill No Multiple Payment Option Payment Plan Clear" at bounding box center [518, 138] width 171 height 471
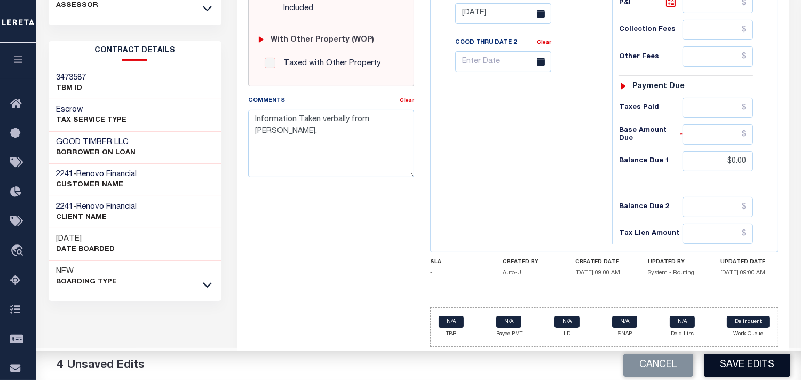
click at [729, 366] on button "Save Edits" at bounding box center [747, 365] width 86 height 23
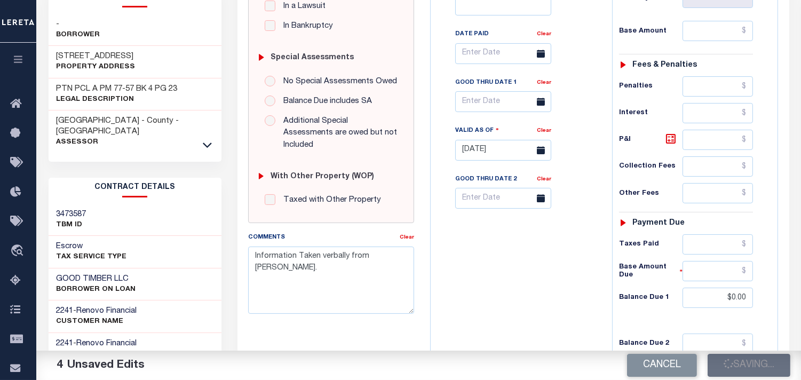
scroll to position [133, 0]
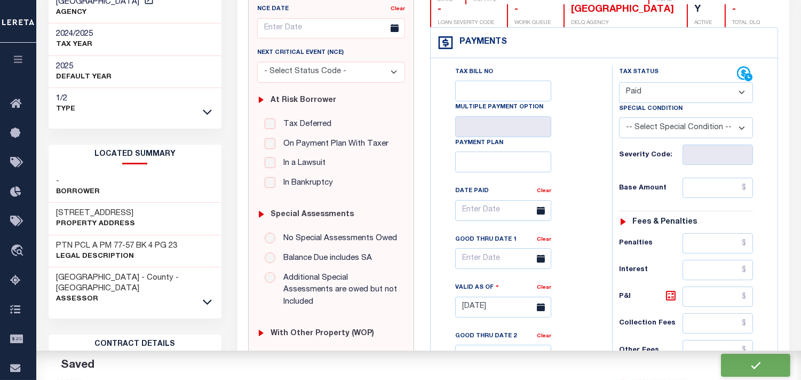
checkbox input "false"
type input "$0"
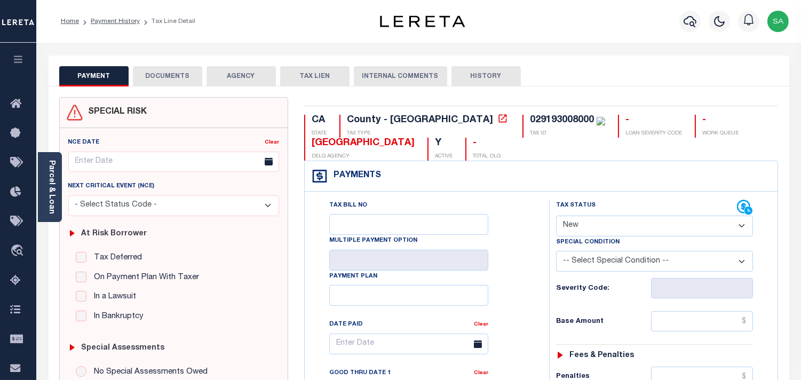
drag, startPoint x: 604, startPoint y: 223, endPoint x: 603, endPoint y: 232, distance: 9.1
click at [604, 223] on select "- Select Status Code - Open Due/Unpaid Paid Incomplete No Tax Due Internal Refu…" at bounding box center [654, 226] width 197 height 21
select select "PYD"
click at [556, 216] on select "- Select Status Code - Open Due/Unpaid Paid Incomplete No Tax Due Internal Refu…" at bounding box center [654, 226] width 197 height 21
type input "[DATE]"
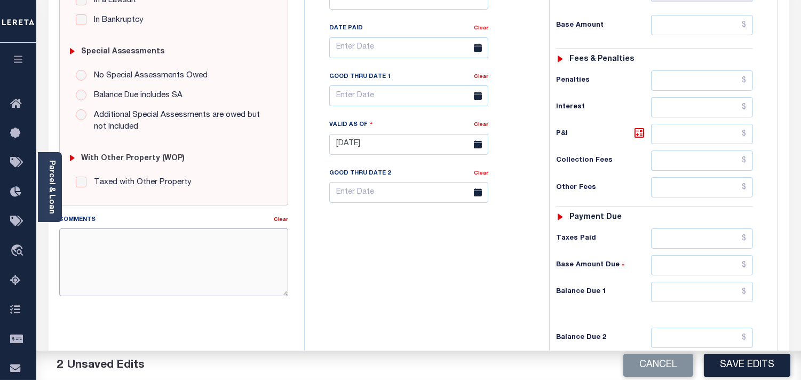
click at [203, 246] on textarea "Comments" at bounding box center [173, 261] width 229 height 67
paste textarea "Information Taken verbally from [PERSON_NAME]."
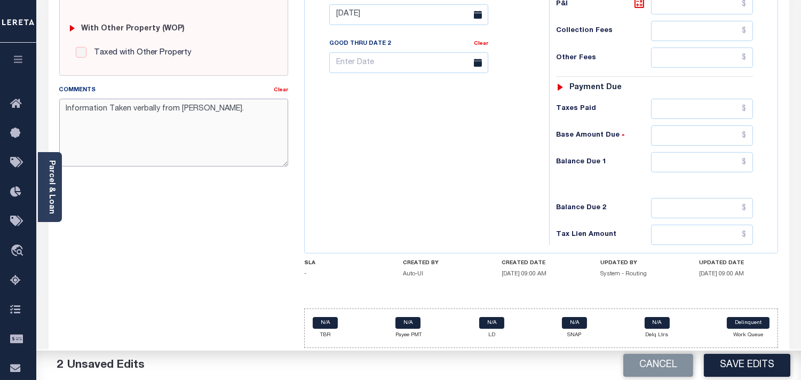
scroll to position [430, 0]
type textarea "Information Taken verbally from [PERSON_NAME]."
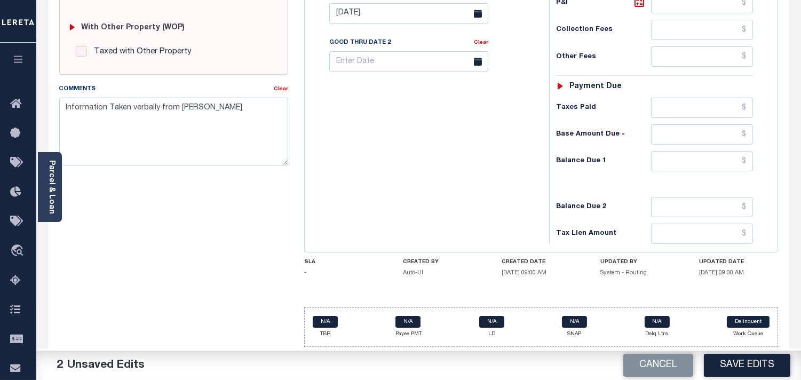
click at [715, 175] on div "Tax Status Status - Select Status Code -" at bounding box center [658, 8] width 218 height 471
click at [717, 160] on input "text" at bounding box center [702, 161] width 102 height 20
type input "$0.00"
drag, startPoint x: 500, startPoint y: 163, endPoint x: 598, endPoint y: 240, distance: 125.1
click at [500, 163] on div "Tax Bill No Multiple Payment Option Payment Plan Clear" at bounding box center [424, 8] width 234 height 471
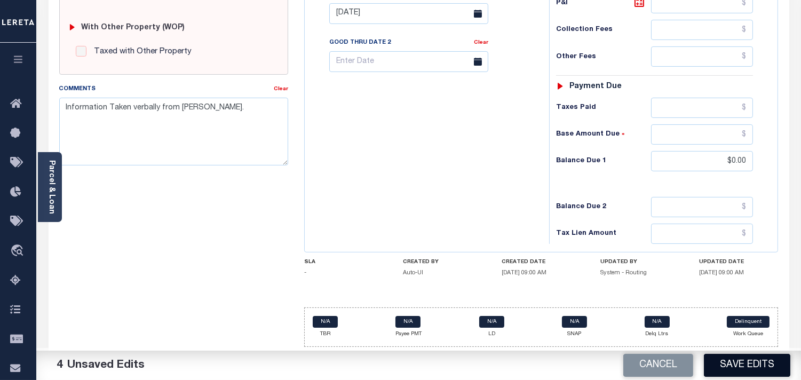
click at [737, 364] on button "Save Edits" at bounding box center [747, 365] width 86 height 23
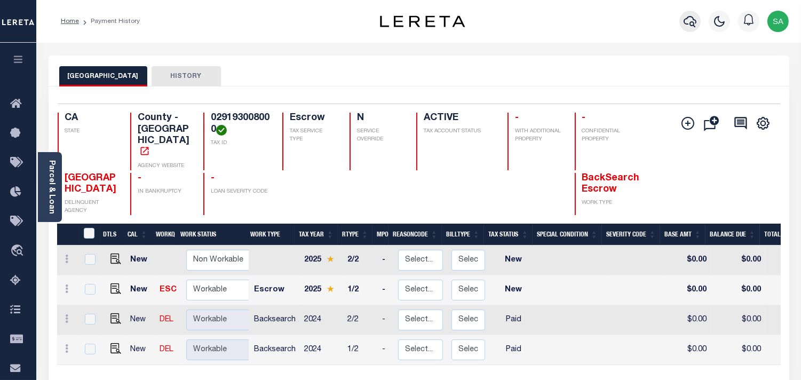
click at [692, 22] on icon "button" at bounding box center [690, 21] width 13 height 11
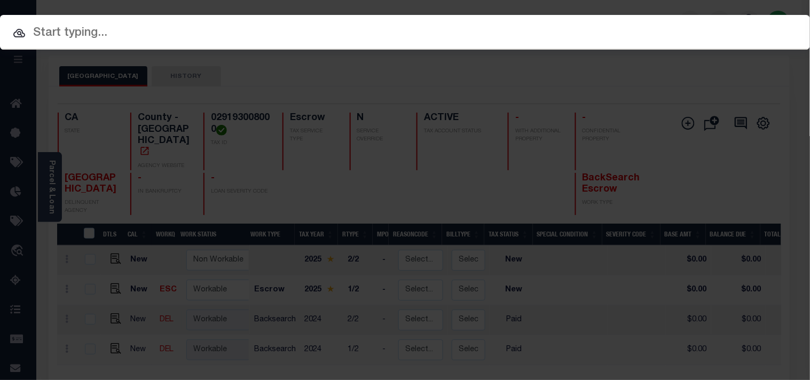
click at [642, 25] on div "Include Loans TBM Customers Borrowers Payments (Lender Non-Disb) Payments (Lend…" at bounding box center [405, 32] width 810 height 35
paste input "19751"
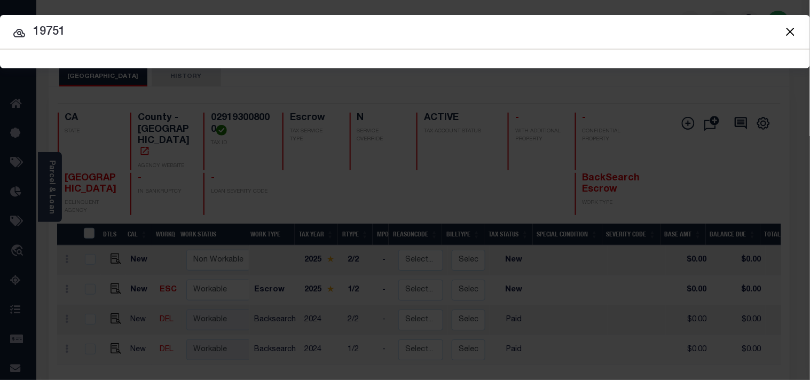
type input "19751"
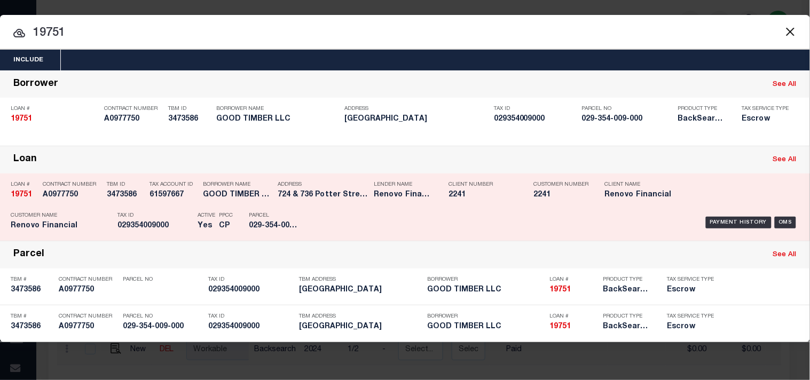
click at [283, 203] on div "Address 724 & 736 Potter Street Red Blu..." at bounding box center [323, 191] width 91 height 31
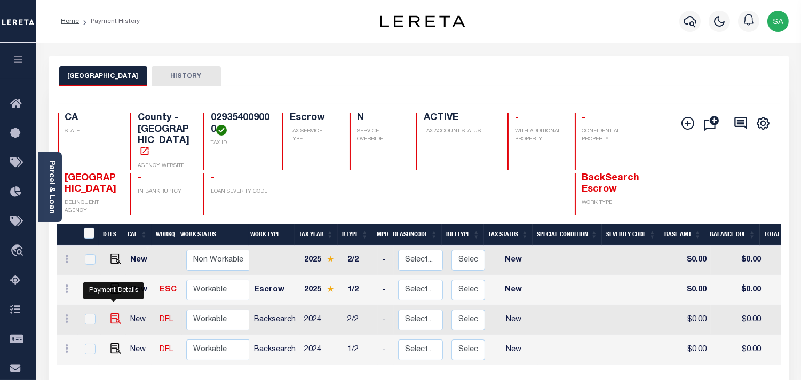
click at [115, 313] on img "" at bounding box center [115, 318] width 11 height 11
checkbox input "true"
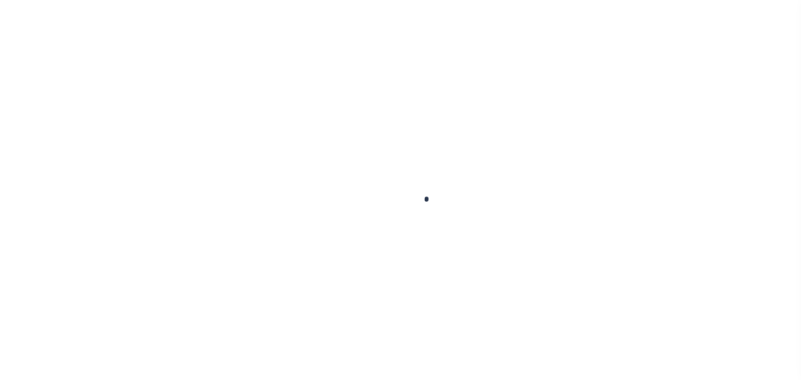
checkbox input "false"
type input "[DATE]"
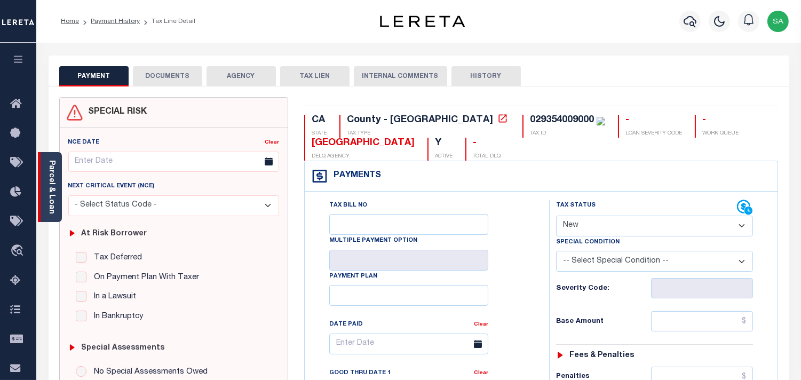
click at [54, 192] on link "Parcel & Loan" at bounding box center [51, 187] width 7 height 54
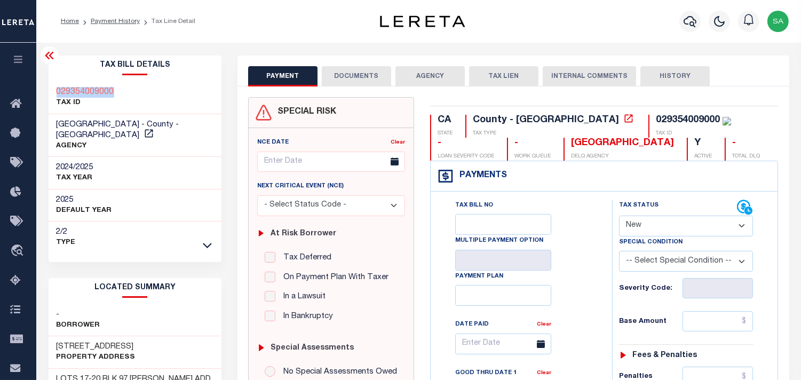
drag, startPoint x: 129, startPoint y: 89, endPoint x: 57, endPoint y: 88, distance: 72.6
click at [57, 88] on div "029354009000 TAX ID" at bounding box center [135, 98] width 173 height 33
copy h3 "029354009000"
drag, startPoint x: 666, startPoint y: 225, endPoint x: 664, endPoint y: 235, distance: 9.7
click at [665, 231] on select "- Select Status Code - Open Due/Unpaid Paid Incomplete No Tax Due Internal Refu…" at bounding box center [686, 226] width 134 height 21
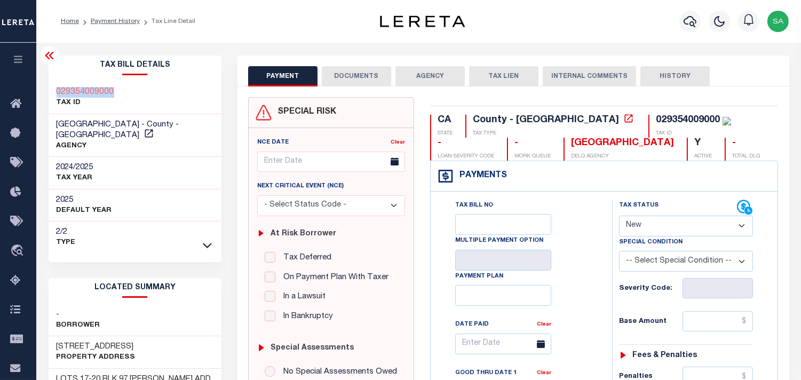
select select "PYD"
click at [619, 216] on select "- Select Status Code - Open Due/Unpaid Paid Incomplete No Tax Due Internal Refu…" at bounding box center [686, 226] width 134 height 21
type input "[DATE]"
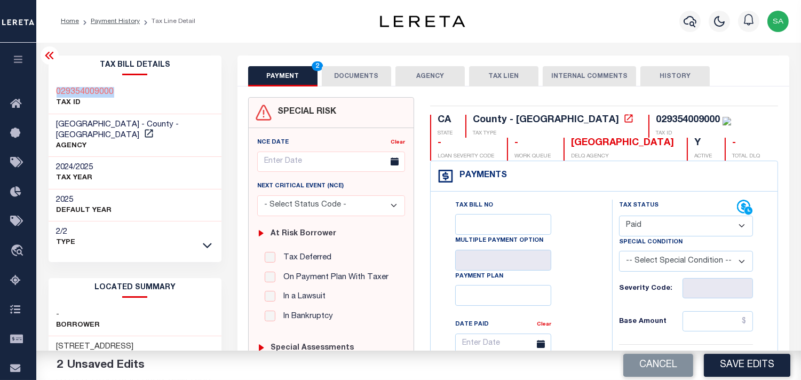
click at [366, 76] on button "DOCUMENTS" at bounding box center [356, 76] width 69 height 20
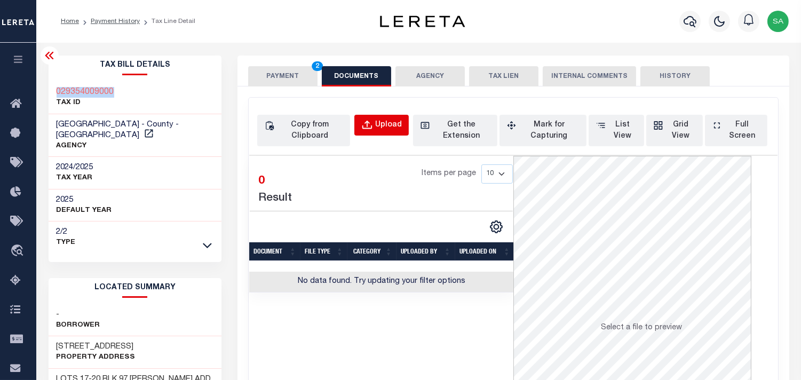
click at [385, 124] on div "Upload" at bounding box center [388, 126] width 27 height 12
select select "POP"
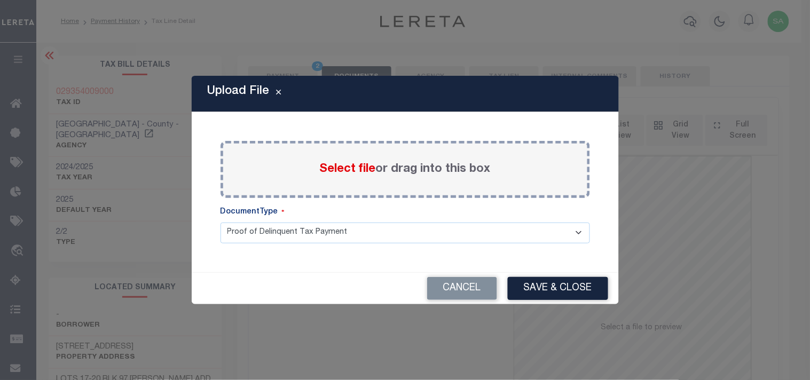
click at [359, 171] on span "Select file" at bounding box center [348, 169] width 56 height 12
click at [0, 0] on input "Select file or drag into this box" at bounding box center [0, 0] width 0 height 0
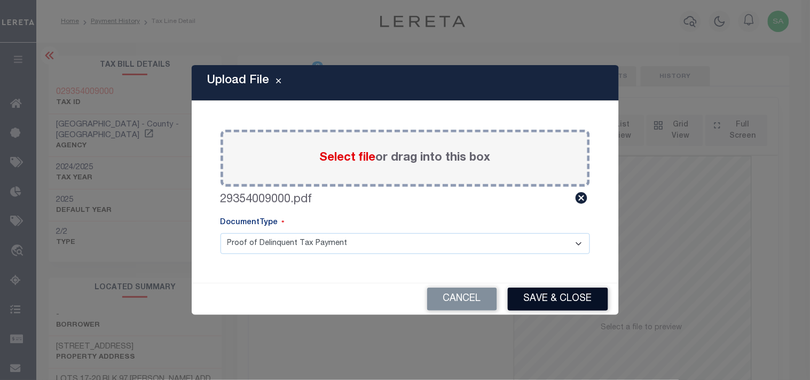
click at [536, 297] on button "Save & Close" at bounding box center [558, 299] width 100 height 23
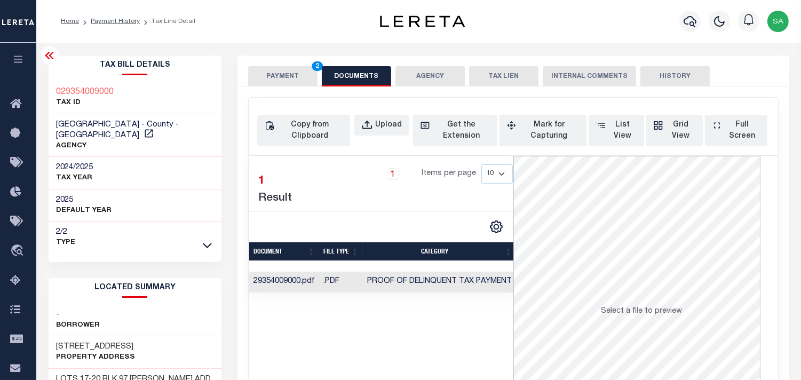
click at [274, 75] on button "PAYMENT 2" at bounding box center [282, 76] width 69 height 20
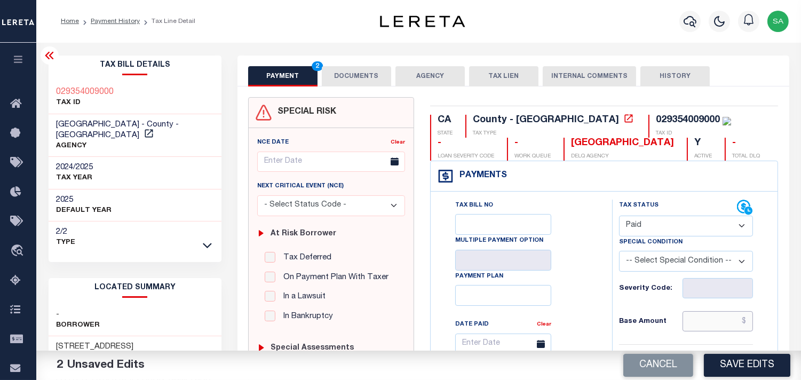
click at [705, 320] on input "text" at bounding box center [718, 321] width 70 height 20
paste input "535.17"
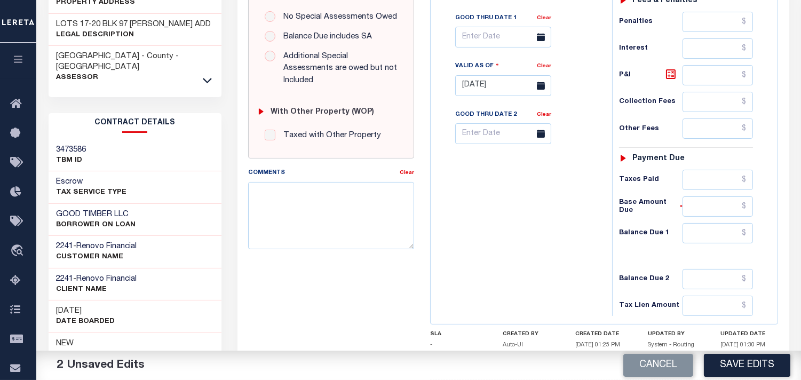
scroll to position [355, 0]
type input "$535.17"
click at [717, 226] on input "text" at bounding box center [718, 233] width 70 height 20
type input "$0.00"
click at [546, 215] on div "Tax Bill No Multiple Payment Option Payment Plan Clear" at bounding box center [518, 79] width 171 height 471
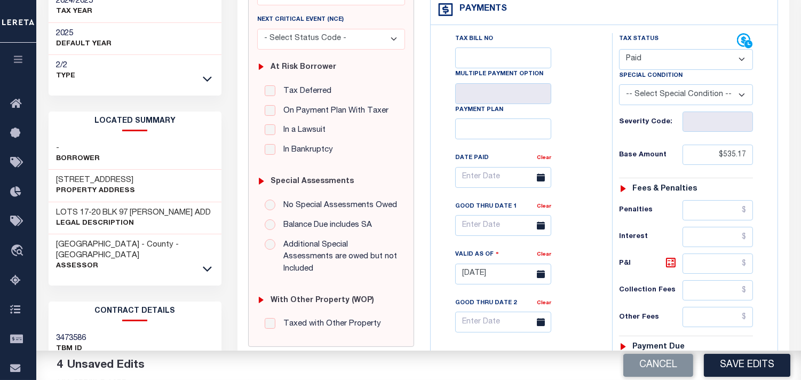
scroll to position [59, 0]
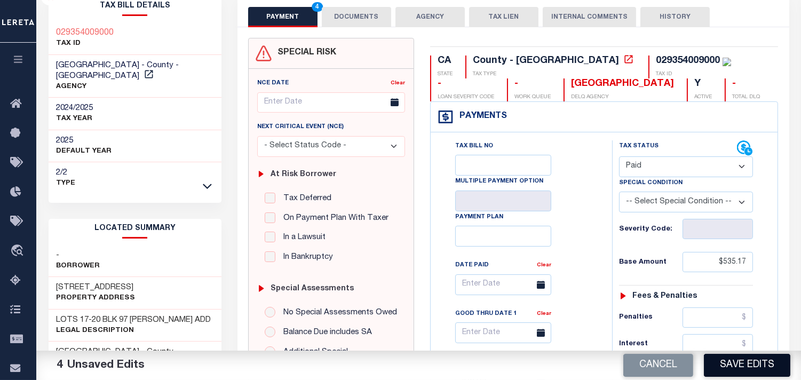
click at [742, 367] on button "Save Edits" at bounding box center [747, 365] width 86 height 23
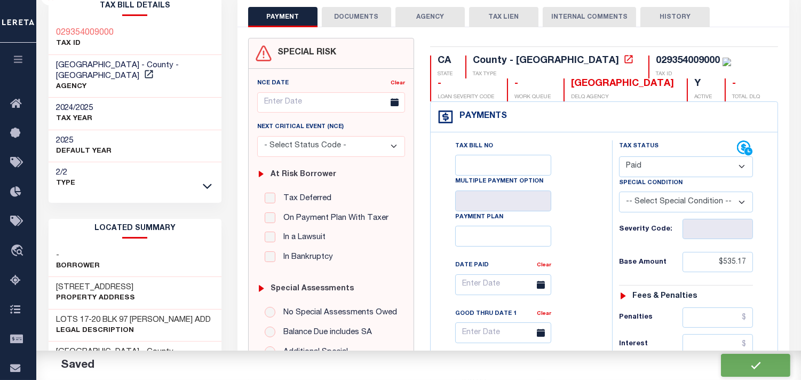
checkbox input "false"
type input "$535.17"
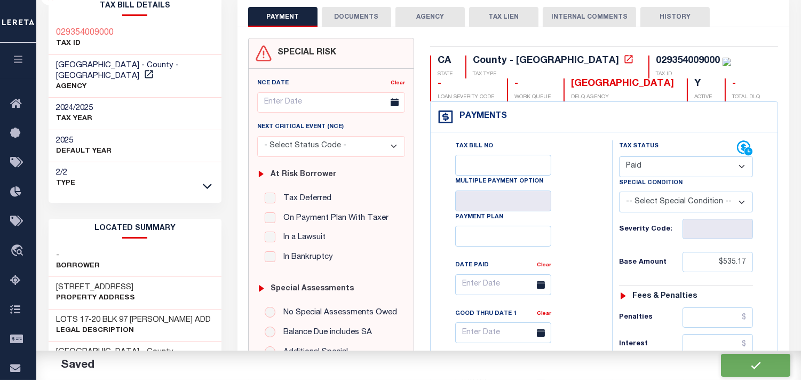
type input "$0"
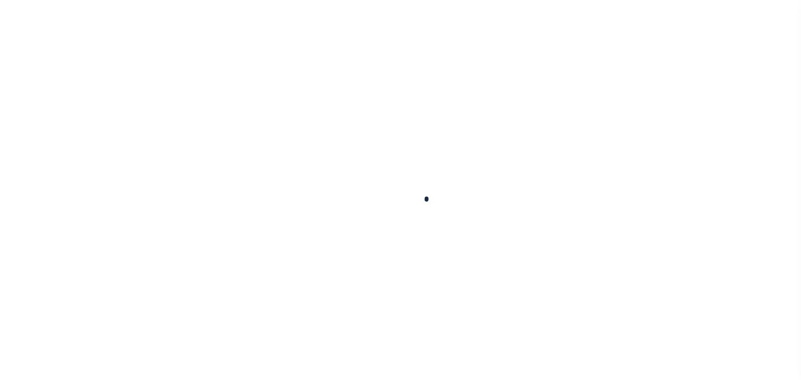
checkbox input "false"
type input "[DATE]"
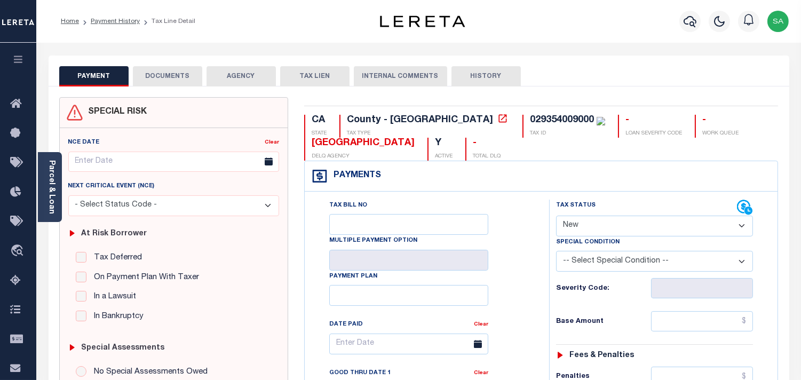
drag, startPoint x: 589, startPoint y: 222, endPoint x: 587, endPoint y: 230, distance: 7.6
click at [587, 223] on select "- Select Status Code - Open Due/Unpaid Paid Incomplete No Tax Due Internal Refu…" at bounding box center [654, 226] width 197 height 21
select select "PYD"
click at [556, 216] on select "- Select Status Code - Open Due/Unpaid Paid Incomplete No Tax Due Internal Refu…" at bounding box center [654, 226] width 197 height 21
type input "[DATE]"
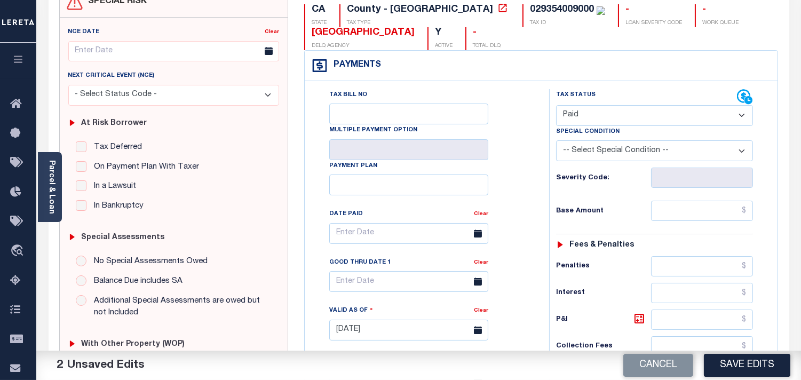
scroll to position [118, 0]
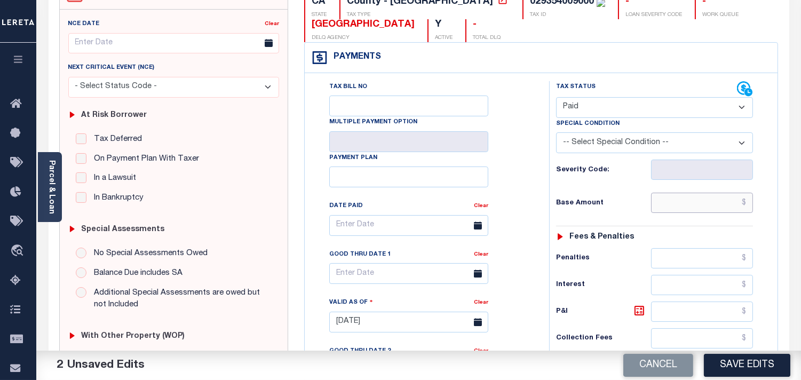
click at [718, 203] on input "text" at bounding box center [702, 203] width 102 height 20
paste input "535.17"
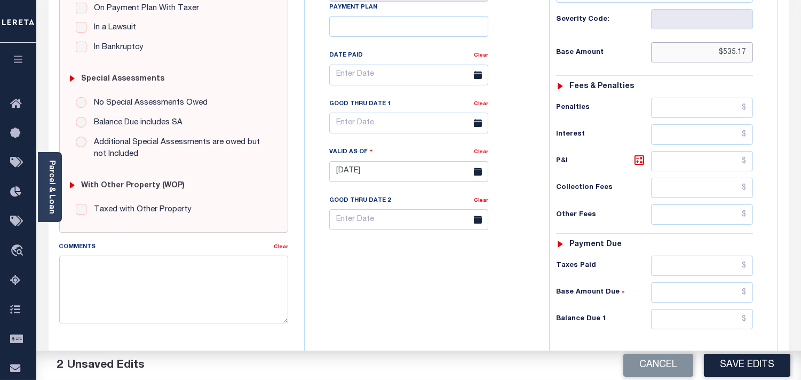
scroll to position [415, 0]
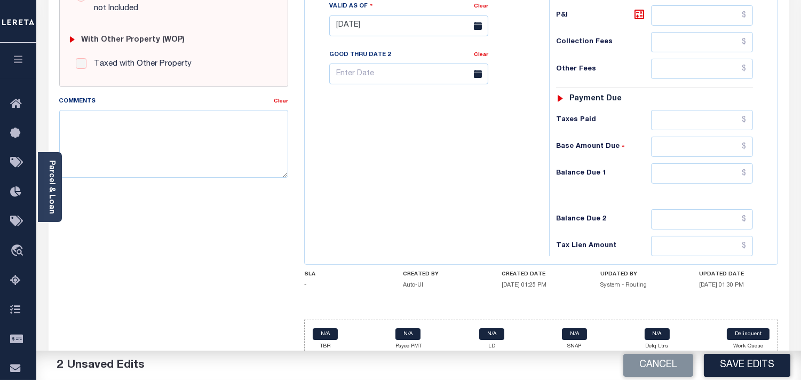
type input "$535.17"
drag, startPoint x: 720, startPoint y: 180, endPoint x: 698, endPoint y: 180, distance: 21.9
click at [720, 180] on input "text" at bounding box center [702, 173] width 102 height 20
type input "$0.00"
click at [501, 180] on div "Tax Bill No Multiple Payment Option Payment Plan Clear" at bounding box center [424, 20] width 234 height 471
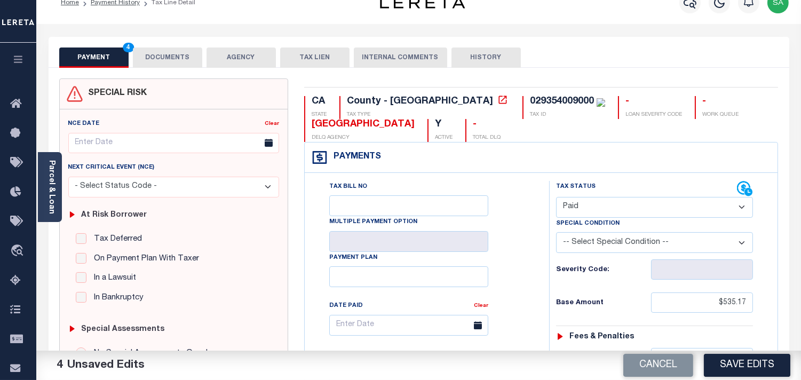
scroll to position [0, 0]
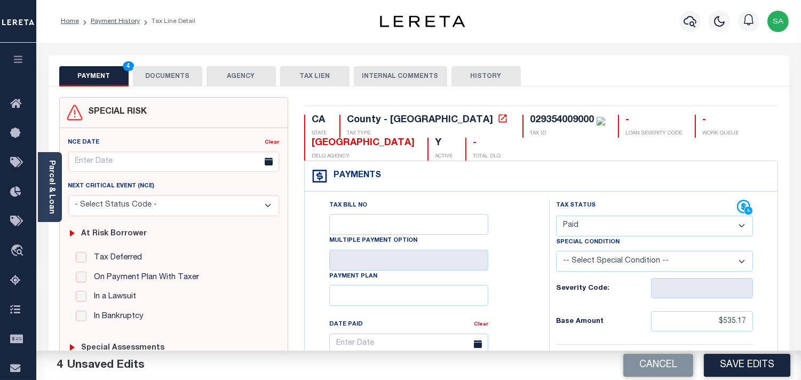
click at [170, 80] on button "DOCUMENTS" at bounding box center [167, 76] width 69 height 20
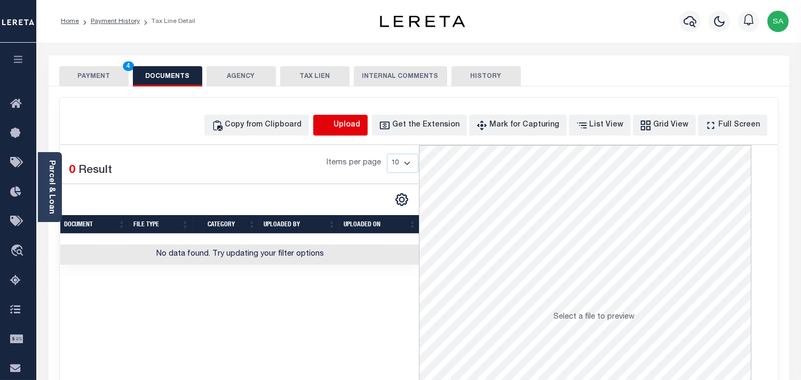
click at [332, 129] on icon "button" at bounding box center [326, 126] width 12 height 12
select select "POP"
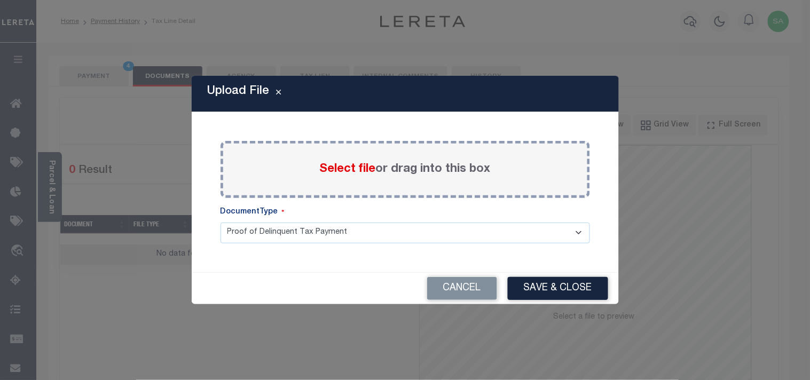
click at [343, 170] on span "Select file" at bounding box center [348, 169] width 56 height 12
click at [0, 0] on input "Select file or drag into this box" at bounding box center [0, 0] width 0 height 0
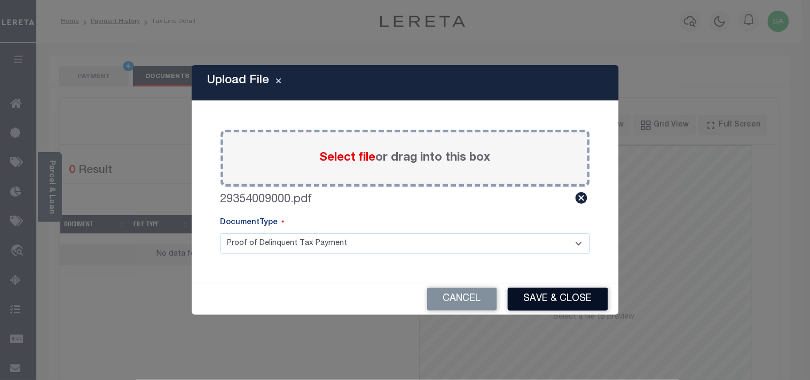
click at [568, 307] on button "Save & Close" at bounding box center [558, 299] width 100 height 23
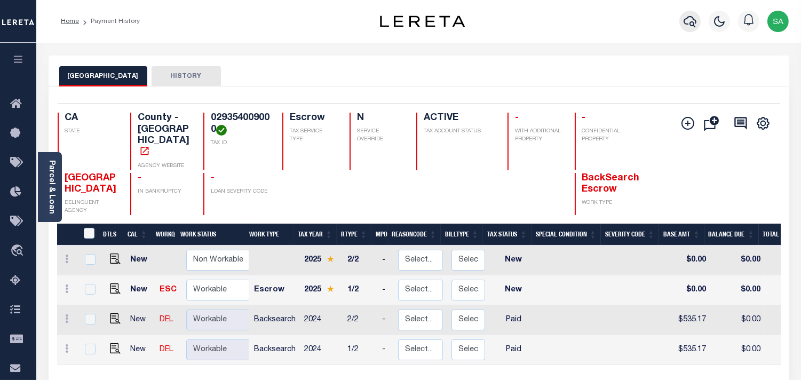
click at [689, 21] on icon "button" at bounding box center [690, 21] width 13 height 13
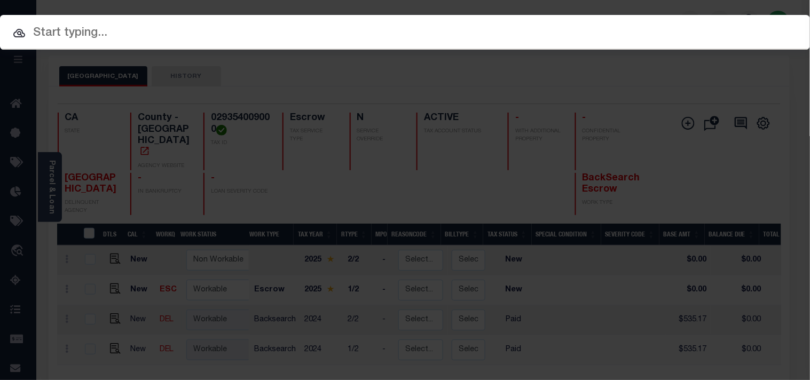
click at [657, 24] on input "text" at bounding box center [405, 33] width 810 height 19
paste input "19754"
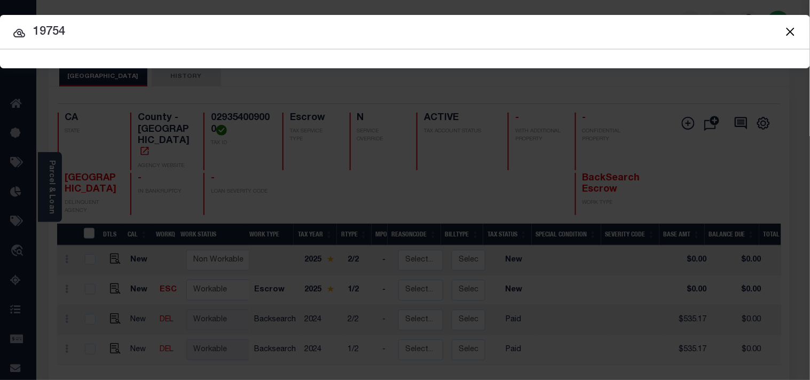
type input "19754"
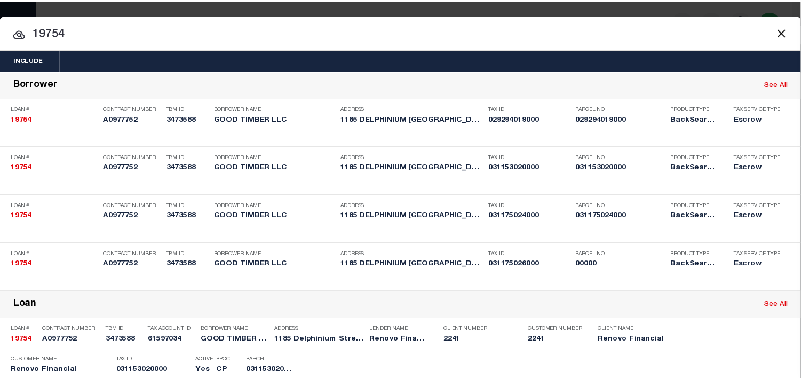
scroll to position [259, 0]
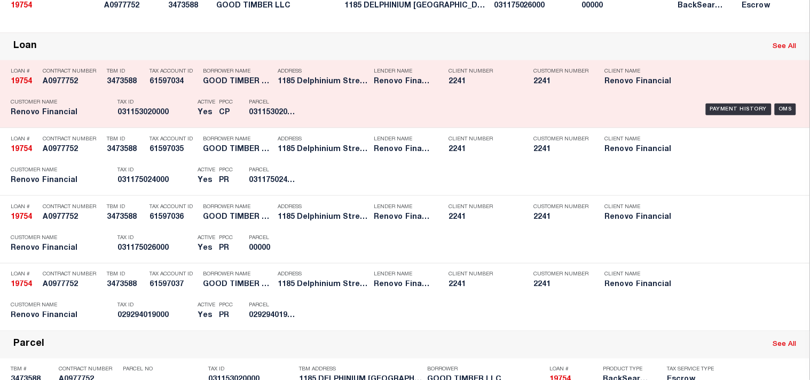
click at [341, 125] on div "Payment History OMS" at bounding box center [556, 109] width 486 height 31
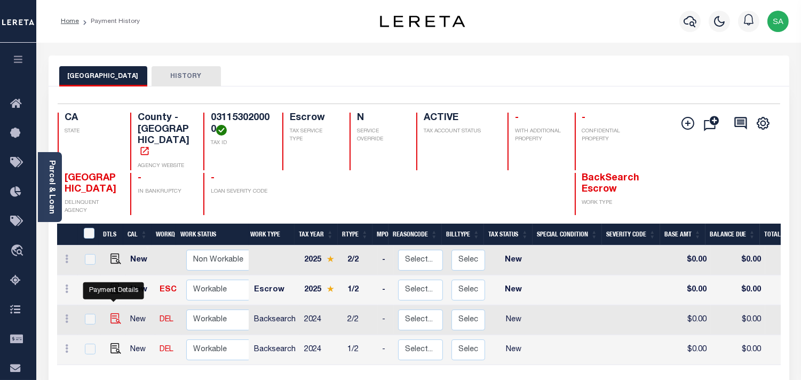
click at [113, 313] on img "" at bounding box center [115, 318] width 11 height 11
checkbox input "true"
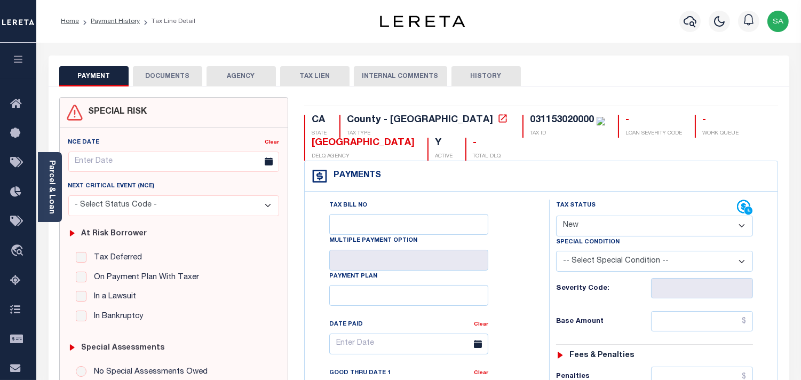
drag, startPoint x: 586, startPoint y: 223, endPoint x: 585, endPoint y: 234, distance: 11.2
click at [585, 234] on select "- Select Status Code - Open Due/Unpaid Paid Incomplete No Tax Due Internal Refu…" at bounding box center [654, 226] width 197 height 21
select select "PYD"
click at [556, 216] on select "- Select Status Code - Open Due/Unpaid Paid Incomplete No Tax Due Internal Refu…" at bounding box center [654, 226] width 197 height 21
type input "[DATE]"
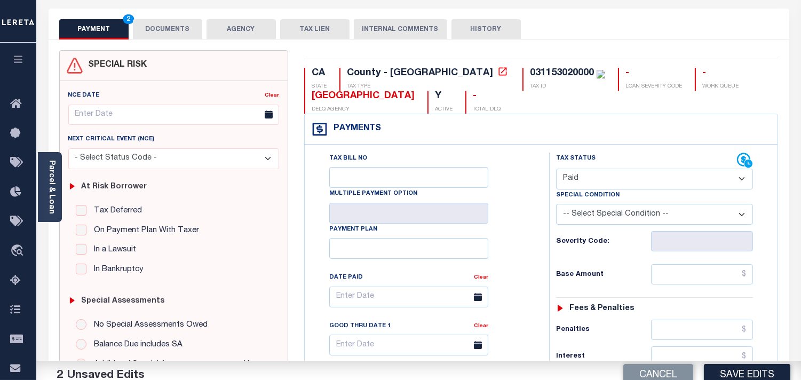
scroll to position [355, 0]
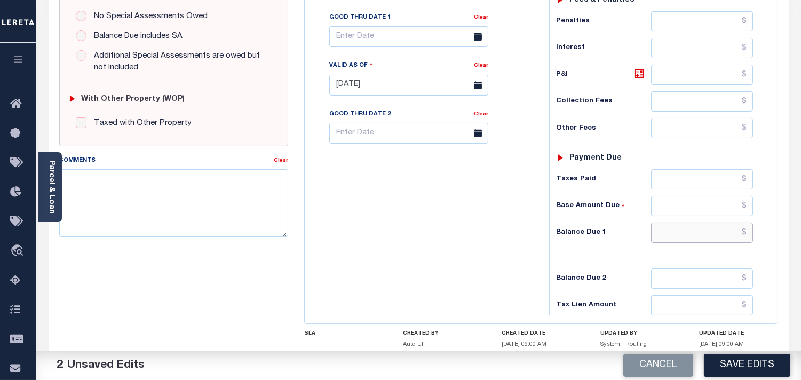
click at [689, 230] on input "text" at bounding box center [702, 233] width 102 height 20
type input "$0.00"
drag, startPoint x: 503, startPoint y: 230, endPoint x: 503, endPoint y: 236, distance: 6.4
click at [503, 230] on div "Tax Bill No Multiple Payment Option Payment Plan Clear" at bounding box center [424, 79] width 234 height 471
click at [212, 200] on textarea "Comments" at bounding box center [173, 202] width 229 height 67
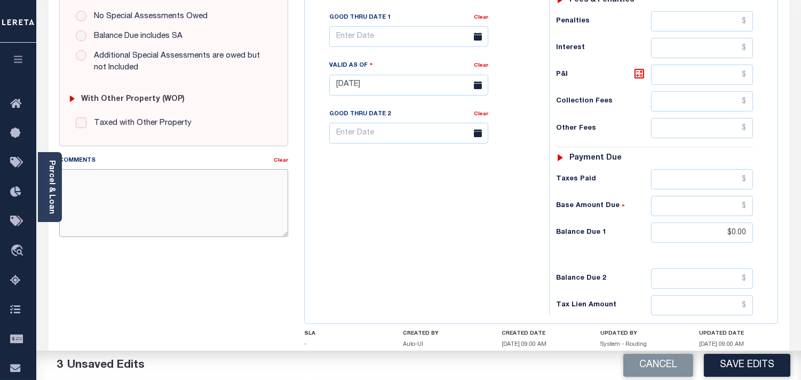
paste textarea "Information Taken verbally from Aaron."
click at [186, 178] on textarea "Information Taken verbally from [PERSON_NAME]." at bounding box center [173, 202] width 229 height 67
click at [114, 180] on textarea "Information Taken verbally from Christy." at bounding box center [173, 202] width 229 height 67
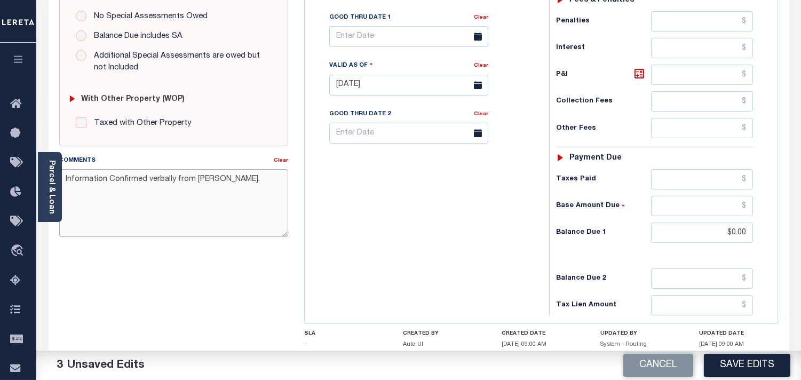
type textarea "Information Confirmed verbally from Christy."
click at [460, 243] on div "Tax Bill No Multiple Payment Option Payment Plan Clear" at bounding box center [424, 79] width 234 height 471
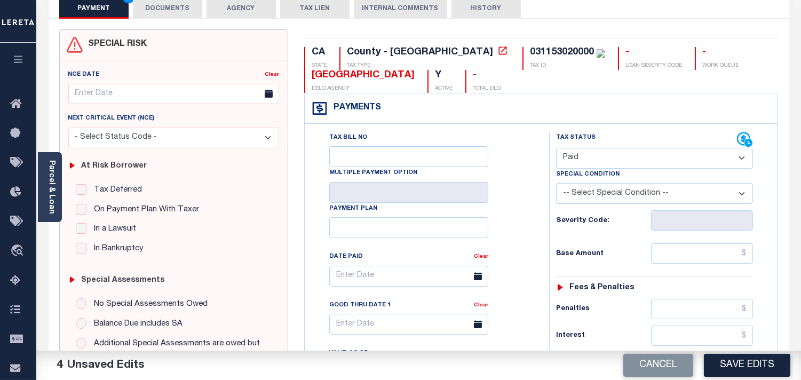
scroll to position [59, 0]
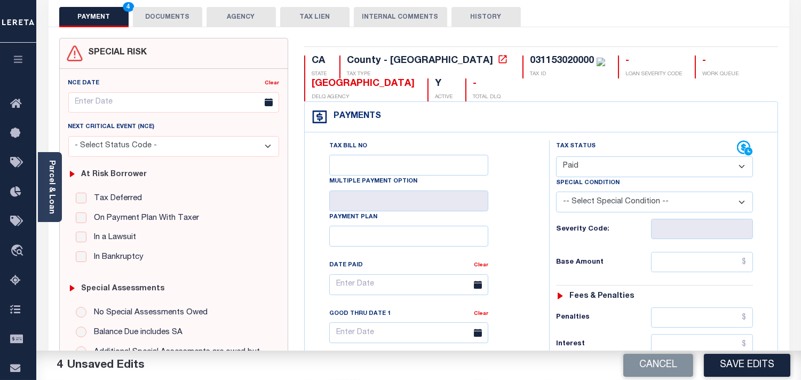
click at [530, 59] on div "031153020000" at bounding box center [562, 61] width 64 height 10
copy div "031153020000"
click at [179, 19] on button "DOCUMENTS" at bounding box center [167, 17] width 69 height 20
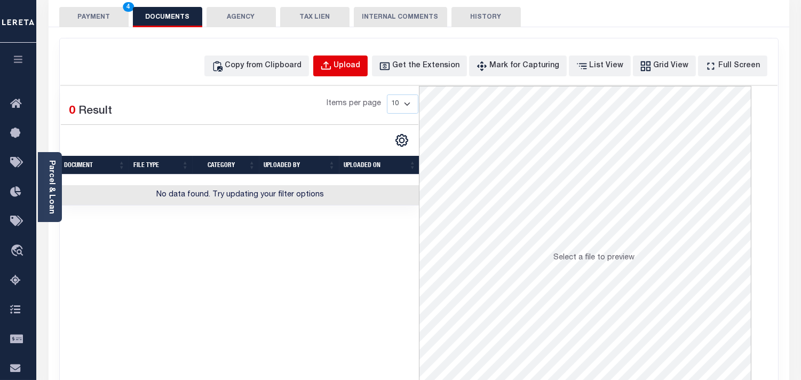
click at [354, 66] on div "Upload" at bounding box center [347, 66] width 27 height 12
select select "POP"
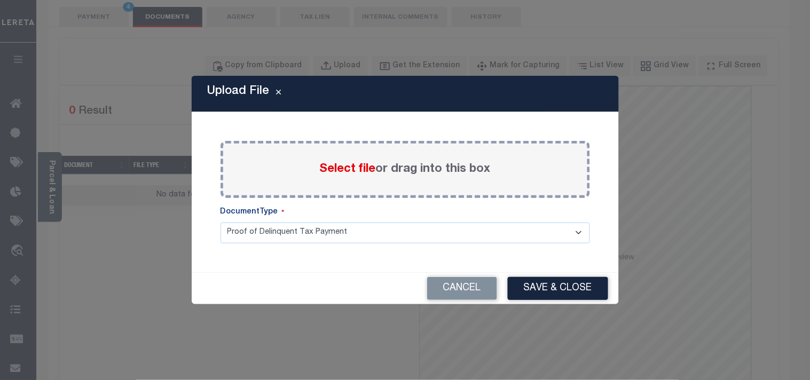
click at [349, 172] on span "Select file" at bounding box center [348, 169] width 56 height 12
click at [0, 0] on input "Select file or drag into this box" at bounding box center [0, 0] width 0 height 0
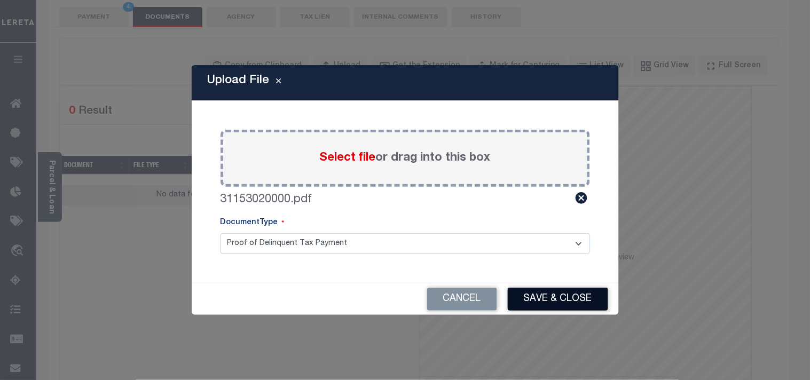
click at [526, 294] on button "Save & Close" at bounding box center [558, 299] width 100 height 23
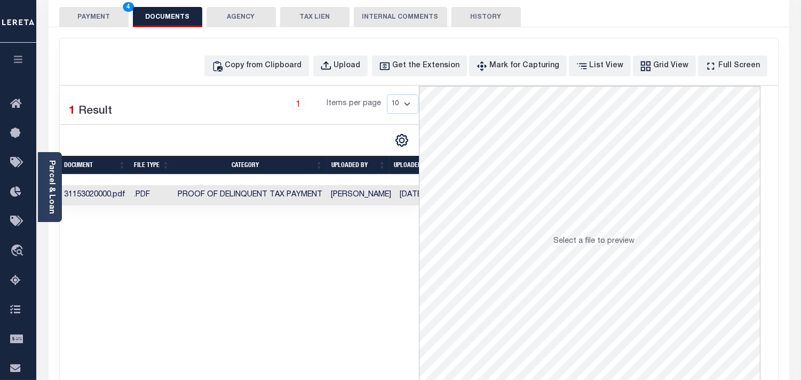
click at [104, 15] on button "PAYMENT 4" at bounding box center [93, 17] width 69 height 20
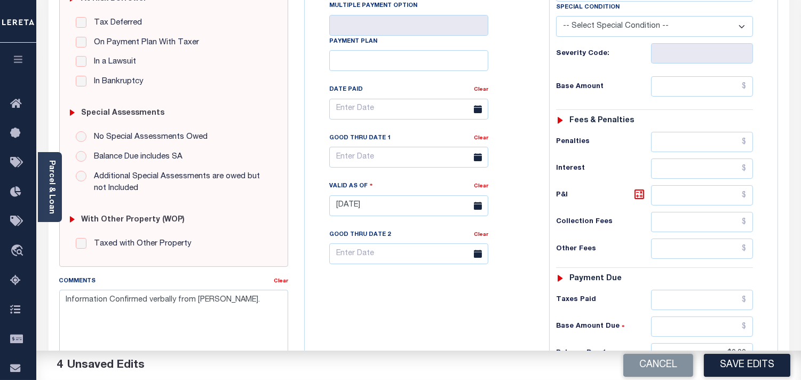
scroll to position [355, 0]
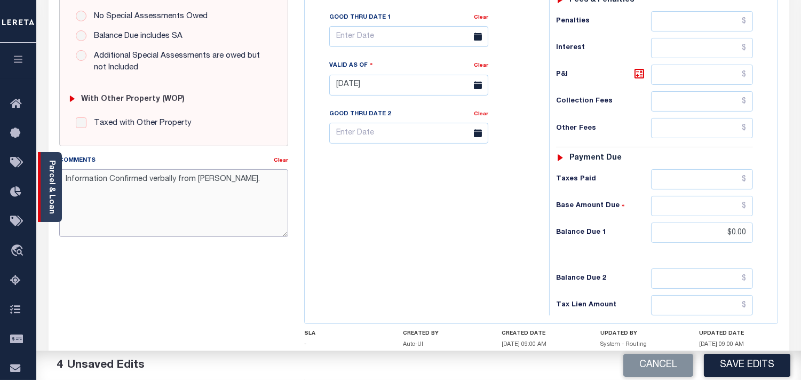
drag, startPoint x: 241, startPoint y: 187, endPoint x: 52, endPoint y: 171, distance: 190.2
click at [52, 171] on div "Parcel & Loan Tax Bill Details 031153020000 TAX ID AGENCY 2024/2025 TAX YEAR" at bounding box center [419, 67] width 757 height 761
click at [413, 209] on div "Tax Bill No Multiple Payment Option Payment Plan Clear" at bounding box center [424, 79] width 234 height 471
click at [734, 367] on button "Save Edits" at bounding box center [747, 365] width 86 height 23
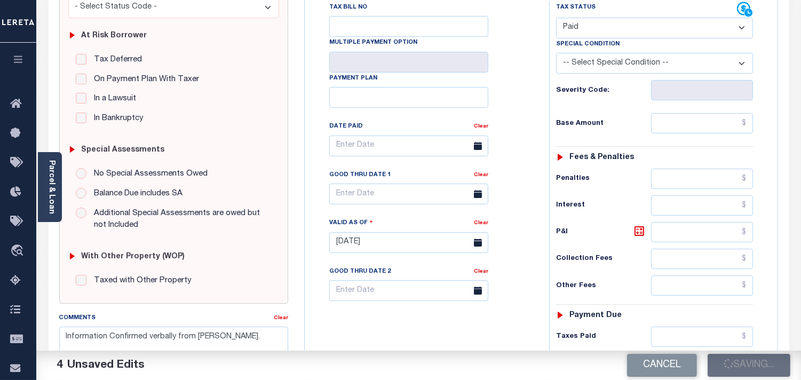
scroll to position [118, 0]
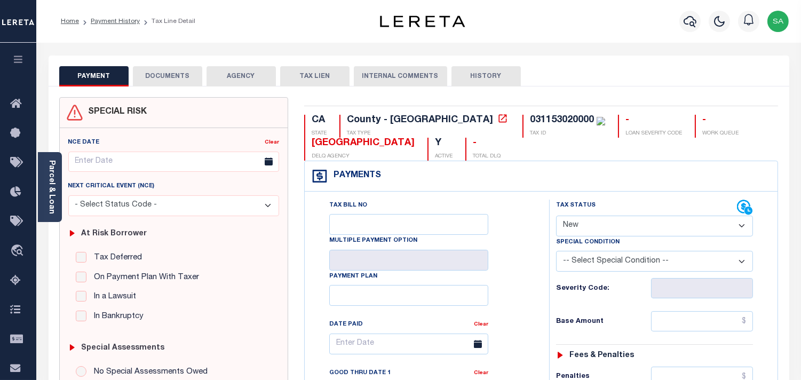
drag, startPoint x: 594, startPoint y: 223, endPoint x: 594, endPoint y: 236, distance: 13.3
click at [594, 223] on select "- Select Status Code - Open Due/Unpaid Paid Incomplete No Tax Due Internal Refu…" at bounding box center [654, 226] width 197 height 21
select select "PYD"
click at [556, 216] on select "- Select Status Code - Open Due/Unpaid Paid Incomplete No Tax Due Internal Refu…" at bounding box center [654, 226] width 197 height 21
type input "[DATE]"
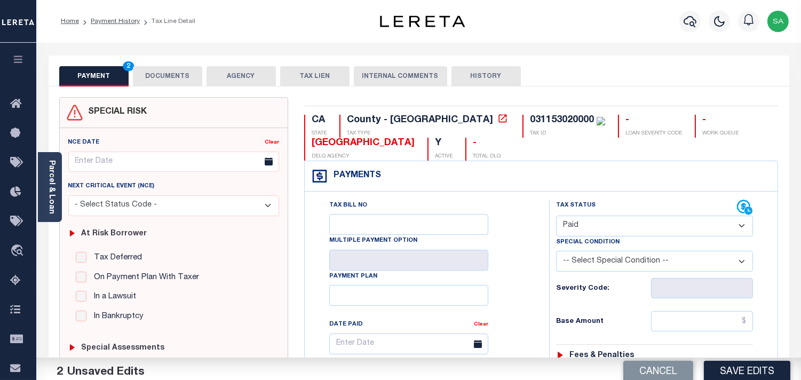
scroll to position [296, 0]
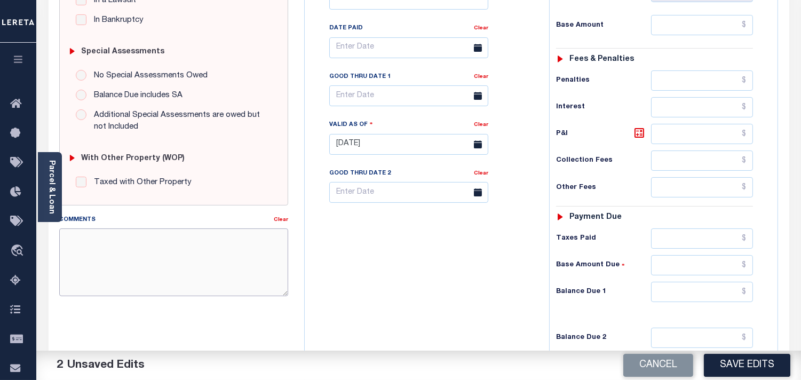
click at [215, 259] on textarea "Comments" at bounding box center [173, 261] width 229 height 67
paste textarea "Information Confirmed verbally from [PERSON_NAME]."
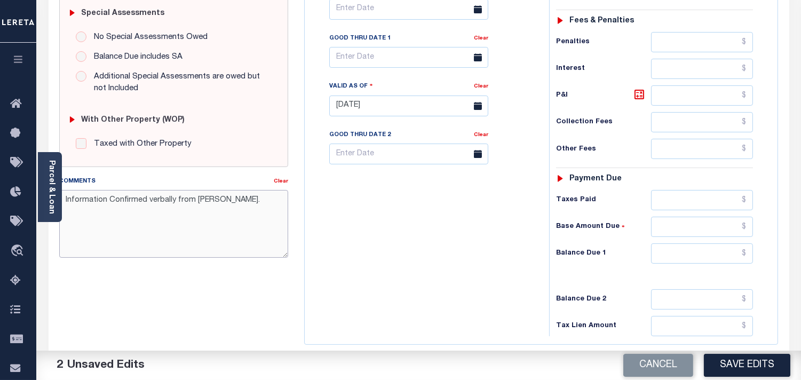
scroll to position [355, 0]
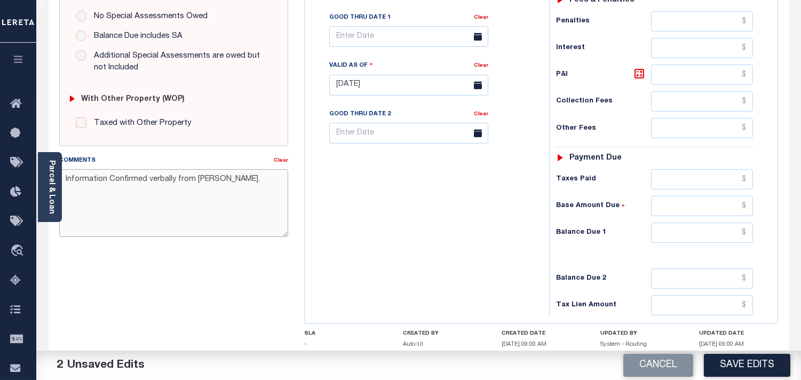
type textarea "Information Confirmed verbally from [PERSON_NAME]."
click at [732, 230] on input "text" at bounding box center [702, 233] width 102 height 20
type input "$0.00"
click at [411, 251] on div "Tax Bill No Multiple Payment Option Payment Plan Clear" at bounding box center [424, 79] width 234 height 471
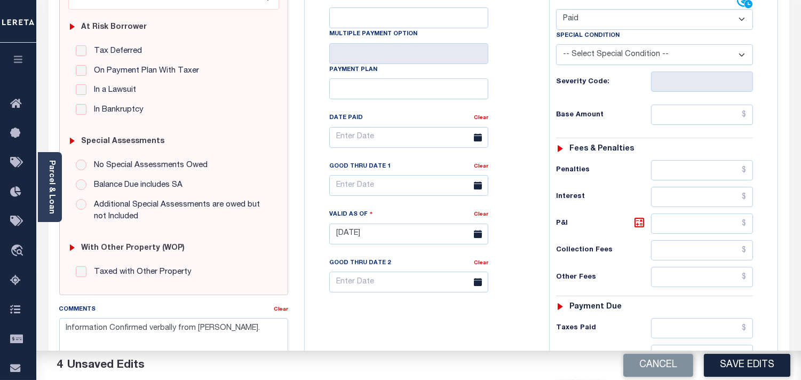
scroll to position [0, 0]
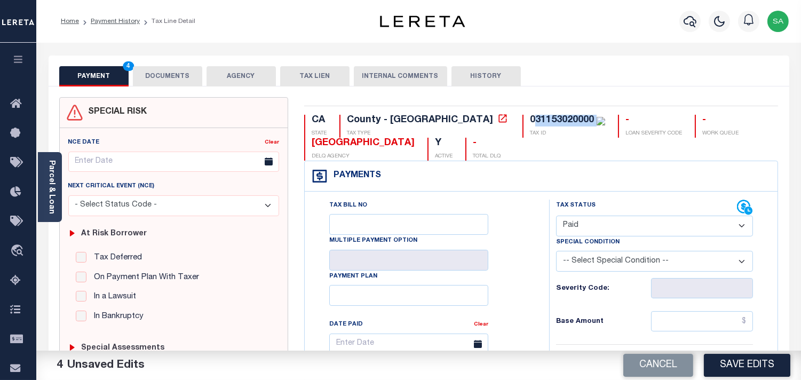
drag, startPoint x: 447, startPoint y: 122, endPoint x: 504, endPoint y: 121, distance: 57.7
click at [530, 121] on div "031153020000" at bounding box center [567, 121] width 75 height 12
copy div "31153020000"
click at [152, 70] on button "DOCUMENTS" at bounding box center [167, 76] width 69 height 20
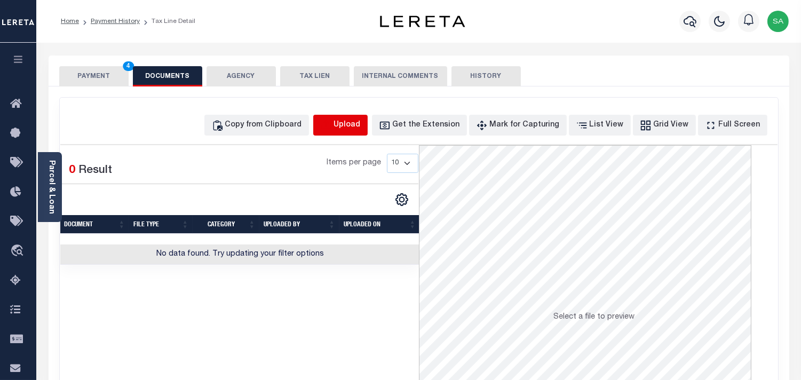
click at [332, 125] on icon "button" at bounding box center [326, 126] width 12 height 12
select select "POP"
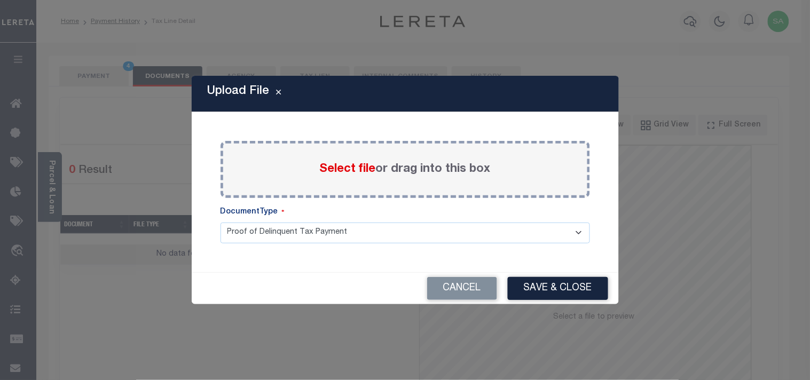
click at [328, 169] on span "Select file" at bounding box center [348, 169] width 56 height 12
click at [0, 0] on input "Select file or drag into this box" at bounding box center [0, 0] width 0 height 0
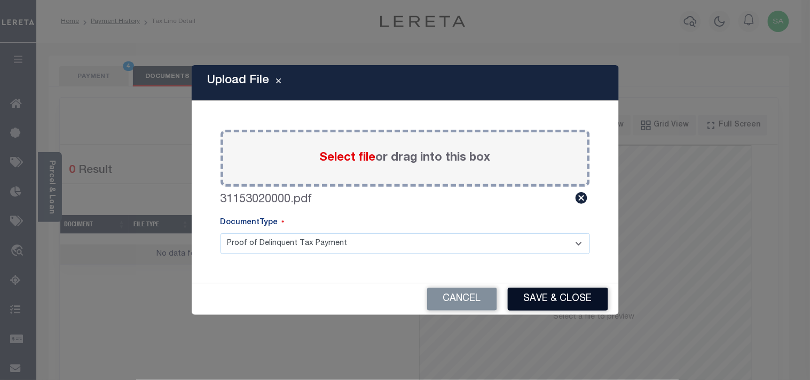
click at [560, 296] on button "Save & Close" at bounding box center [558, 299] width 100 height 23
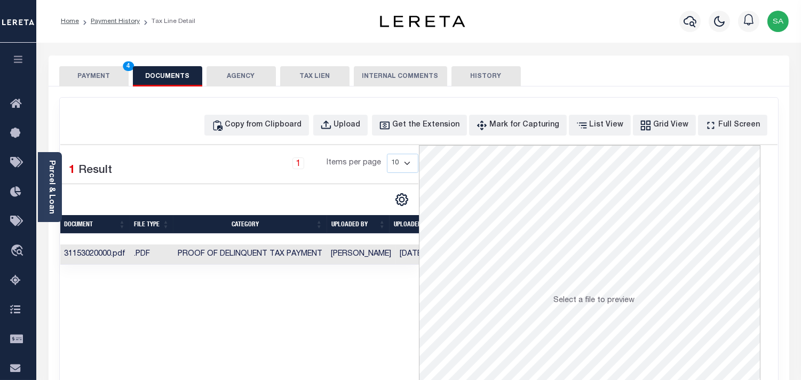
click at [107, 73] on button "PAYMENT 4" at bounding box center [93, 76] width 69 height 20
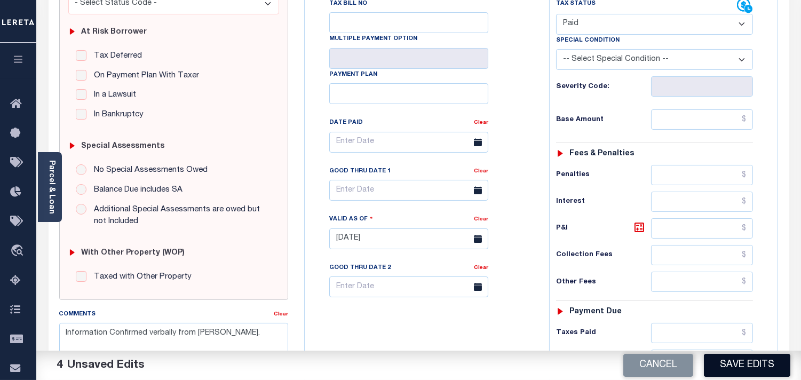
scroll to position [296, 0]
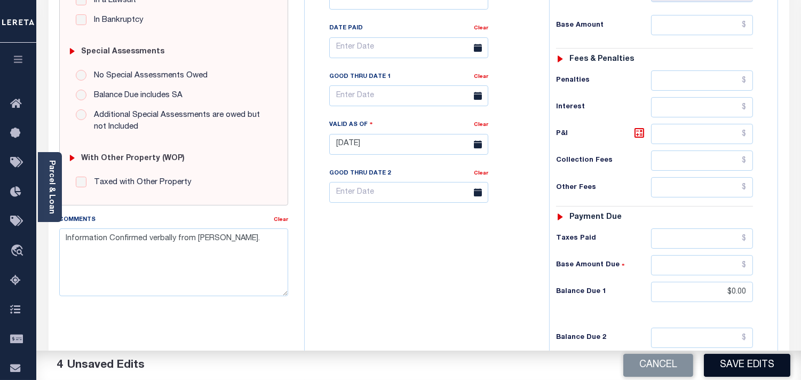
click at [758, 374] on button "Save Edits" at bounding box center [747, 365] width 86 height 23
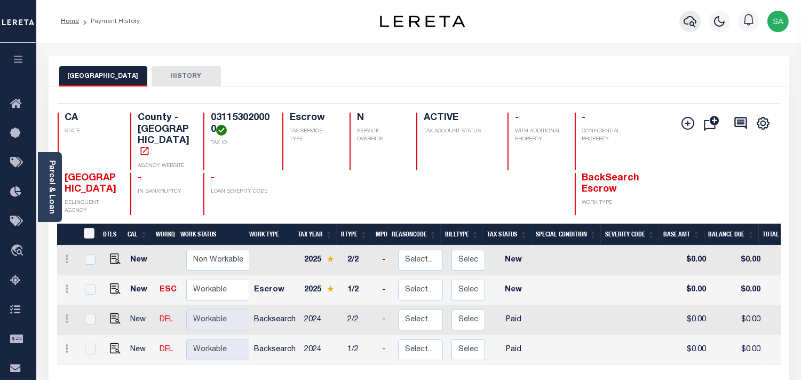
click at [690, 25] on icon "button" at bounding box center [690, 21] width 13 height 13
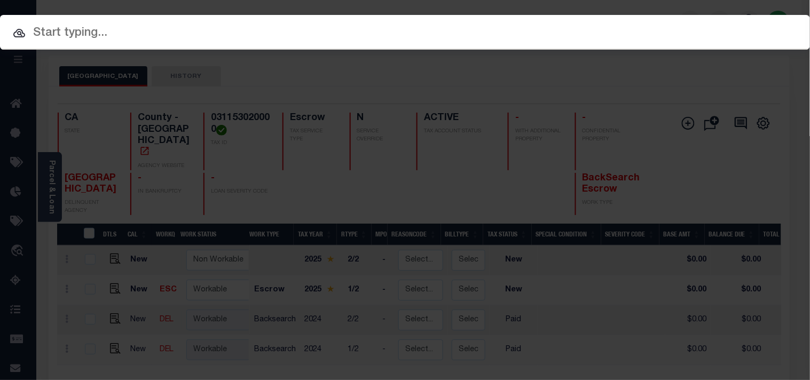
click at [582, 30] on input "text" at bounding box center [405, 33] width 810 height 19
paste input "19732"
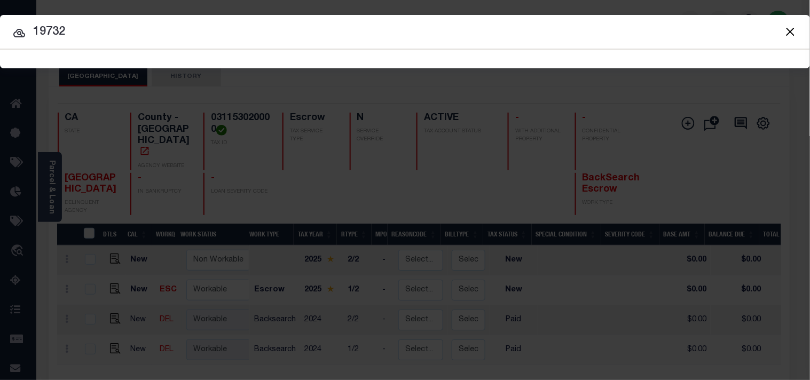
type input "19732"
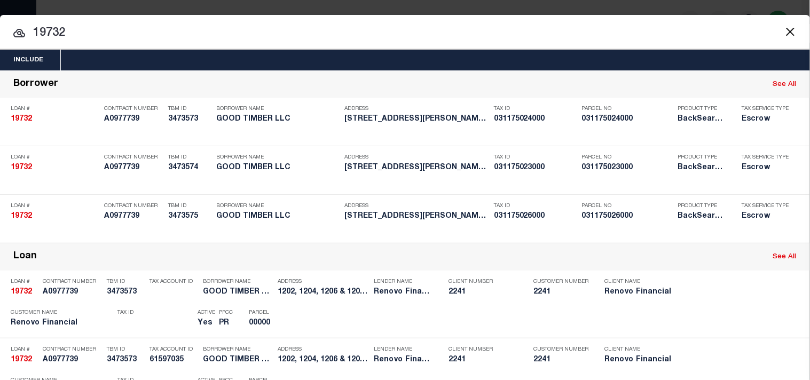
scroll to position [327, 0]
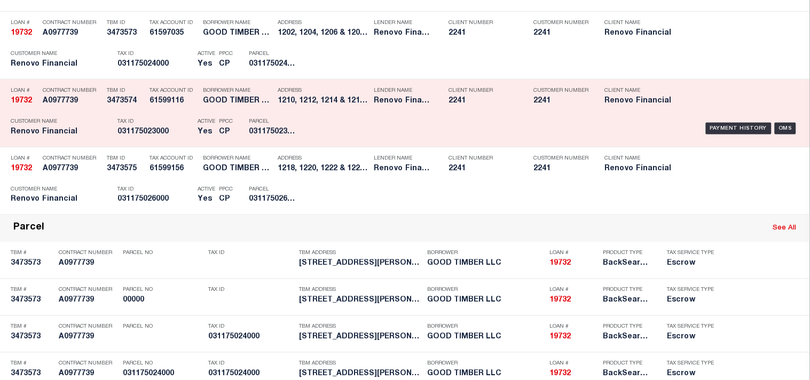
click at [347, 144] on div "Payment History OMS" at bounding box center [556, 128] width 486 height 31
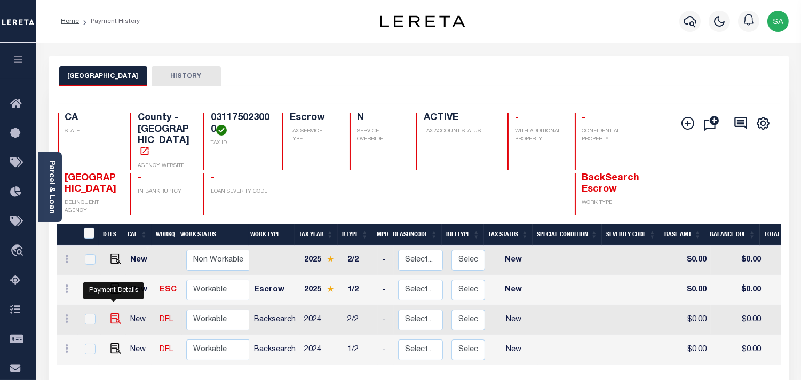
click at [115, 313] on img "" at bounding box center [115, 318] width 11 height 11
checkbox input "true"
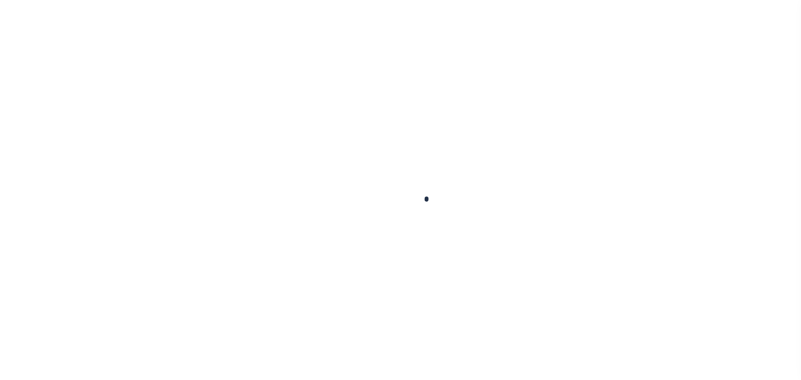
checkbox input "false"
type input "[DATE]"
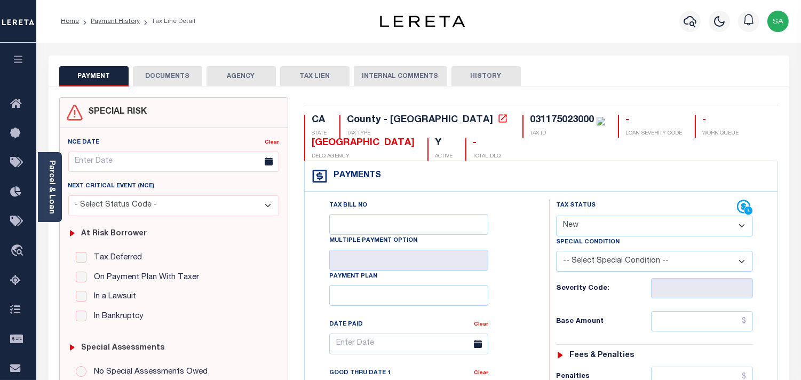
click at [604, 228] on select "- Select Status Code - Open Due/Unpaid Paid Incomplete No Tax Due Internal Refu…" at bounding box center [654, 226] width 197 height 21
select select "PYD"
click at [556, 216] on select "- Select Status Code - Open Due/Unpaid Paid Incomplete No Tax Due Internal Refu…" at bounding box center [654, 226] width 197 height 21
type input "[DATE]"
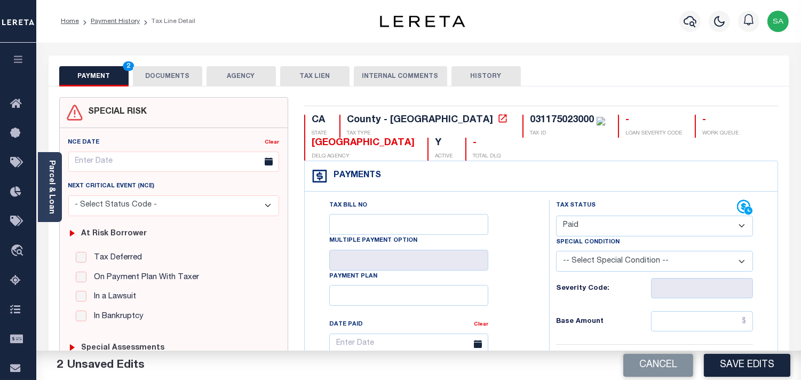
click at [172, 78] on button "DOCUMENTS" at bounding box center [167, 76] width 69 height 20
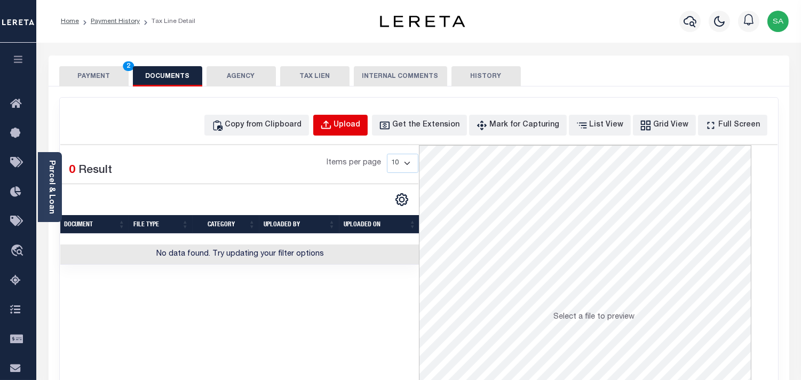
click at [368, 125] on button "Upload" at bounding box center [340, 125] width 54 height 21
select select "POP"
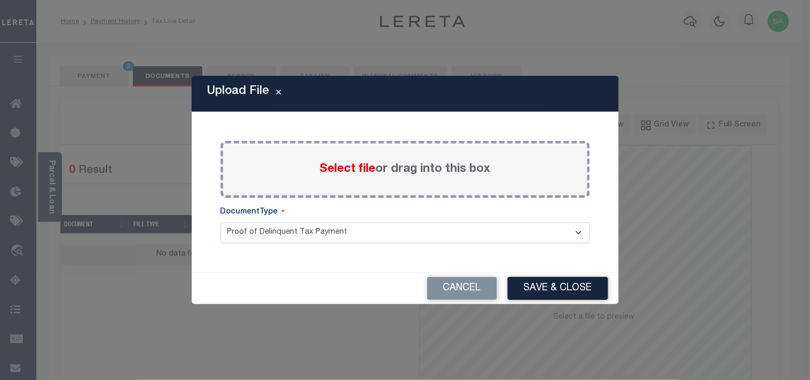
click at [335, 168] on span "Select file" at bounding box center [348, 169] width 56 height 12
click at [0, 0] on input "Select file or drag into this box" at bounding box center [0, 0] width 0 height 0
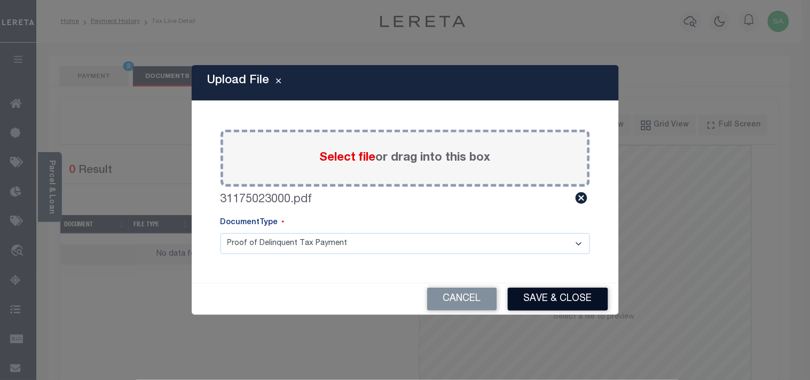
click at [554, 295] on button "Save & Close" at bounding box center [558, 299] width 100 height 23
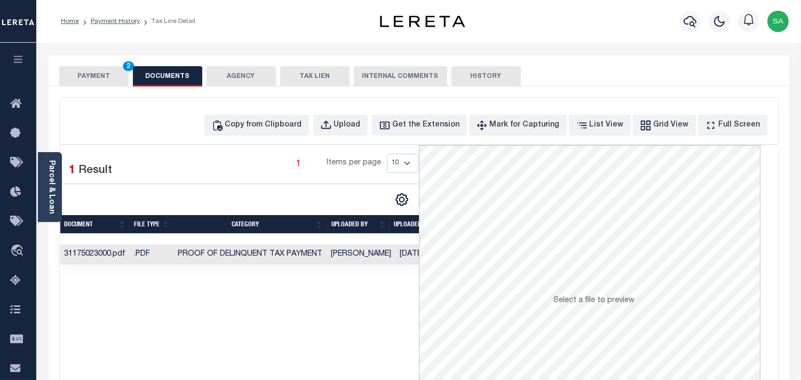
drag, startPoint x: 107, startPoint y: 77, endPoint x: 123, endPoint y: 91, distance: 20.4
click at [108, 83] on button "PAYMENT 2" at bounding box center [93, 76] width 69 height 20
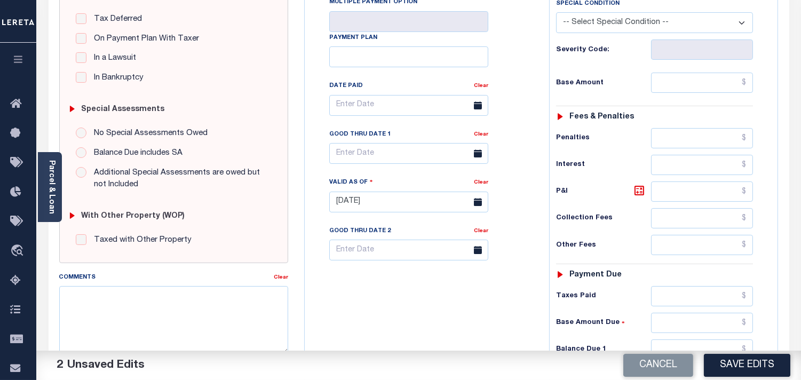
scroll to position [296, 0]
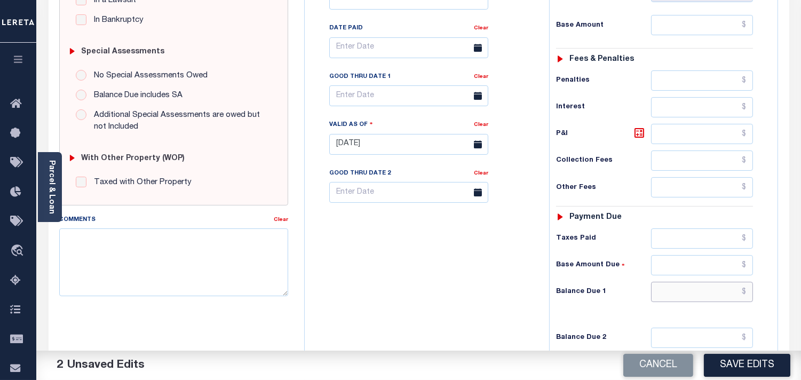
click at [700, 299] on input "text" at bounding box center [702, 292] width 102 height 20
type input "$0.00"
click at [492, 260] on div "Tax Bill No Multiple Payment Option Payment Plan Clear" at bounding box center [424, 138] width 234 height 471
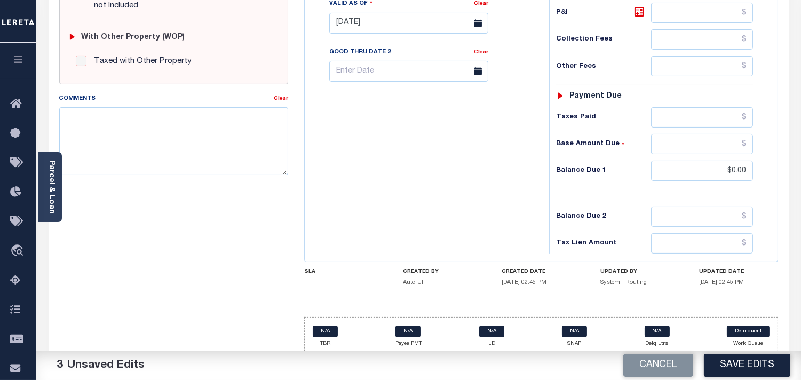
scroll to position [427, 0]
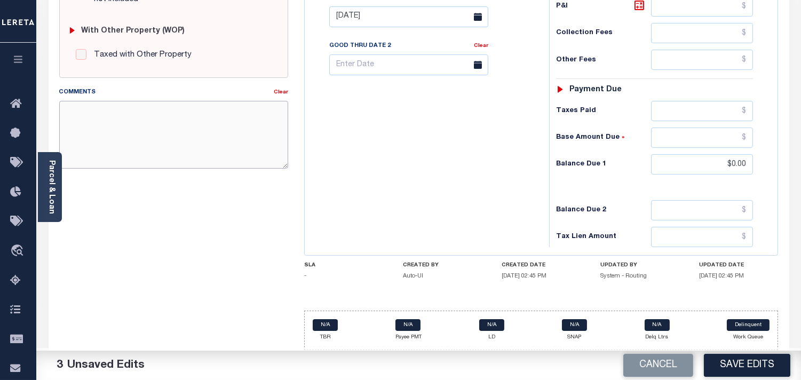
click at [219, 141] on textarea "Comments" at bounding box center [173, 134] width 229 height 67
paste textarea "Information Taken verbally from Aaron."
click at [113, 113] on textarea "Information Taken verbally from Aaron." at bounding box center [173, 134] width 229 height 67
click at [198, 108] on textarea "Information Confirmed verbally from Aaron." at bounding box center [173, 134] width 229 height 67
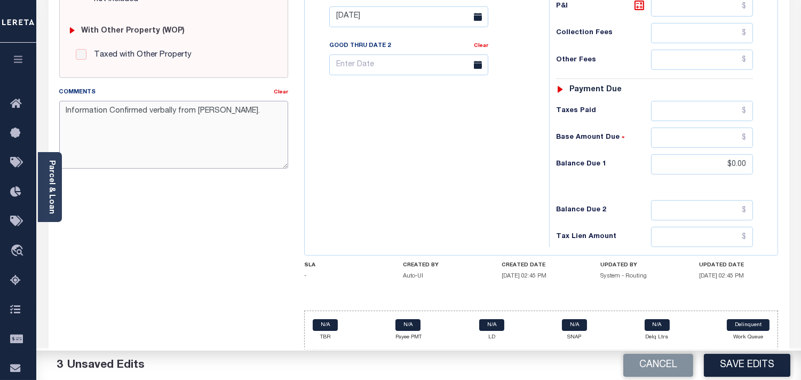
click at [198, 108] on textarea "Information Confirmed verbally from Aaron." at bounding box center [173, 134] width 229 height 67
drag, startPoint x: 236, startPoint y: 109, endPoint x: 65, endPoint y: 115, distance: 172.0
click at [65, 115] on textarea "Information Confirmed verbally from Christy." at bounding box center [173, 134] width 229 height 67
type textarea "Information Confirmed verbally from Christy."
drag, startPoint x: 463, startPoint y: 170, endPoint x: 602, endPoint y: 192, distance: 141.1
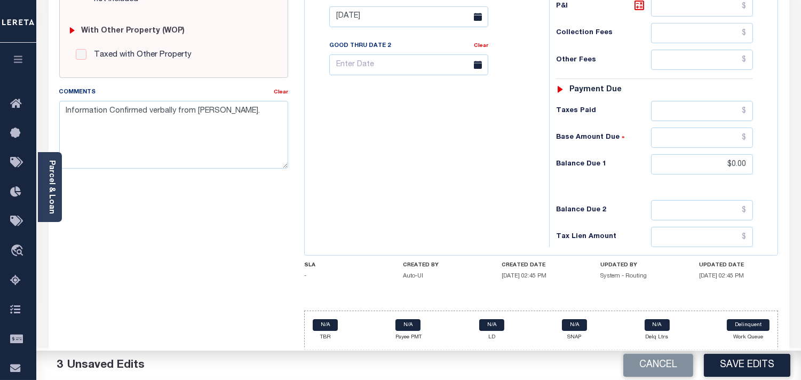
click at [463, 171] on div "Tax Bill No Multiple Payment Option Payment Plan Clear" at bounding box center [424, 11] width 234 height 471
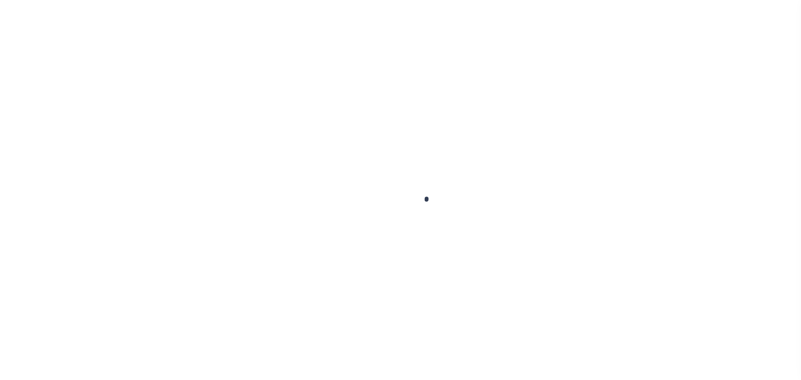
checkbox input "false"
type input "[DATE]"
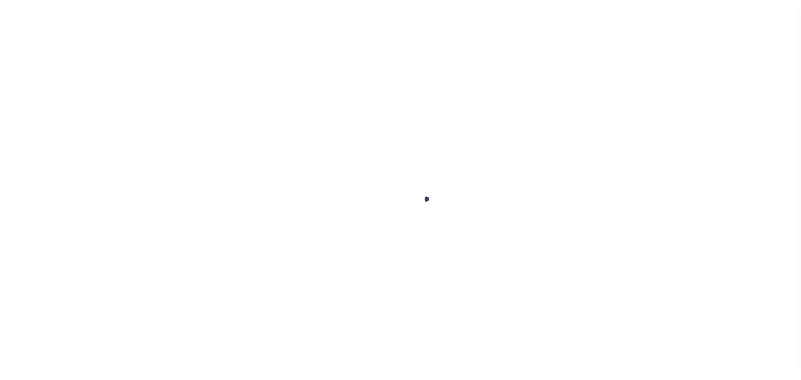
select select "NW2"
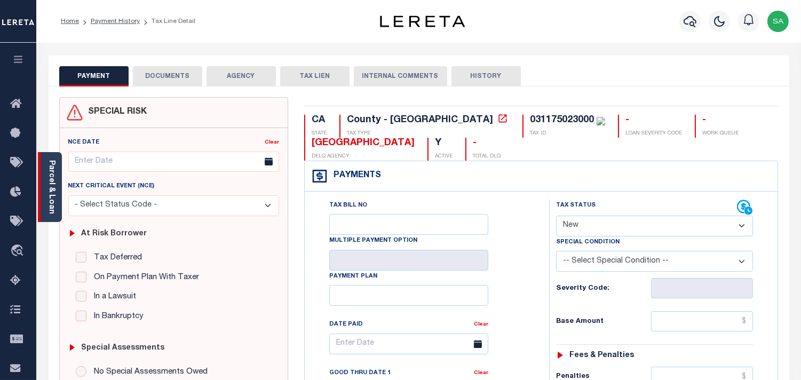
click at [41, 203] on div "Parcel & Loan" at bounding box center [50, 187] width 24 height 70
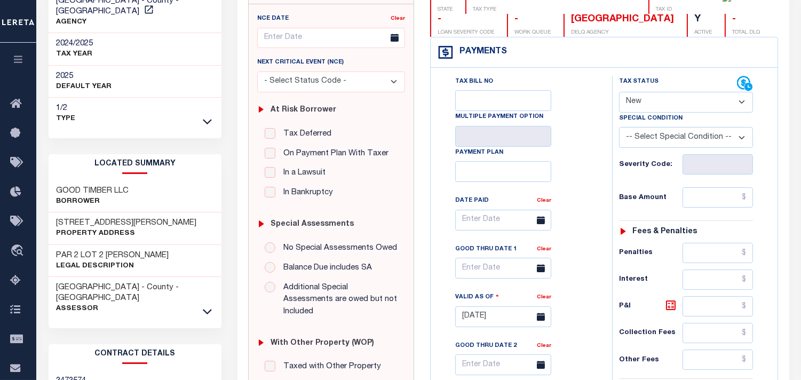
scroll to position [296, 0]
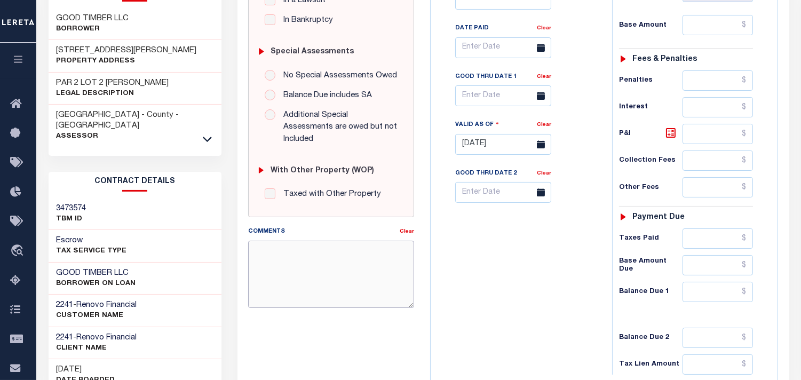
click at [310, 260] on textarea "Comments" at bounding box center [331, 274] width 166 height 67
paste textarea "Information Confirmed verbally from [PERSON_NAME]."
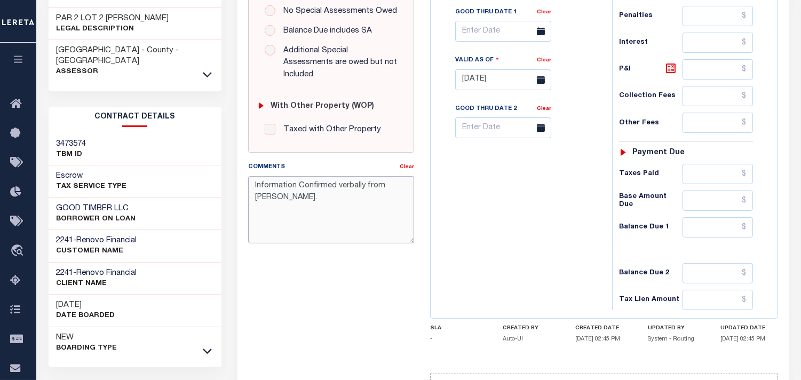
scroll to position [430, 0]
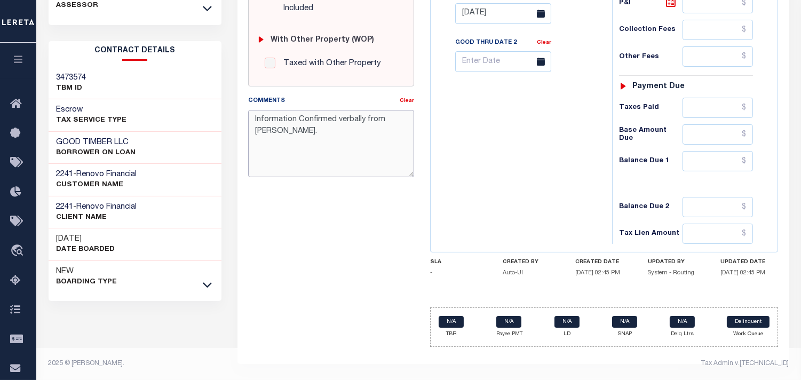
type textarea "Information Confirmed verbally from [PERSON_NAME]."
type input "[DATE]"
drag, startPoint x: 729, startPoint y: 159, endPoint x: 558, endPoint y: 179, distance: 172.1
click at [729, 159] on input "text" at bounding box center [718, 161] width 70 height 20
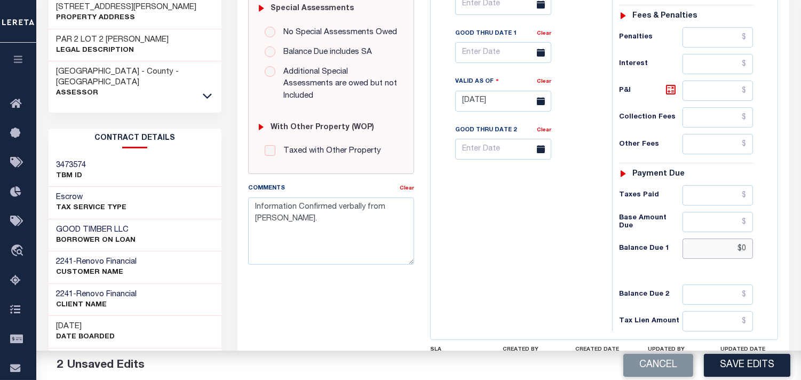
scroll to position [193, 0]
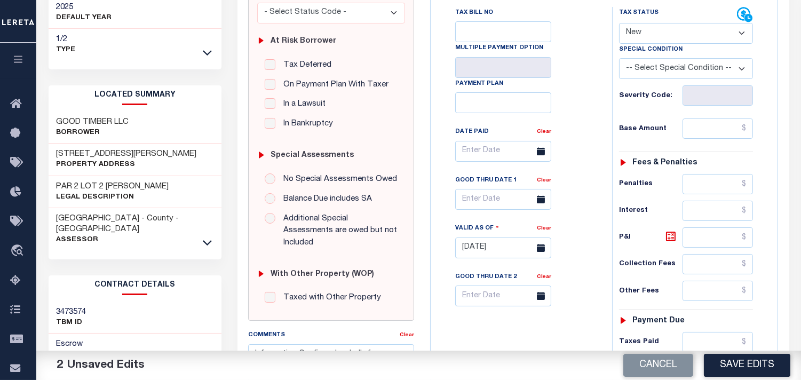
type input "$0.00"
click at [651, 36] on select "- Select Status Code - Open Due/Unpaid Paid Incomplete No Tax Due Internal Refu…" at bounding box center [686, 33] width 134 height 21
select select "PYD"
click at [619, 23] on select "- Select Status Code - Open Due/Unpaid Paid Incomplete No Tax Due Internal Refu…" at bounding box center [686, 33] width 134 height 21
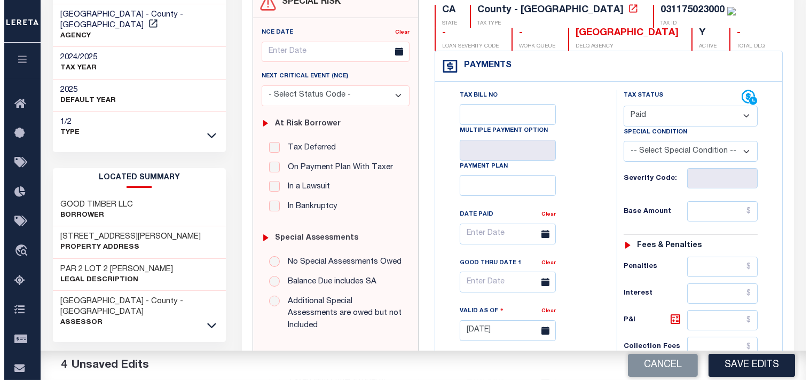
scroll to position [0, 0]
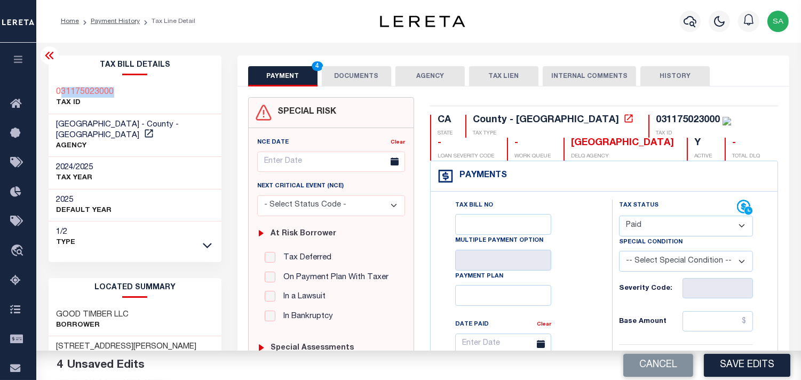
drag, startPoint x: 125, startPoint y: 91, endPoint x: 60, endPoint y: 91, distance: 64.6
click at [60, 91] on div "031175023000 TAX ID" at bounding box center [135, 98] width 173 height 33
copy h3 "31175023000"
click at [371, 78] on button "DOCUMENTS" at bounding box center [356, 76] width 69 height 20
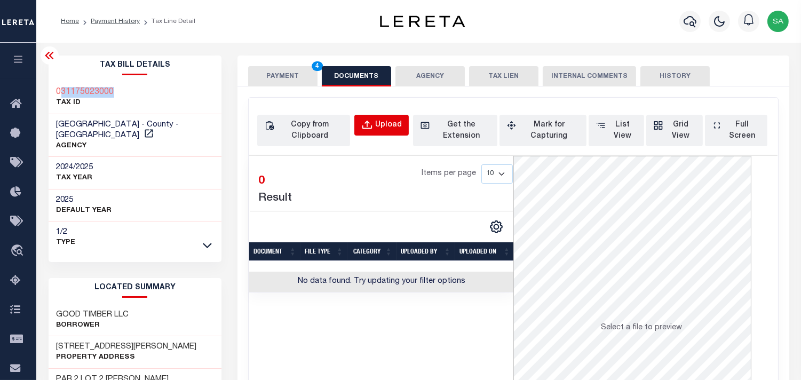
click at [367, 118] on button "Upload" at bounding box center [381, 125] width 54 height 21
select select "POP"
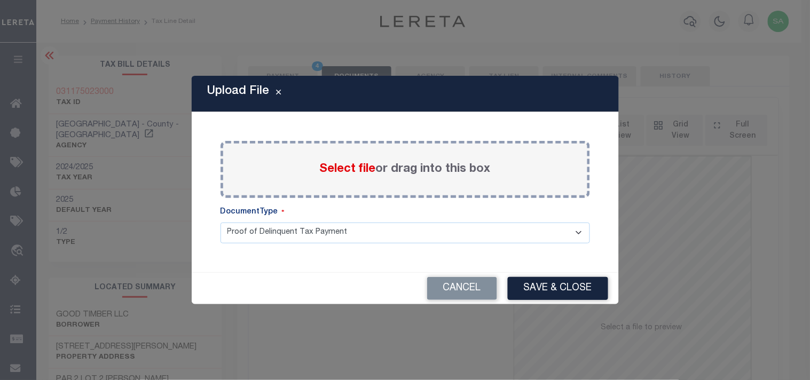
click at [352, 171] on span "Select file" at bounding box center [348, 169] width 56 height 12
click at [0, 0] on input "Select file or drag into this box" at bounding box center [0, 0] width 0 height 0
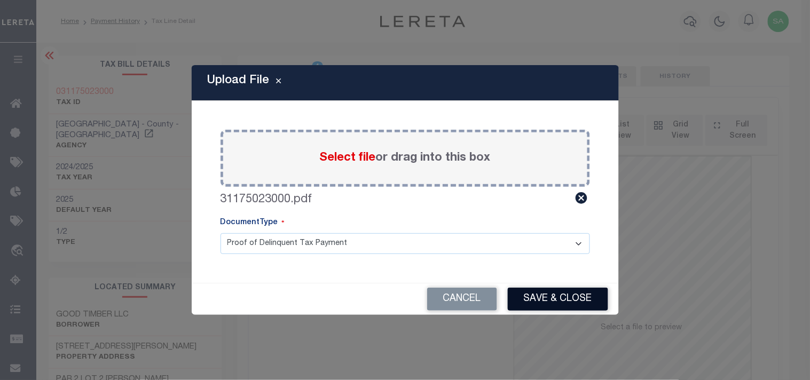
click at [547, 294] on button "Save & Close" at bounding box center [558, 299] width 100 height 23
